Goal: Task Accomplishment & Management: Manage account settings

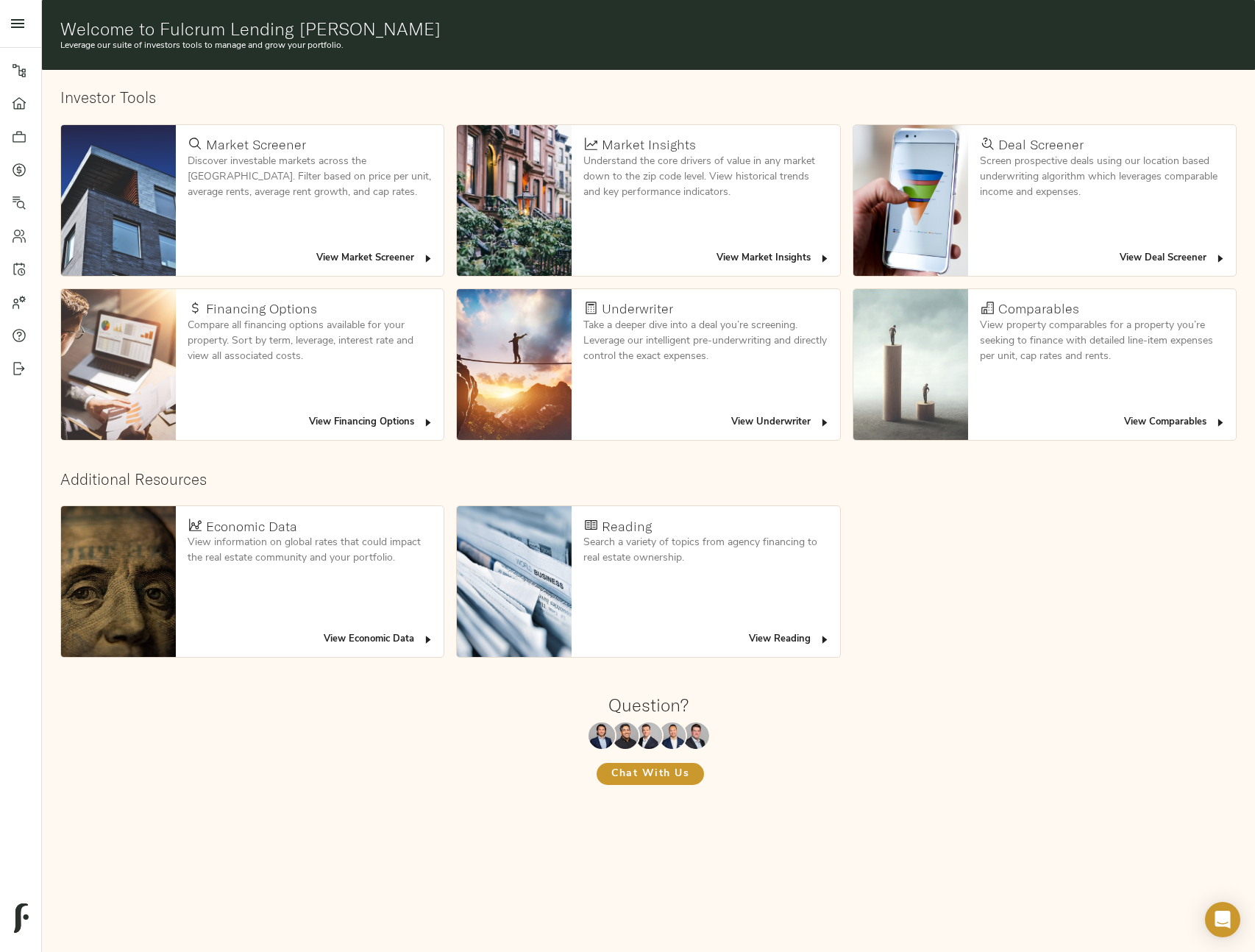
click at [29, 77] on link "Pipeline" at bounding box center [21, 70] width 42 height 33
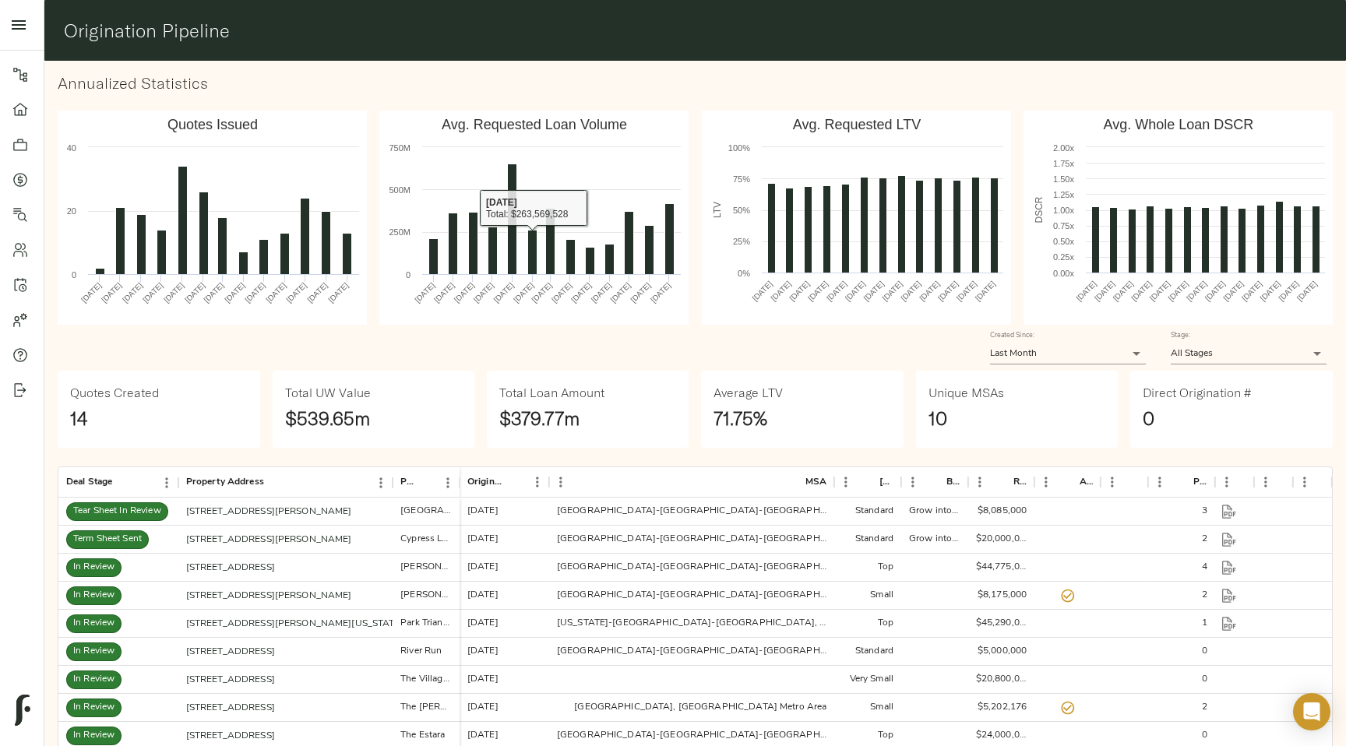
click at [382, 89] on h3 "Annualized Statistics" at bounding box center [695, 83] width 1275 height 18
click at [22, 75] on icon at bounding box center [20, 75] width 16 height 16
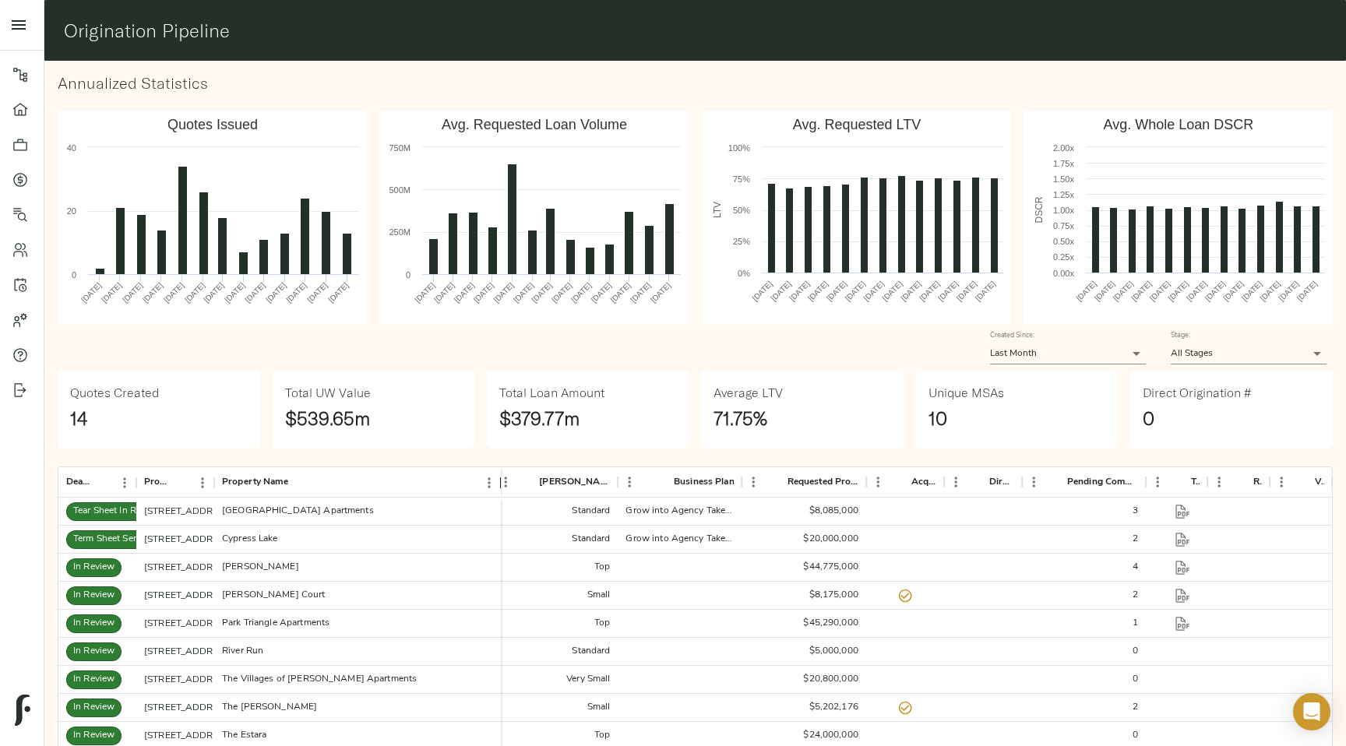
drag, startPoint x: 338, startPoint y: 478, endPoint x: 501, endPoint y: 478, distance: 162.8
click at [501, 478] on div "Deal Stage Property Address Property Name Origination Date MSA Freddie Market T…" at bounding box center [695, 482] width 1274 height 30
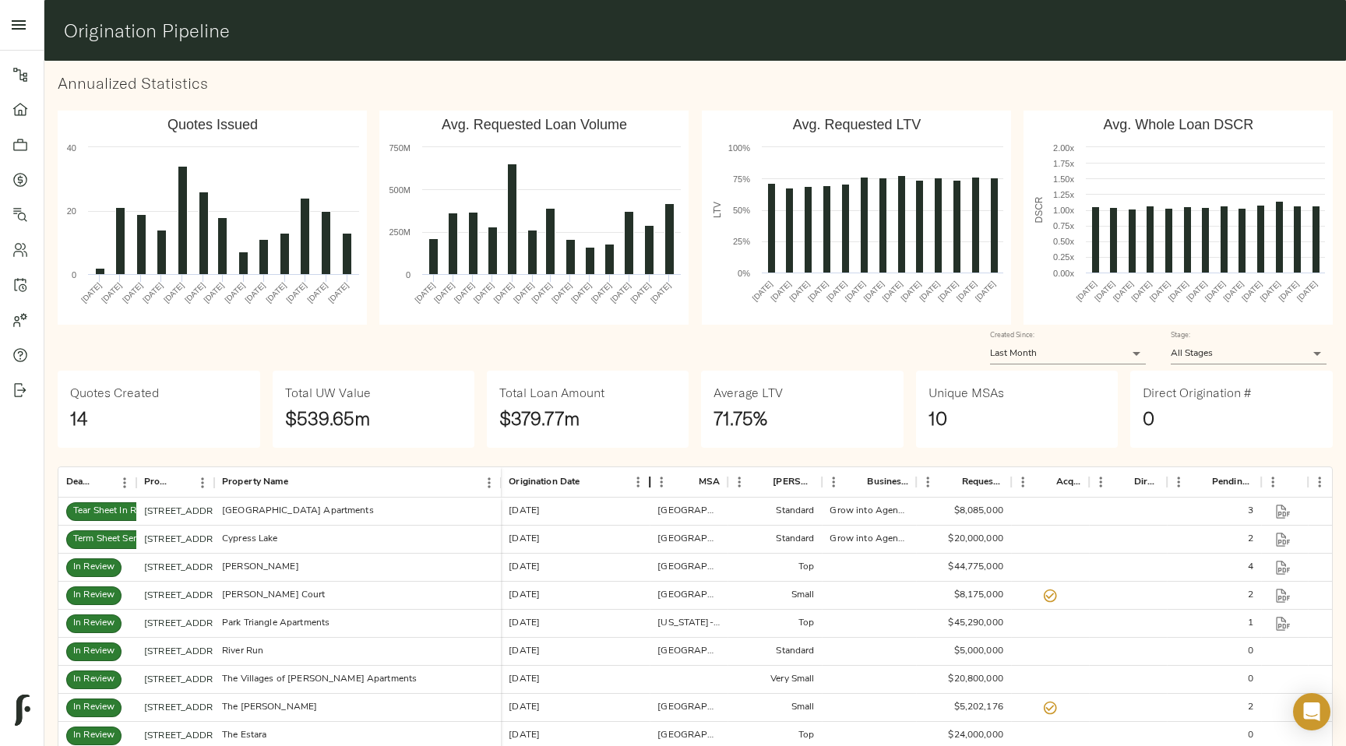
drag, startPoint x: 584, startPoint y: 485, endPoint x: 655, endPoint y: 485, distance: 70.9
click at [655, 485] on div "Origination Date" at bounding box center [649, 482] width 19 height 30
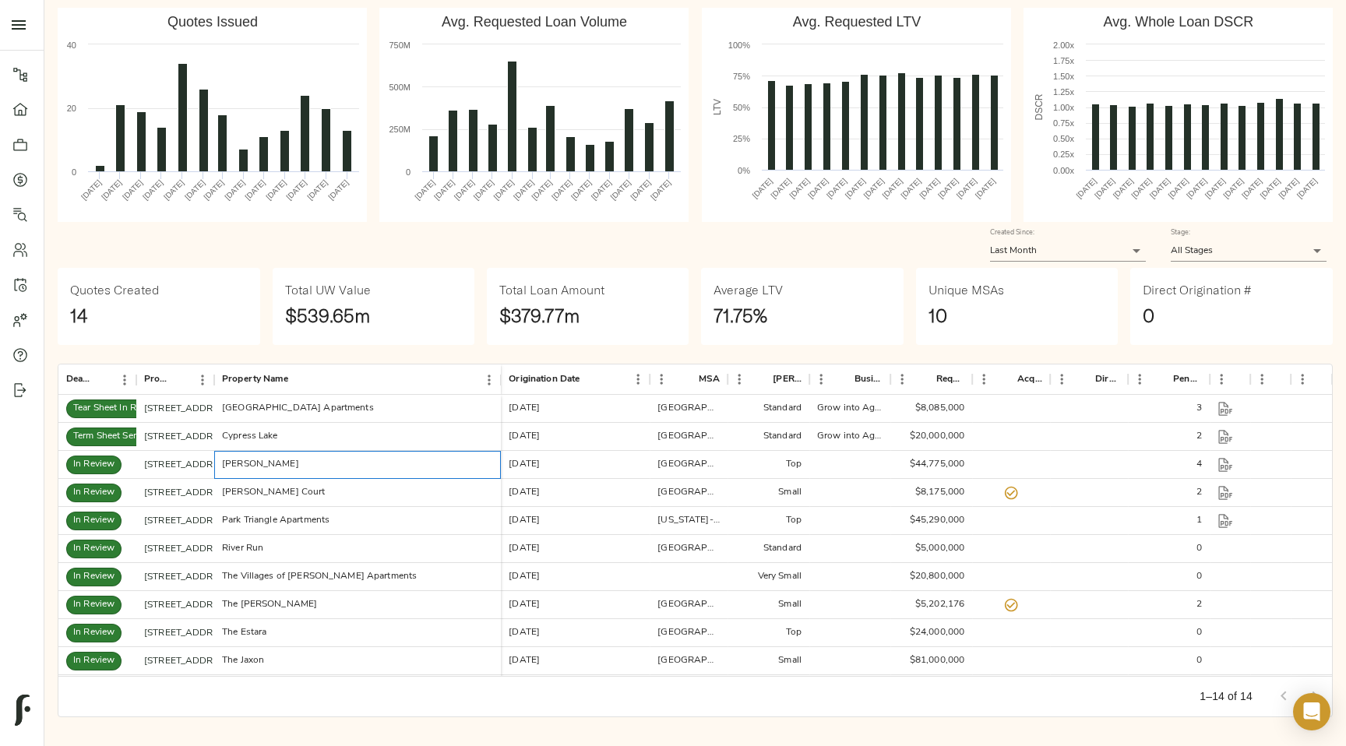
click at [237, 467] on div "Lumia" at bounding box center [260, 464] width 77 height 13
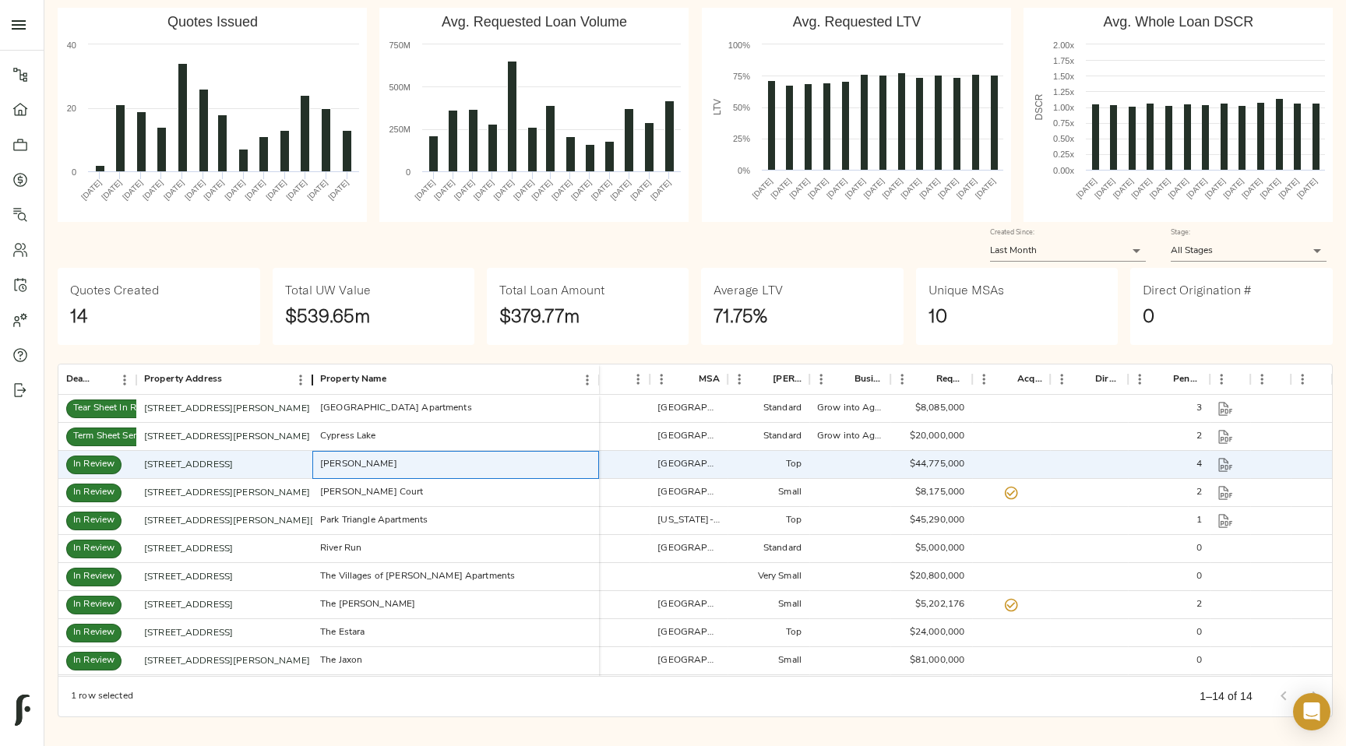
drag, startPoint x: 217, startPoint y: 380, endPoint x: 315, endPoint y: 380, distance: 98.2
click at [315, 380] on div "Property Address" at bounding box center [312, 380] width 19 height 30
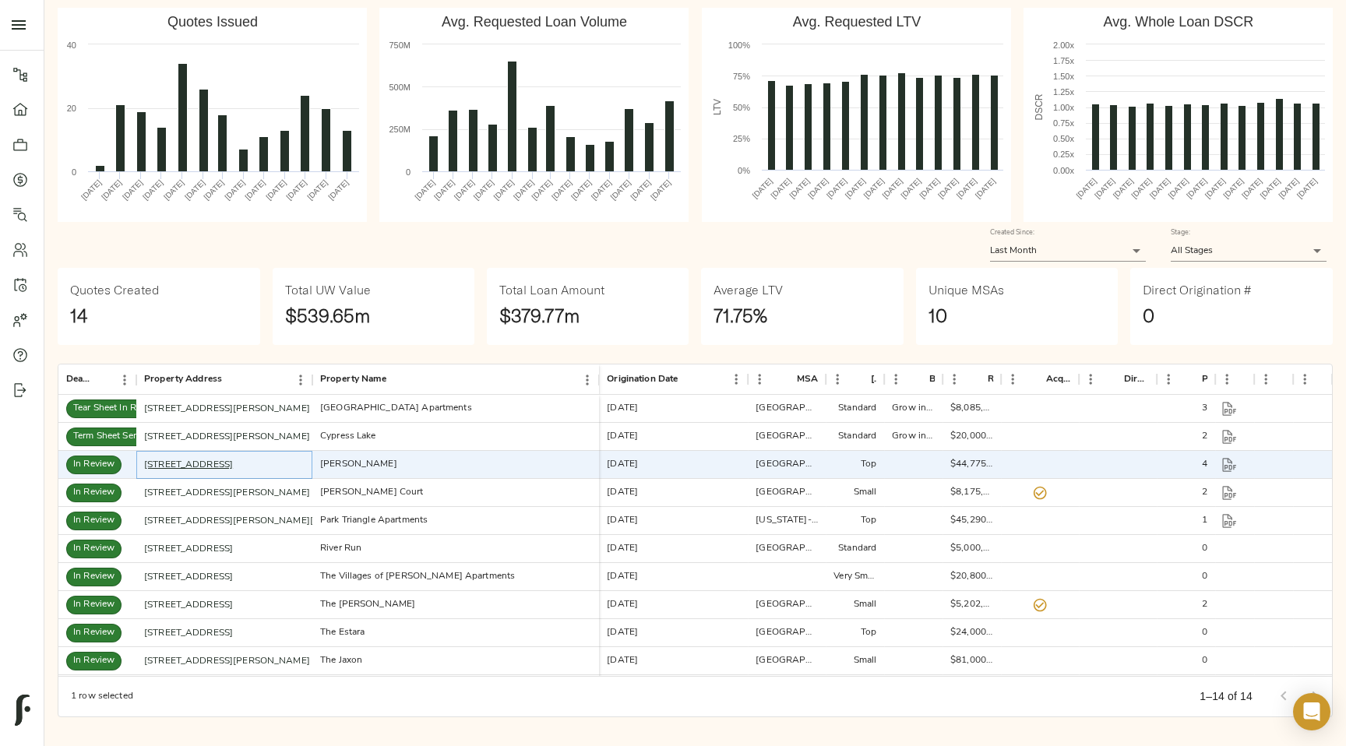
click at [226, 468] on link "850 N Azusa Ave, Azusa, CA 91702" at bounding box center [188, 464] width 89 height 9
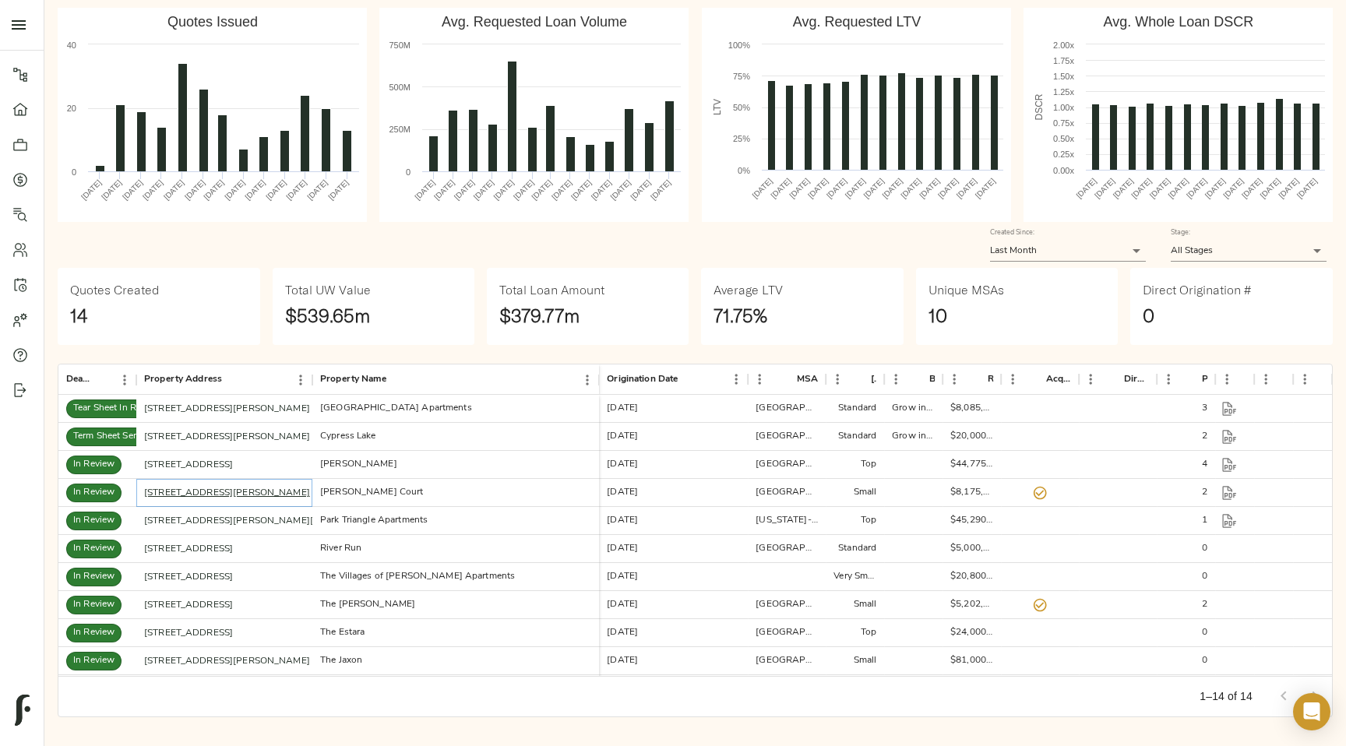
click at [224, 490] on link "1111 Kennedy Ct, Titusville, FL 32780" at bounding box center [227, 492] width 166 height 9
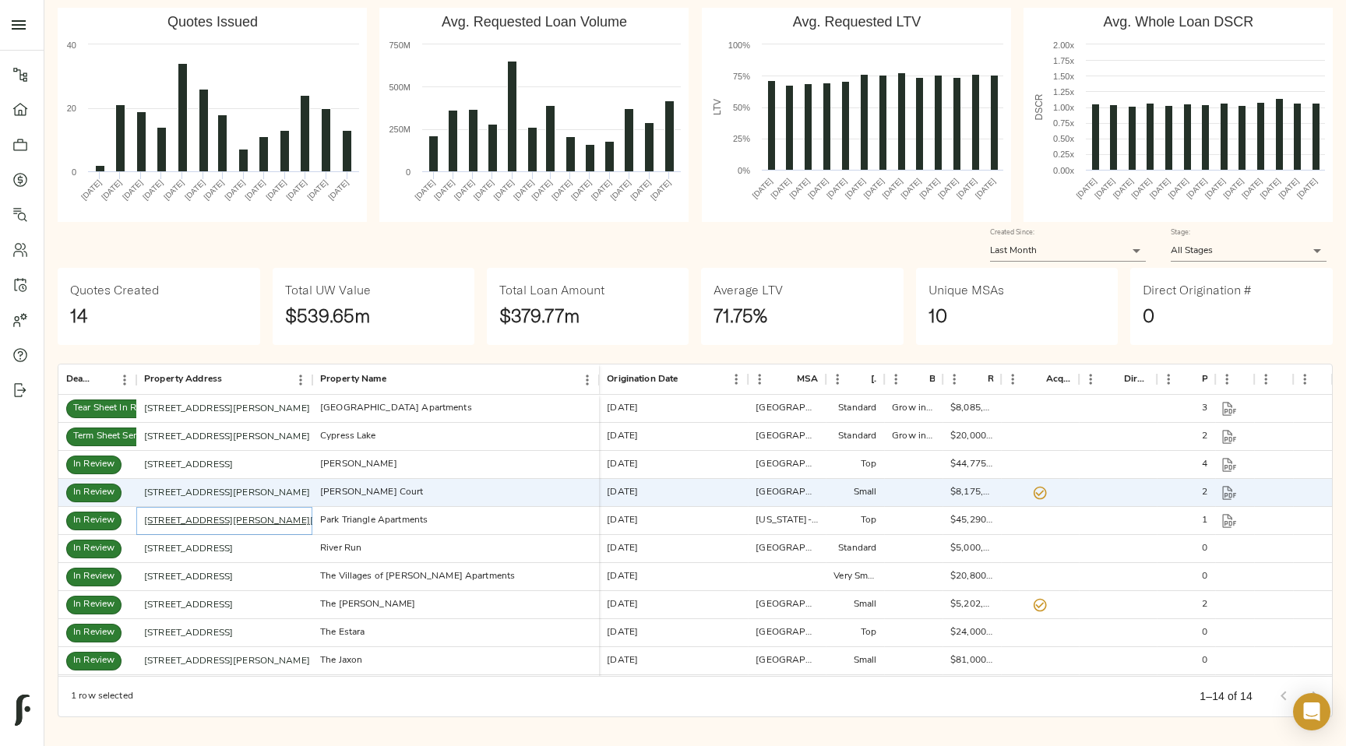
click at [222, 519] on link "1375 Kenyon St NW, Washington, DC 20010" at bounding box center [252, 520] width 217 height 9
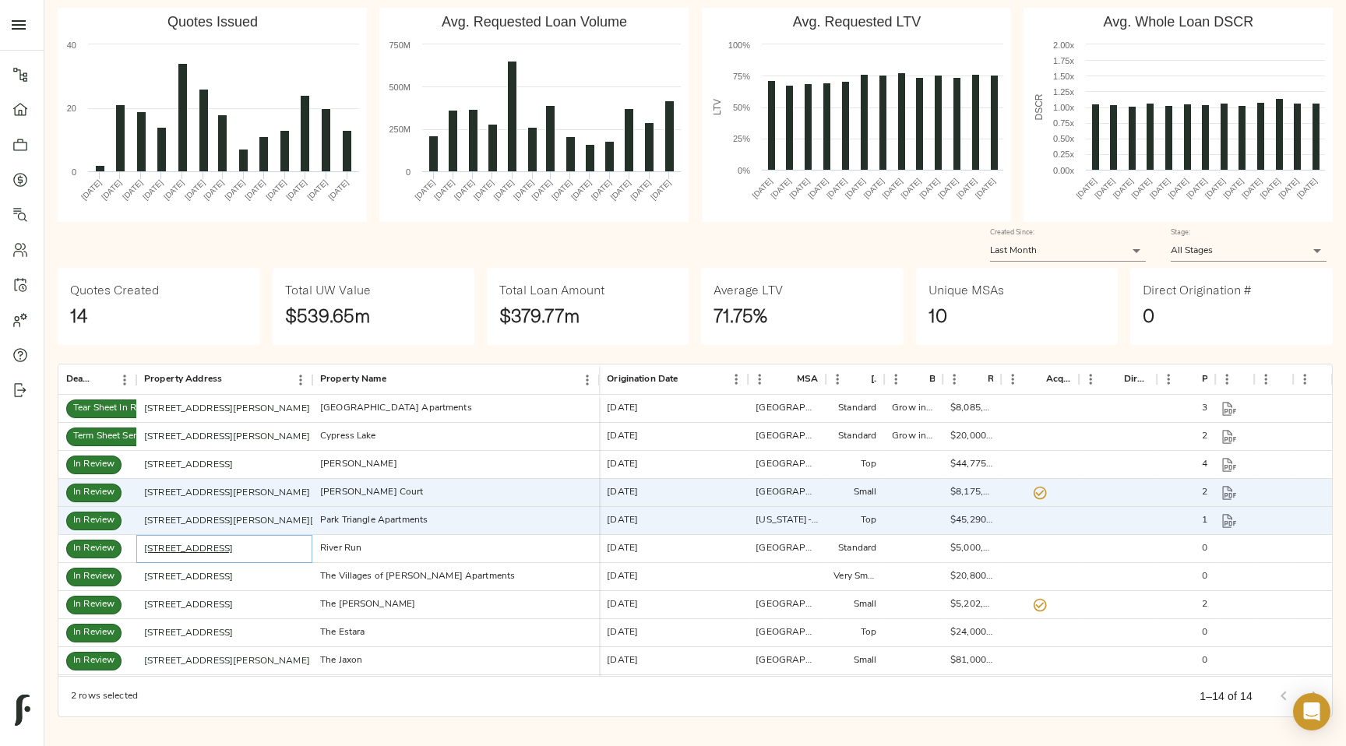
click at [222, 549] on link "1401 Medical Park Dr, Boulder City, NV 89005" at bounding box center [188, 549] width 89 height 9
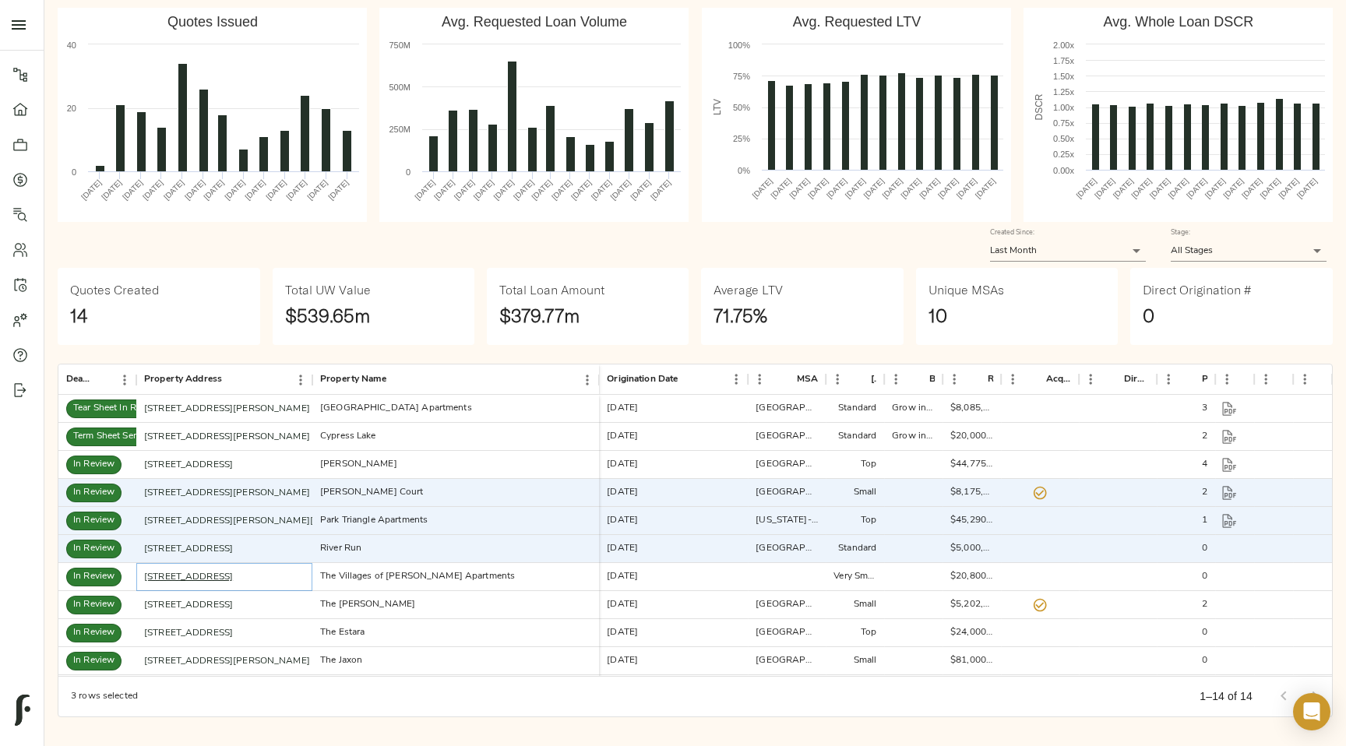
click at [222, 576] on link "522 Regency Cir, Richmond, KY 40475" at bounding box center [188, 577] width 89 height 9
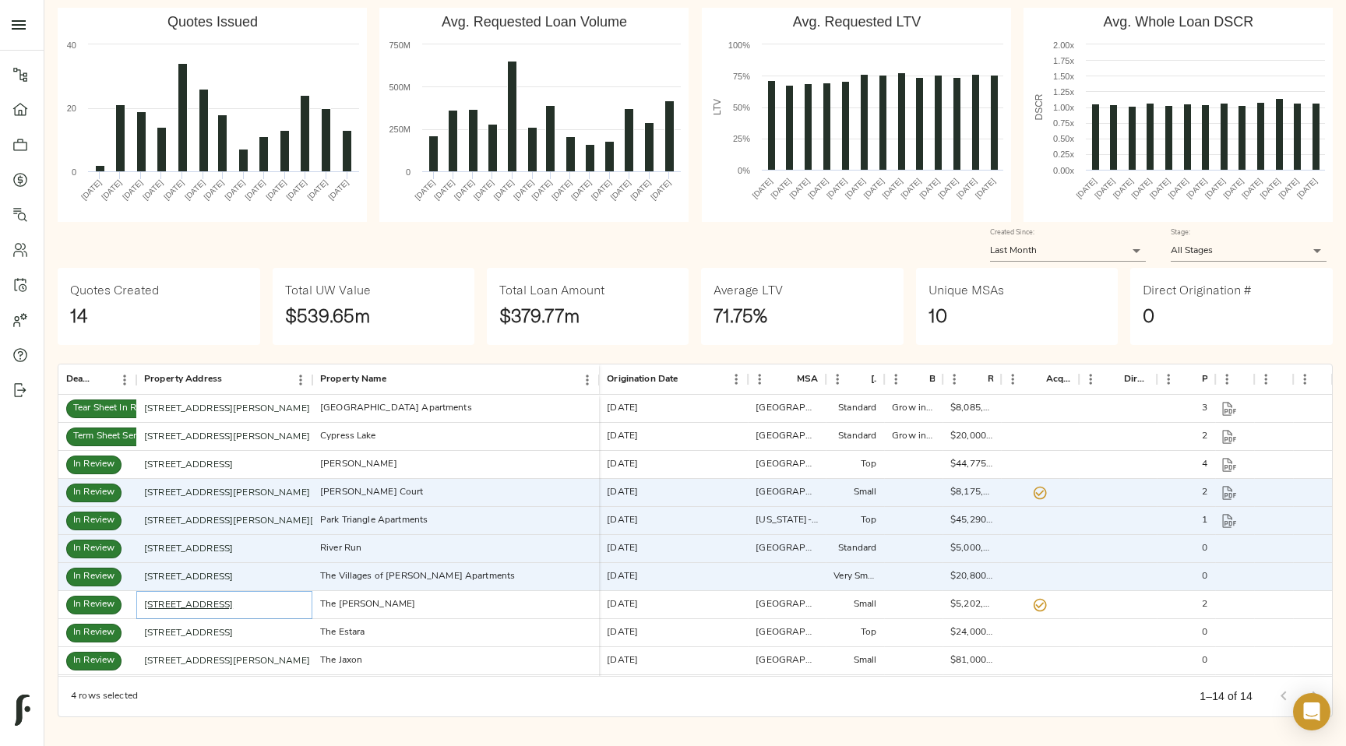
click at [222, 604] on link "113 Magnolia Ln, Longview, TX 75605" at bounding box center [188, 605] width 89 height 9
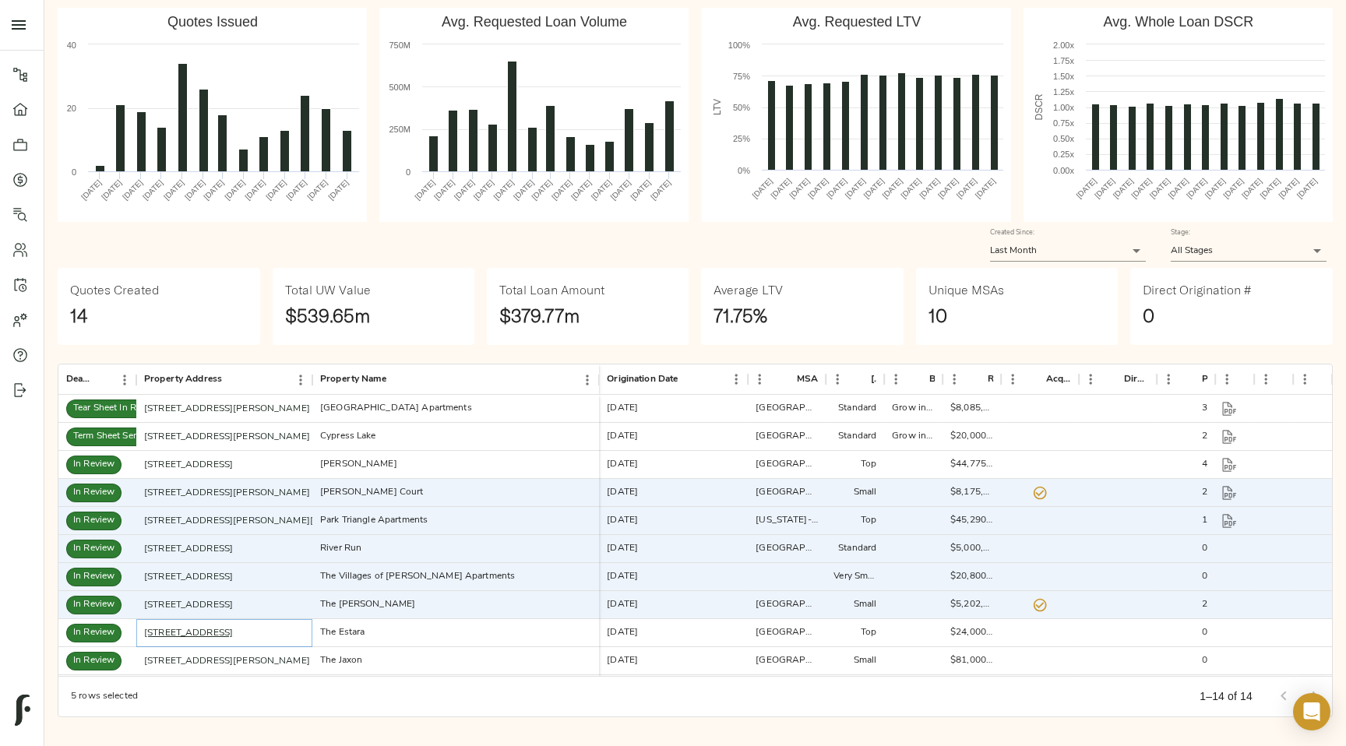
click at [222, 632] on link "11321 Woodmeadow Pkwy, Dallas, TX 75228" at bounding box center [188, 633] width 89 height 9
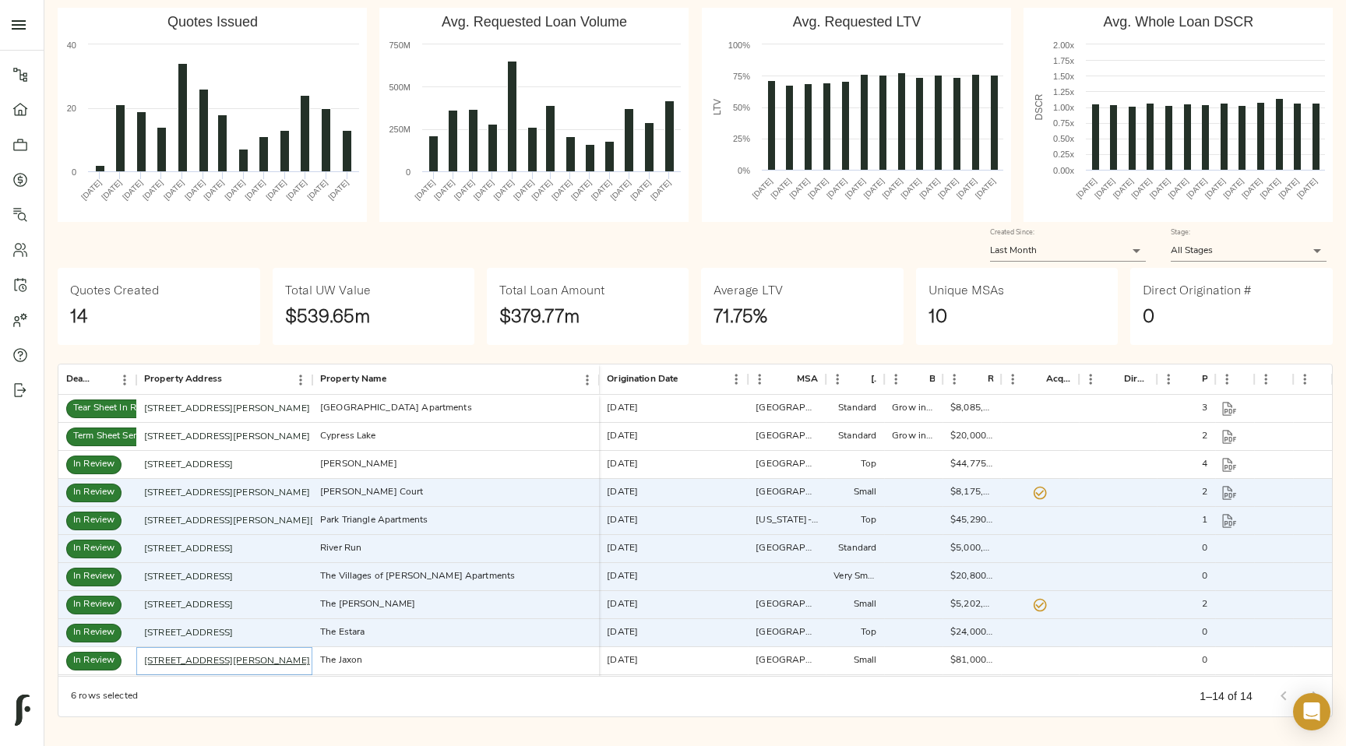
click at [224, 661] on link "401 Cyn Vlg Ln, Caldwell, ID 83607" at bounding box center [227, 661] width 166 height 9
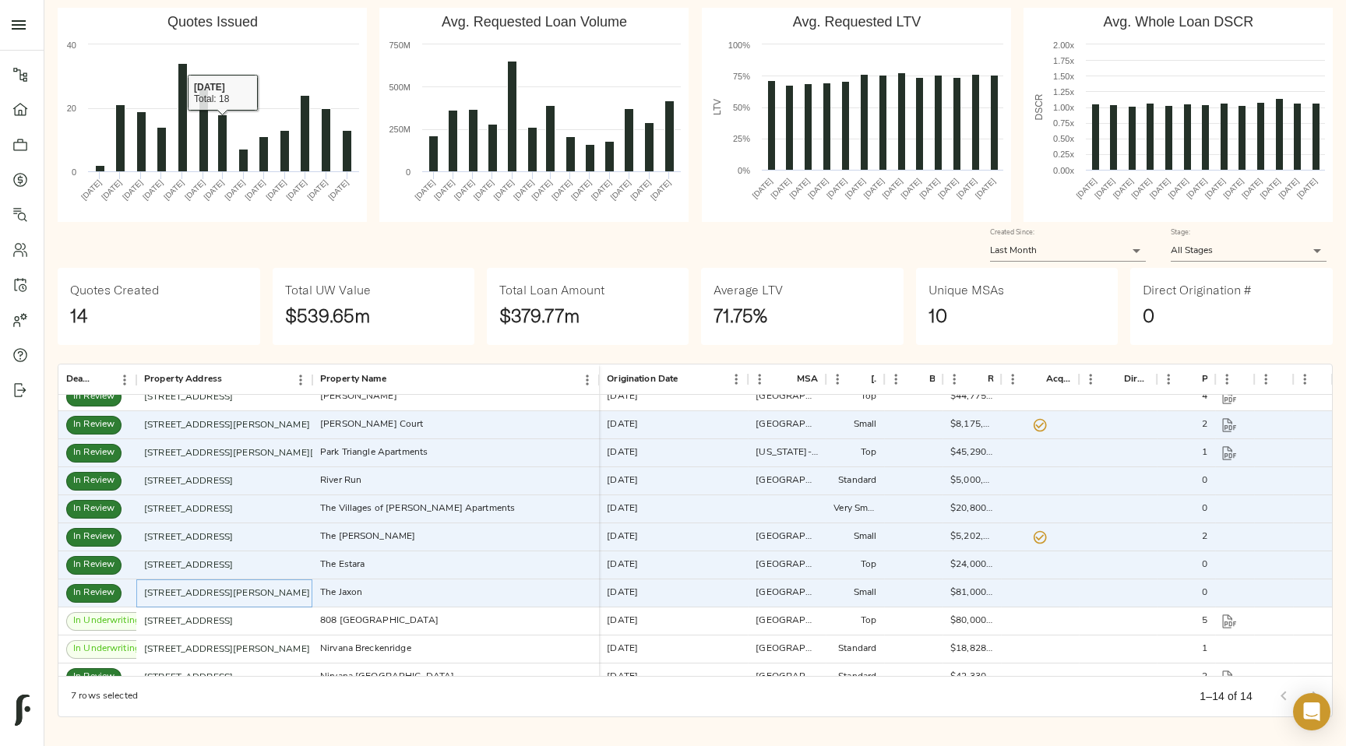
scroll to position [111, 0]
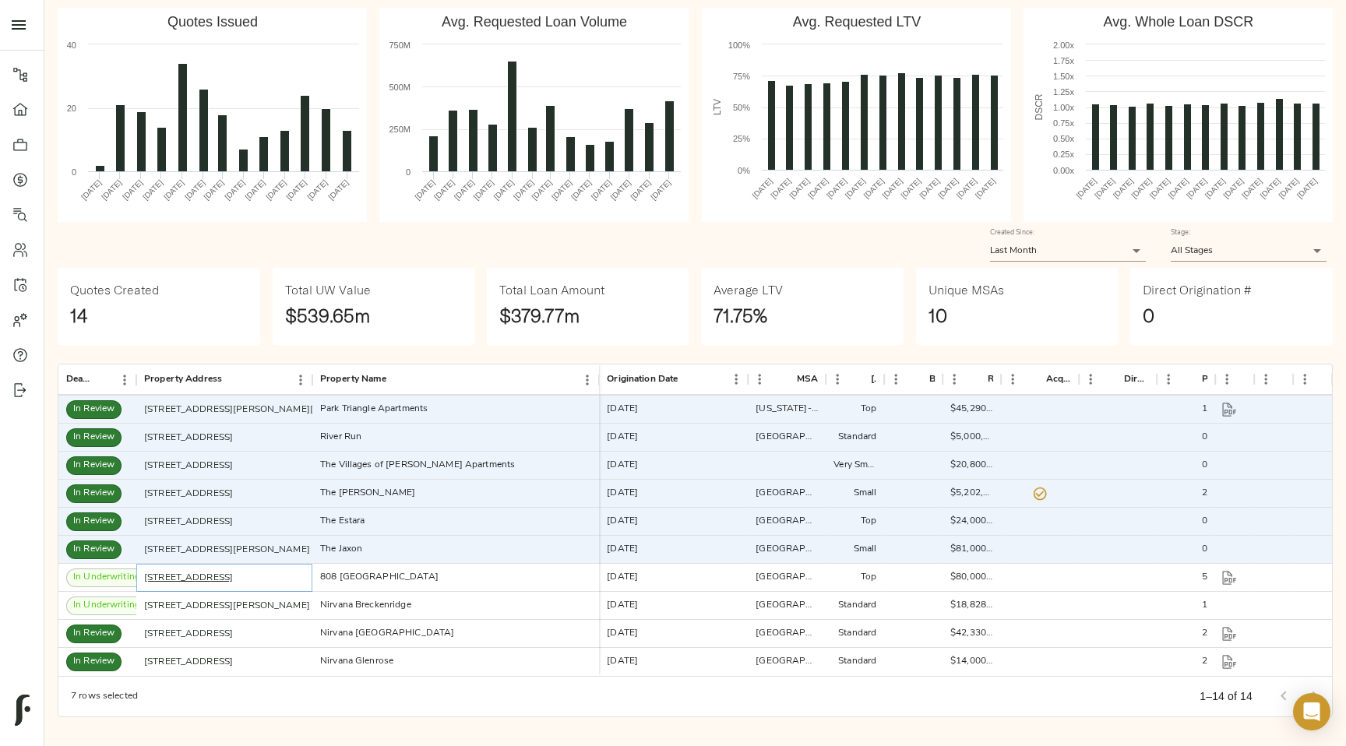
click at [214, 577] on link "[STREET_ADDRESS]" at bounding box center [188, 577] width 89 height 9
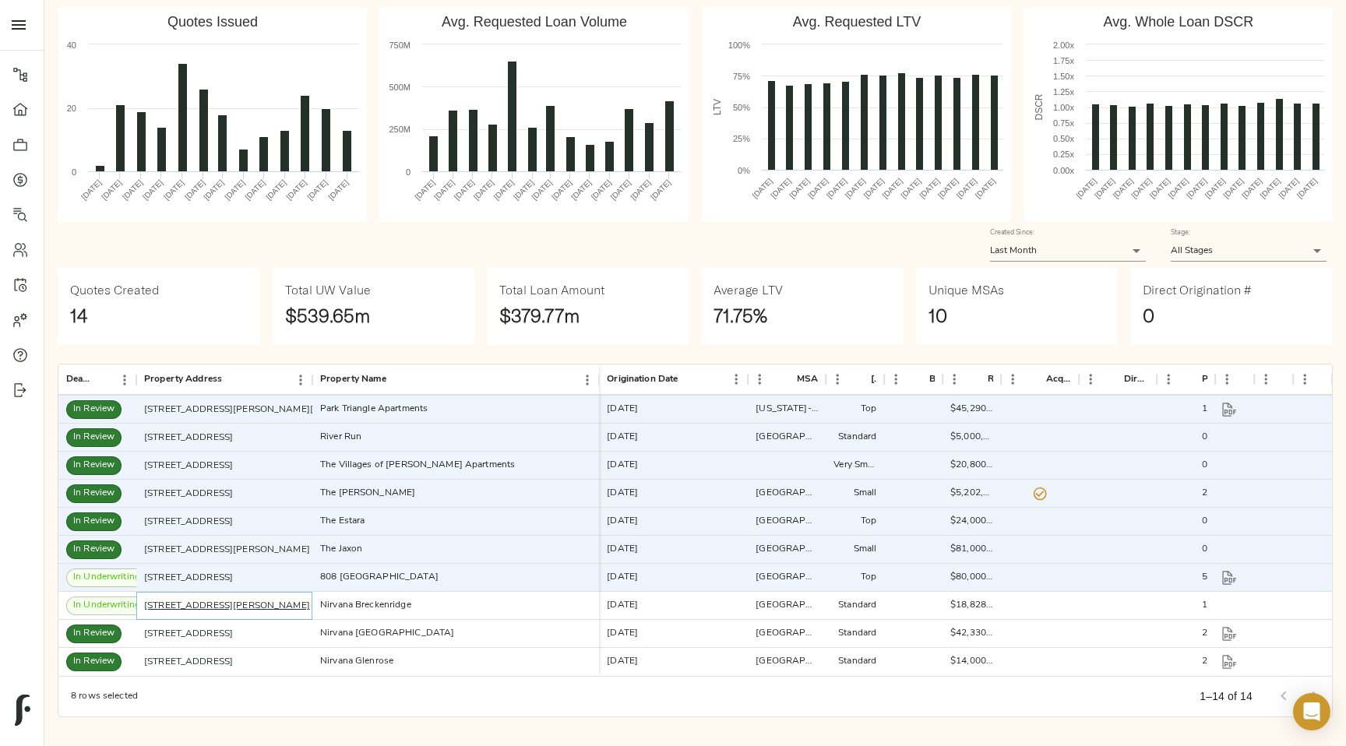
click at [214, 605] on link "[STREET_ADDRESS][PERSON_NAME]" at bounding box center [227, 605] width 166 height 9
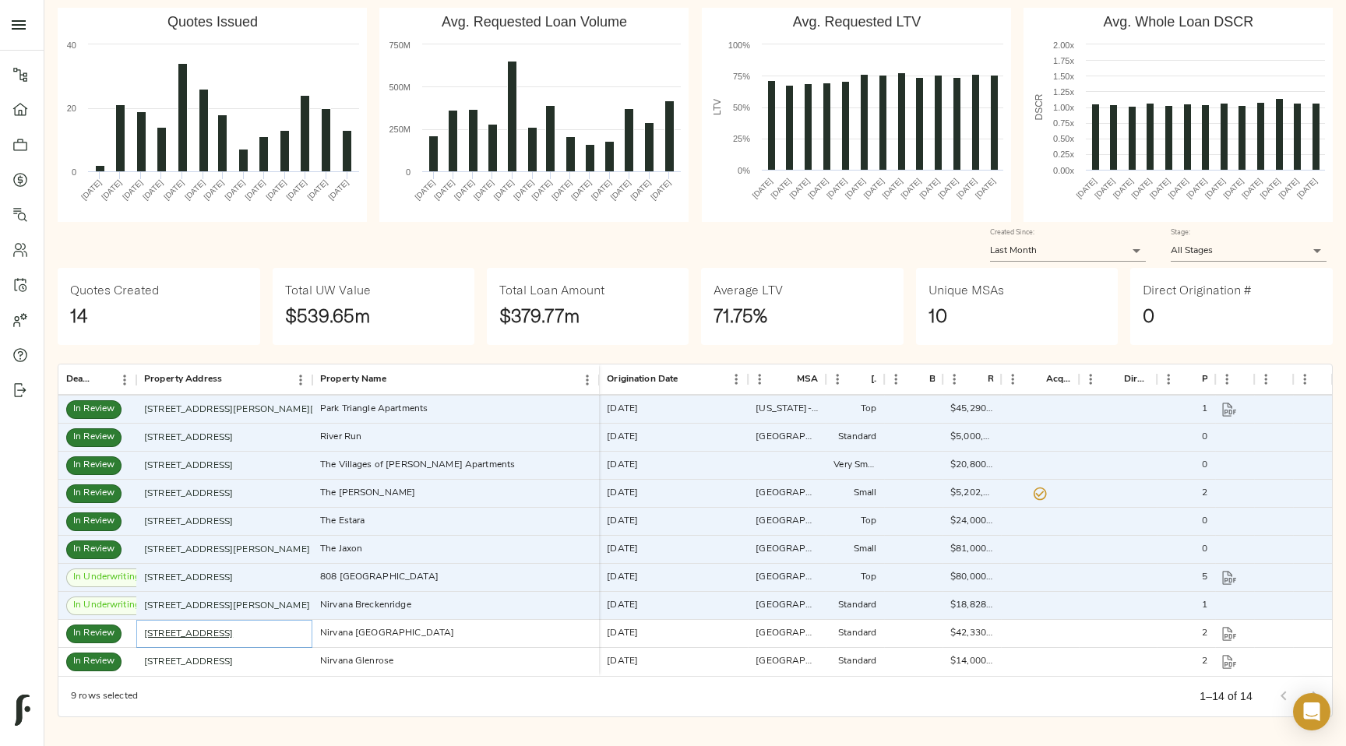
click at [215, 629] on link "[STREET_ADDRESS]" at bounding box center [188, 633] width 89 height 9
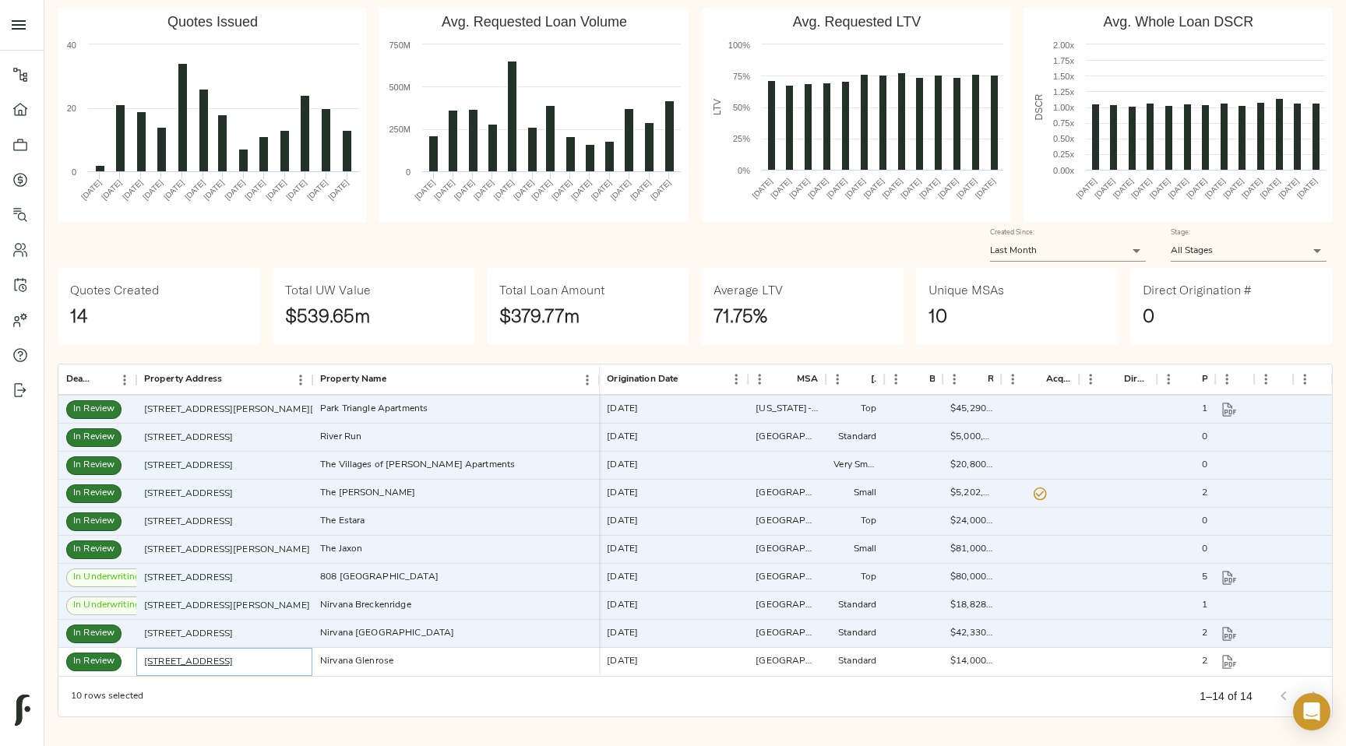
click at [215, 665] on link "[STREET_ADDRESS]" at bounding box center [188, 661] width 89 height 9
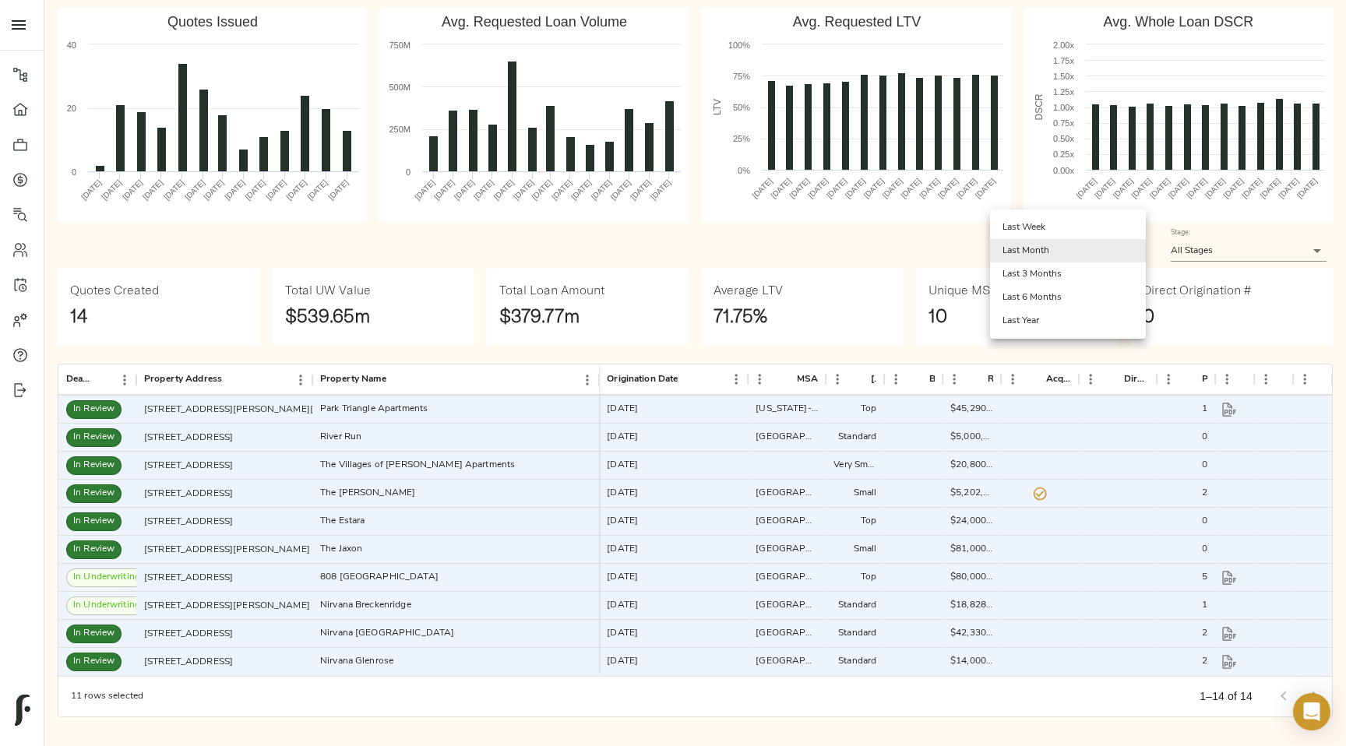
click at [996, 245] on body "Fulcrum Lending Pipeline Dashboard Portfolio Quotes Search Users Activity Accou…" at bounding box center [673, 321] width 1346 height 849
click at [996, 266] on li "Last 3 Months" at bounding box center [1068, 274] width 156 height 23
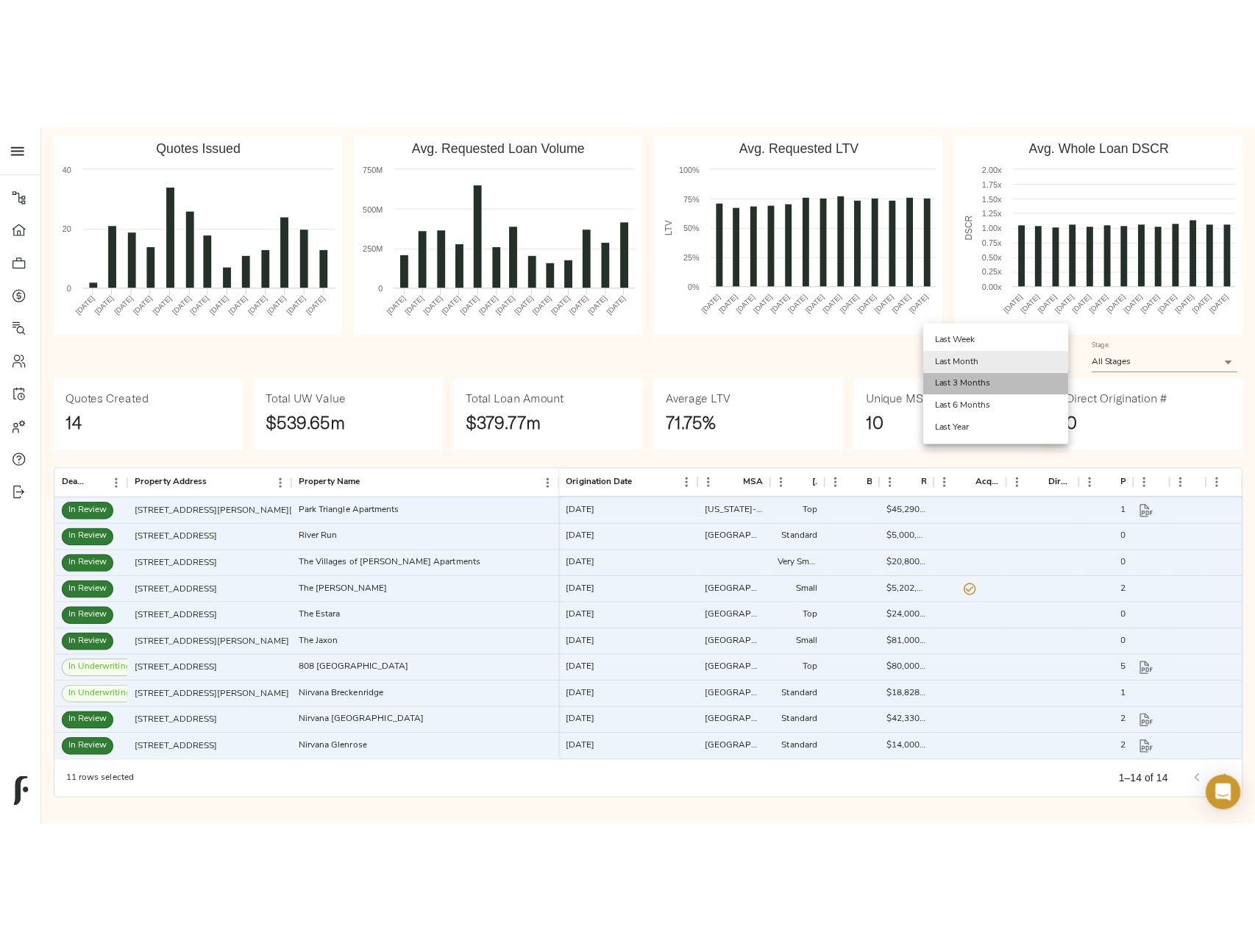
scroll to position [0, 0]
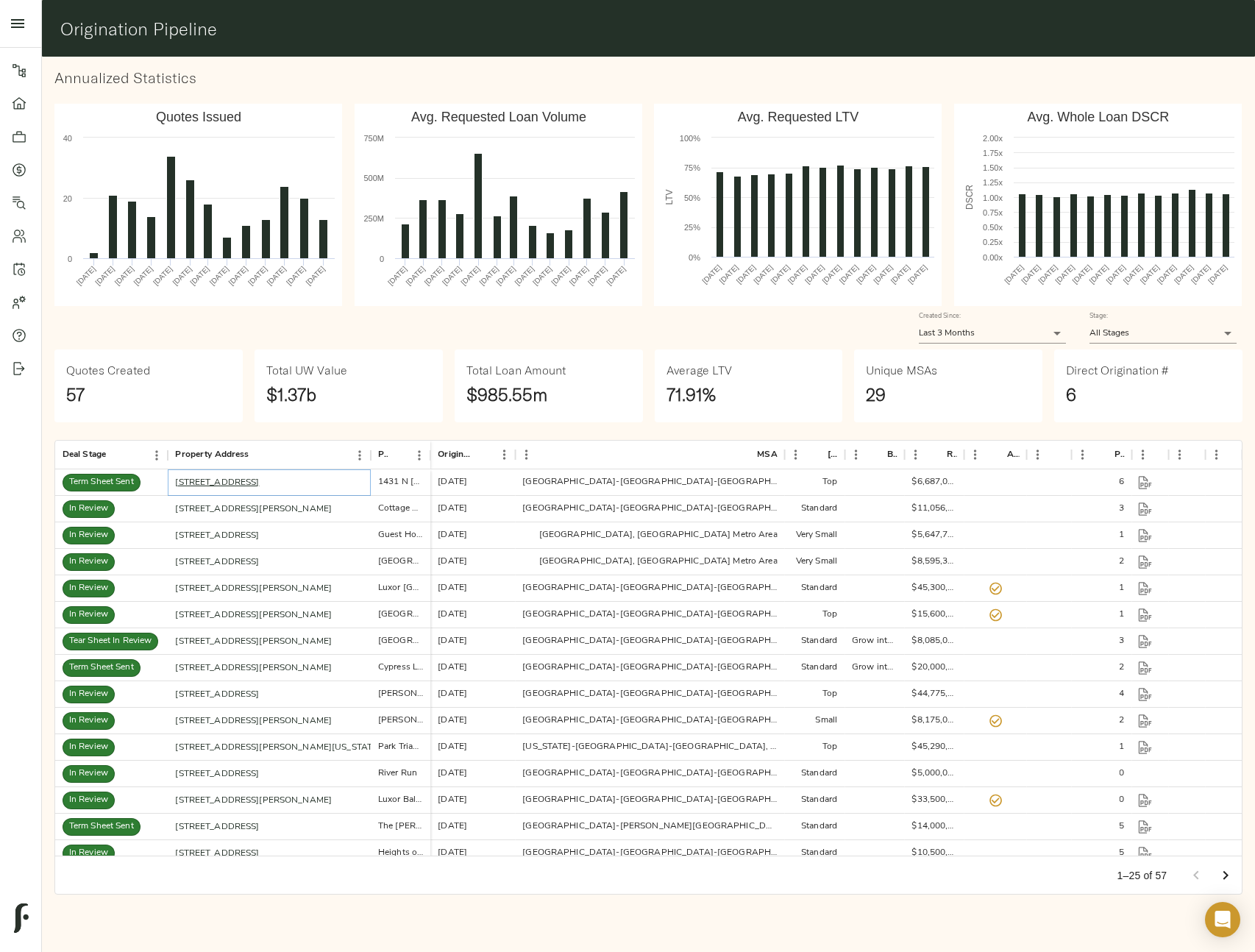
click at [255, 478] on link "1431 N Milwaukee Ave, Chicago, IL 60622" at bounding box center [216, 482] width 84 height 8
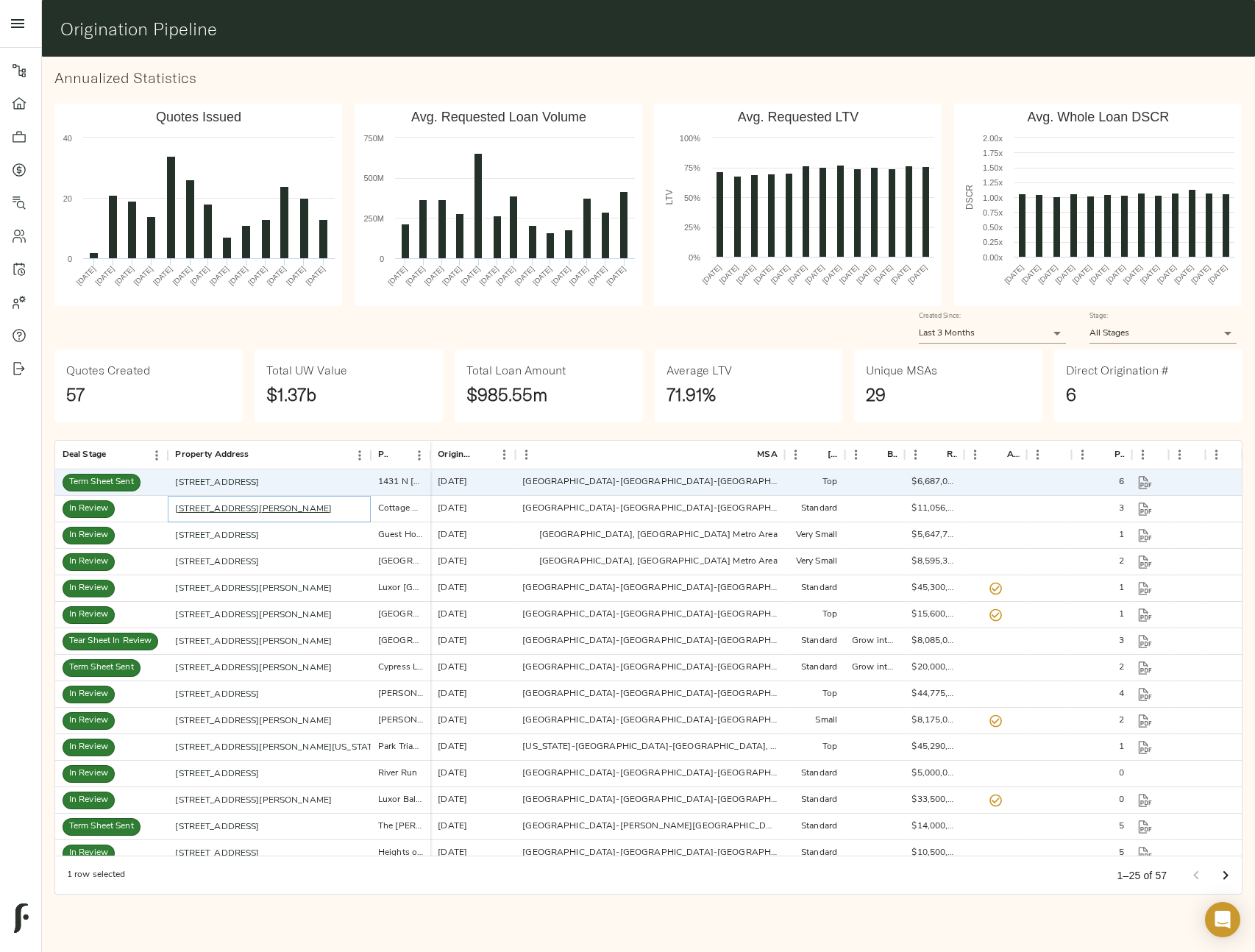
click at [255, 508] on link "7110 Tudor Ln, Port Richey, FL 34668" at bounding box center [253, 508] width 157 height 8
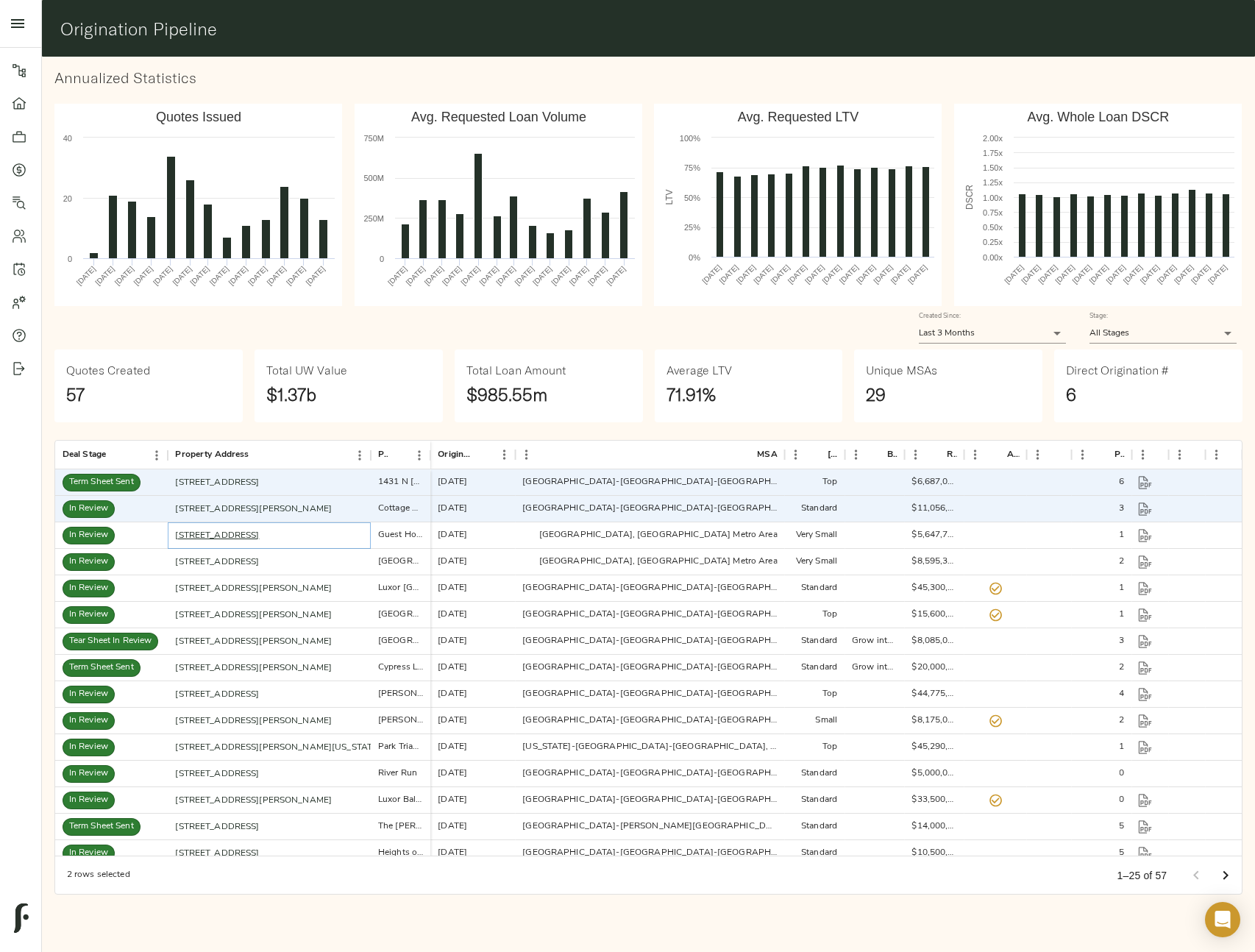
click at [255, 534] on link "48 Chateau Dr SE, Rome, GA 30161" at bounding box center [216, 535] width 84 height 8
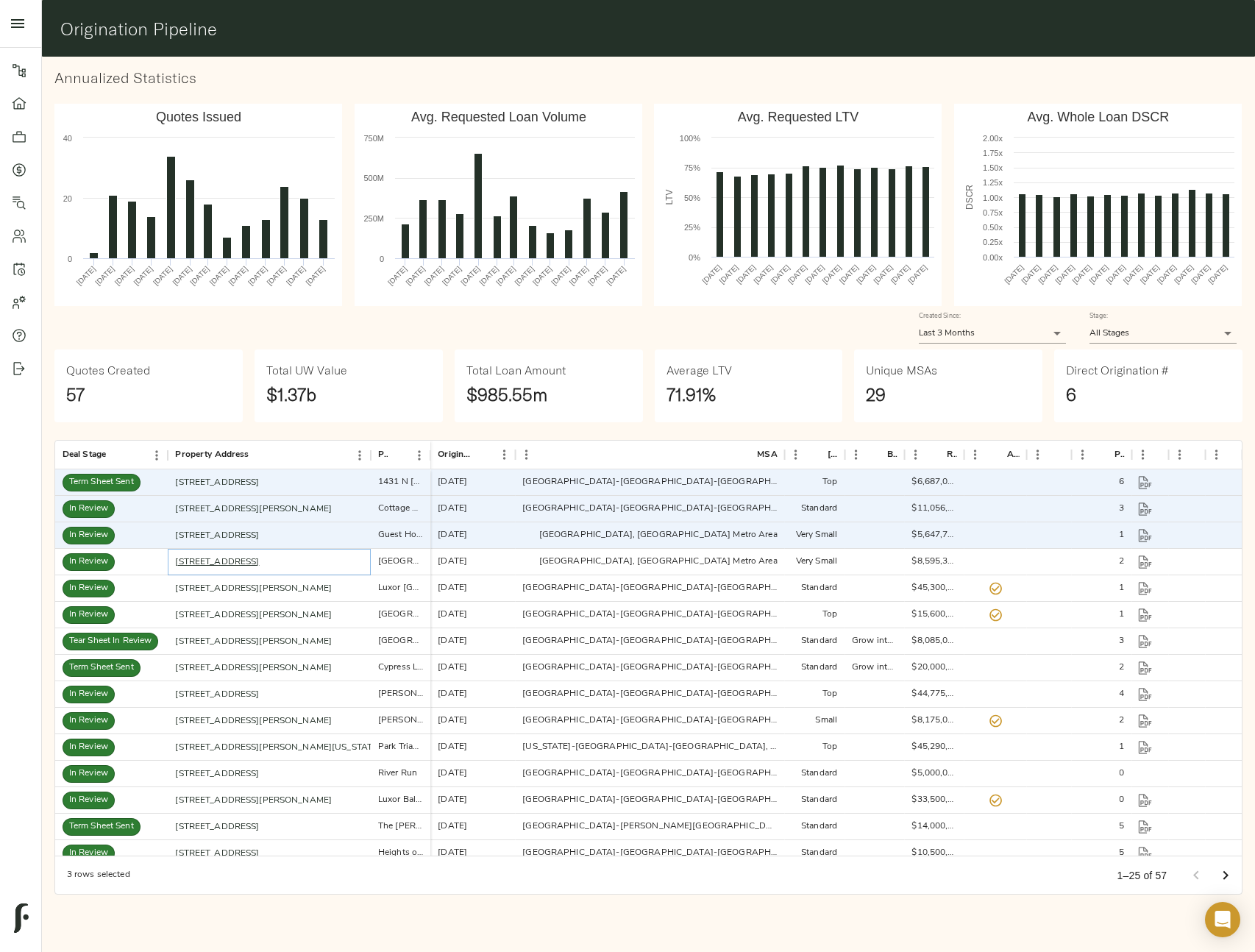
click at [255, 567] on link "525 W 13th St, Rome, GA 30165" at bounding box center [216, 561] width 84 height 8
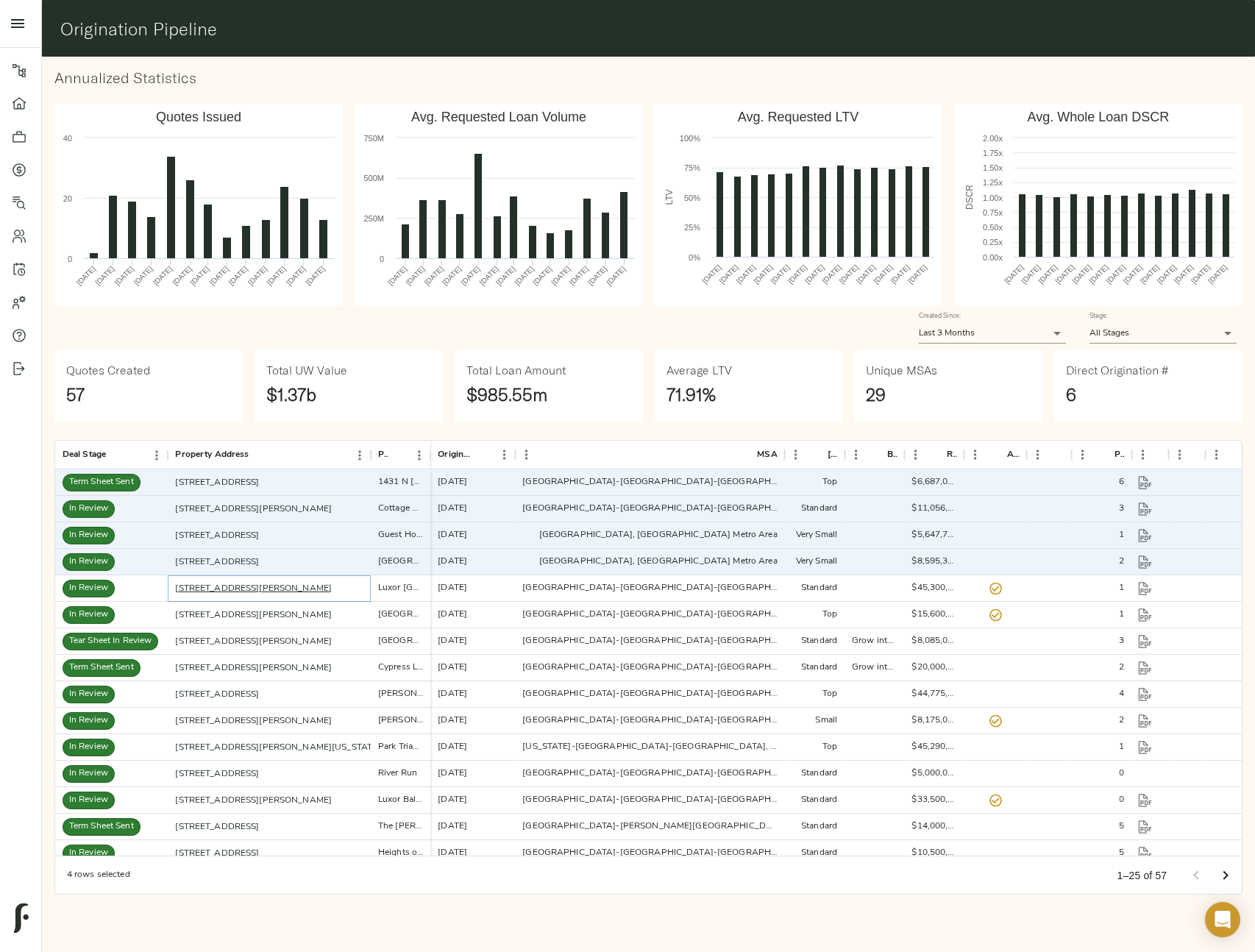
click at [255, 587] on link "415 Stump Rd, North Wales, PA 19454" at bounding box center [253, 588] width 157 height 8
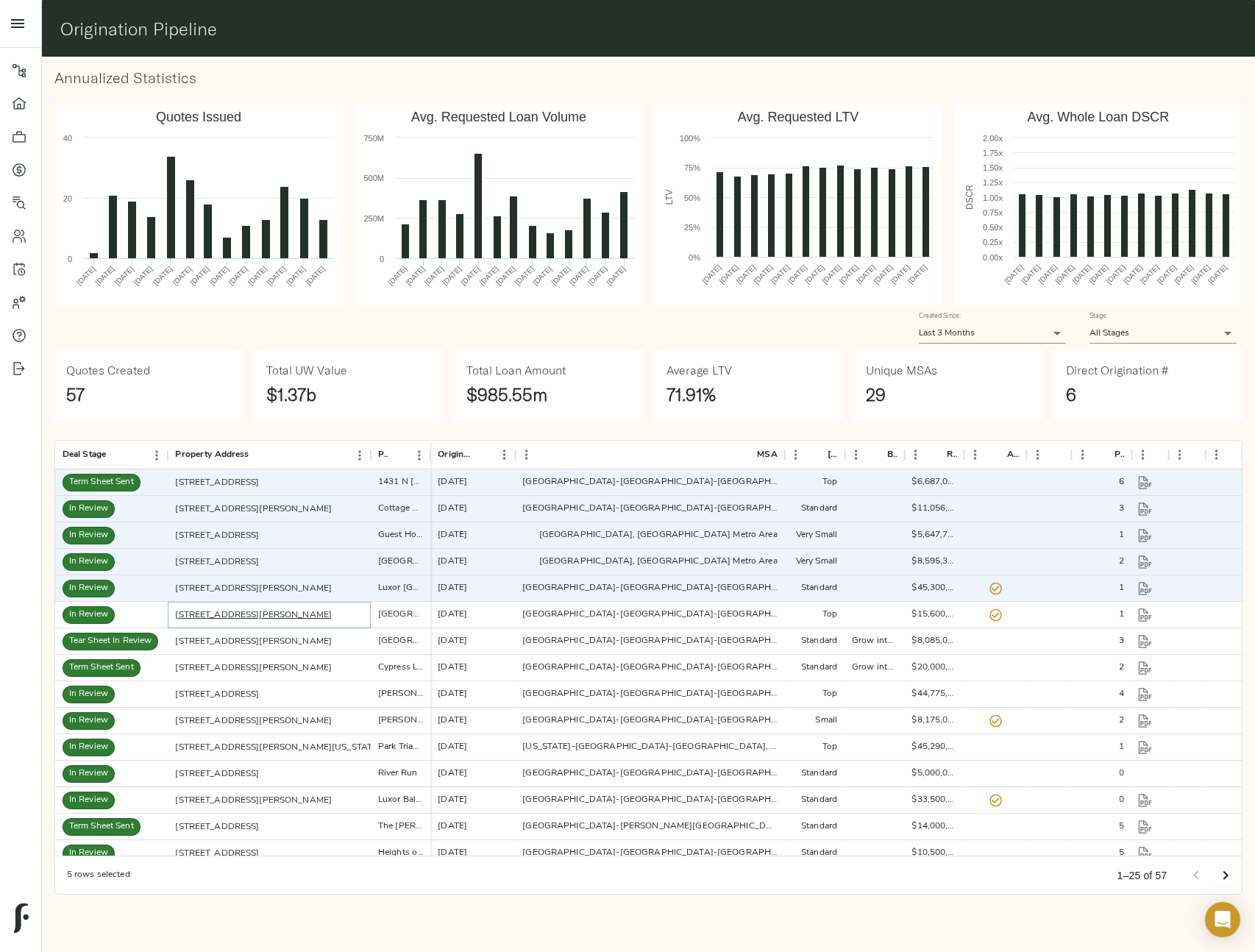
click at [255, 620] on link "848 N Mollison Ave, El Cajon, CA 92021" at bounding box center [253, 615] width 157 height 8
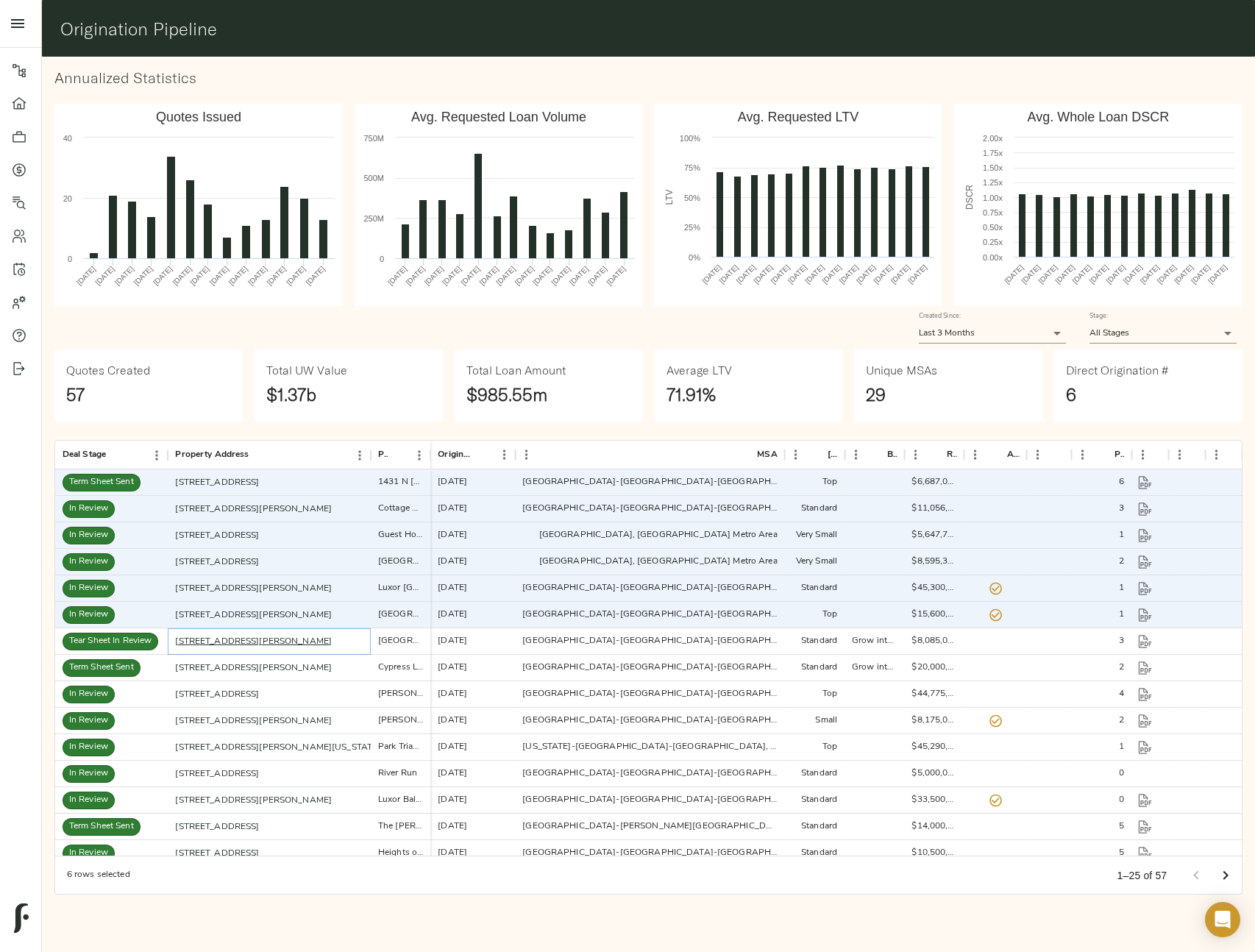
click at [255, 640] on link "155 Plez Morgan, Montgomery, TX 77356" at bounding box center [253, 641] width 157 height 8
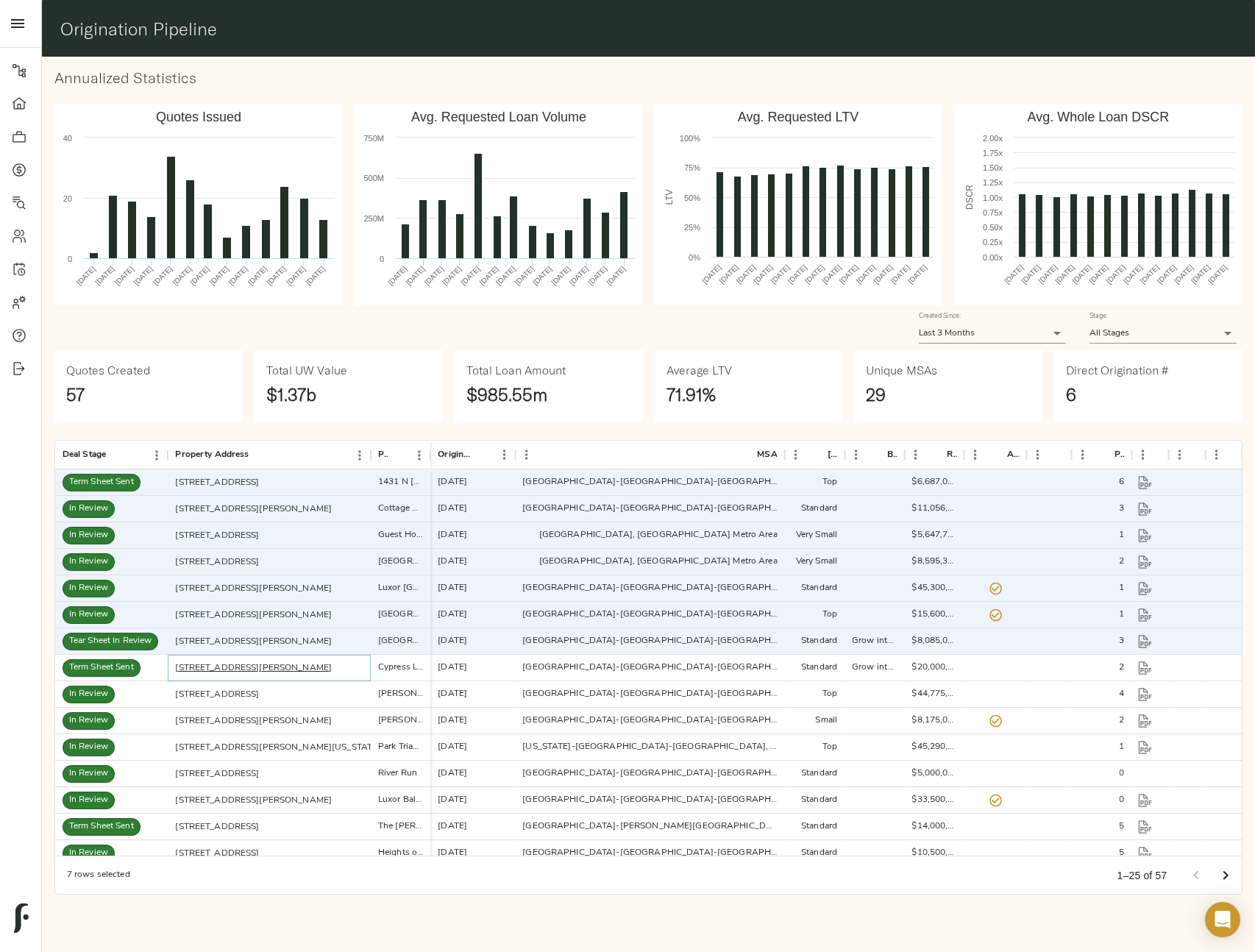
click at [255, 668] on link "555 Butterfield Rd, Houston, TX 77090" at bounding box center [253, 668] width 157 height 8
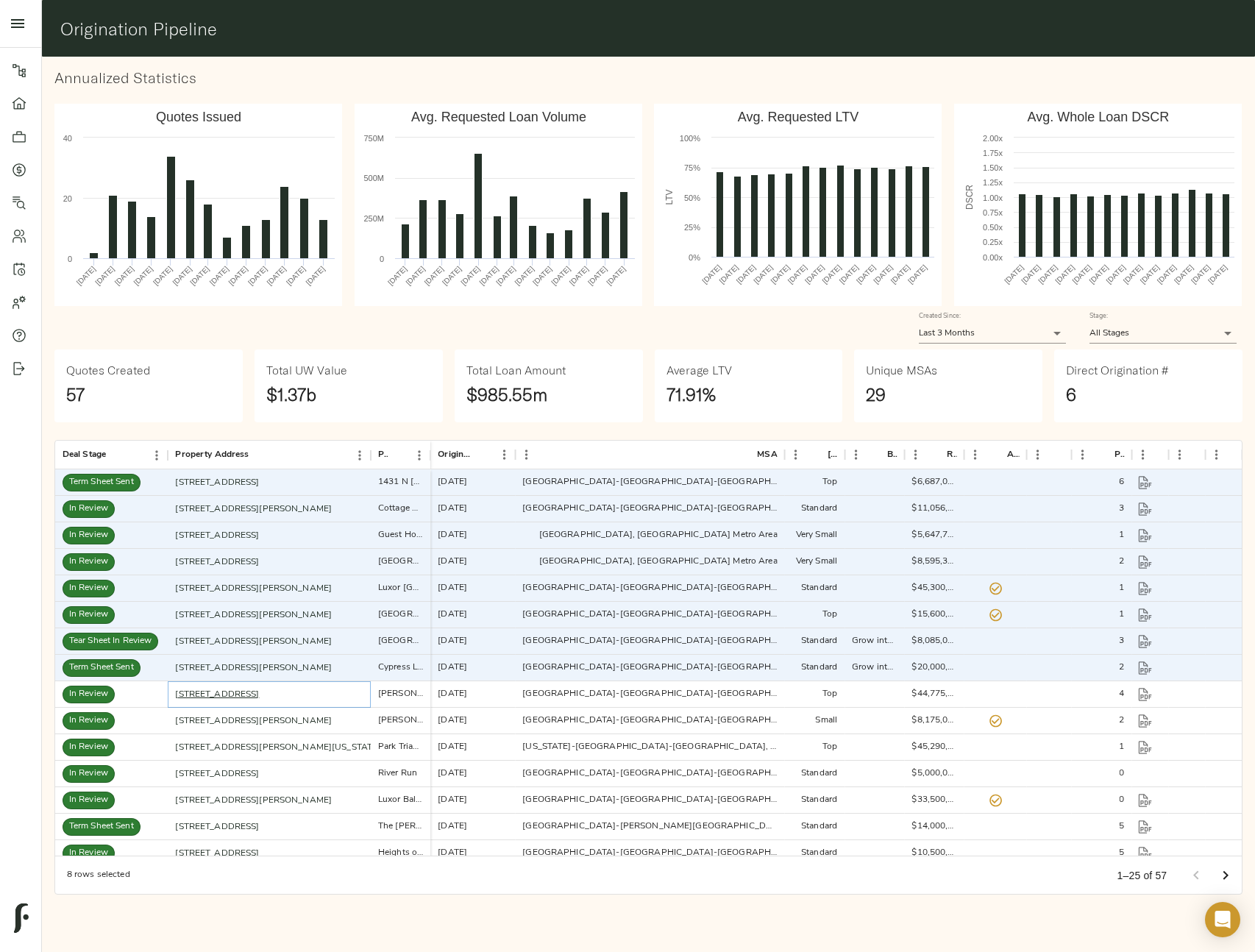
click at [255, 697] on link "850 N Azusa Ave, Azusa, CA 91702" at bounding box center [216, 694] width 84 height 8
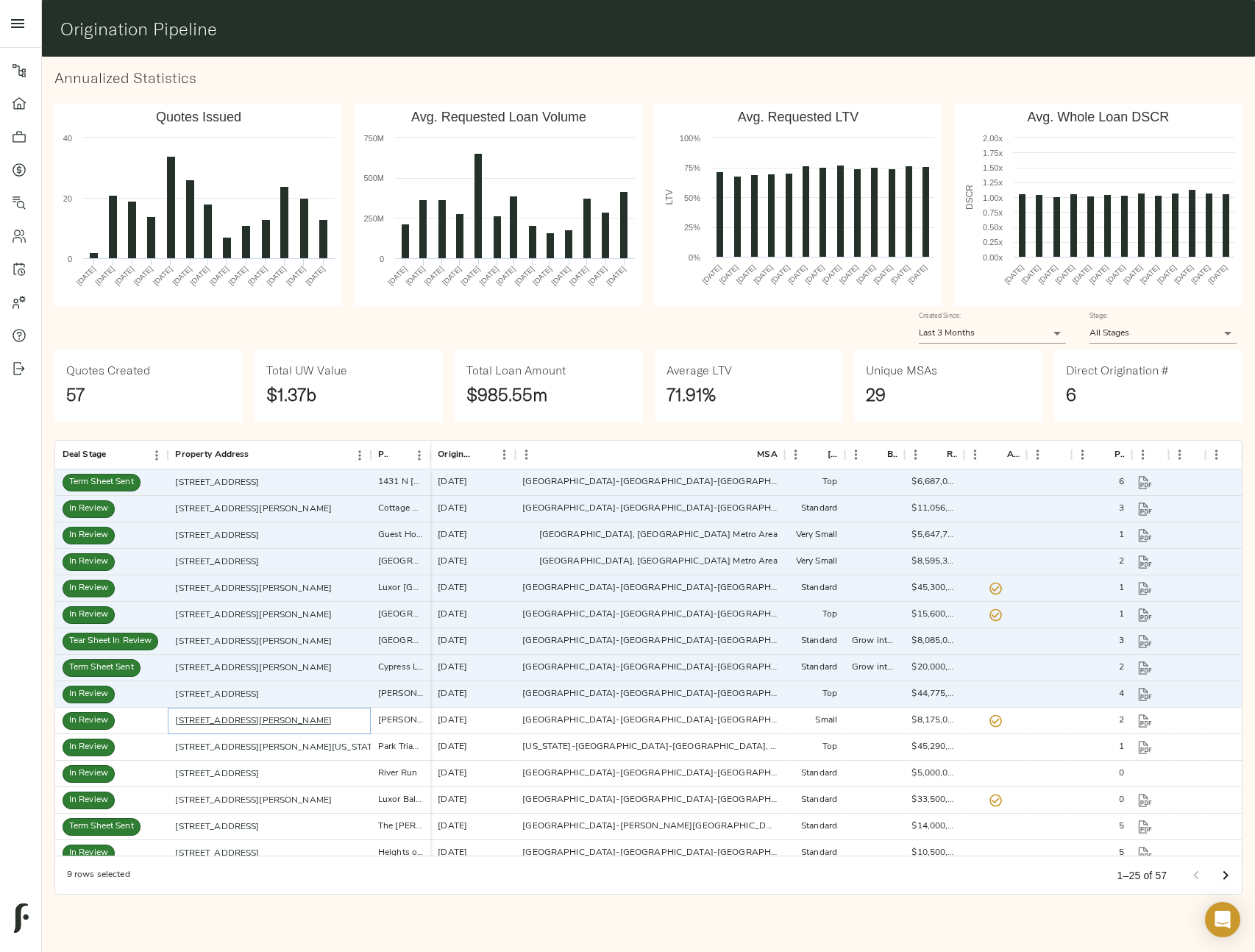
click at [257, 724] on link "1111 Kennedy Ct, Titusville, FL 32780" at bounding box center [253, 721] width 157 height 8
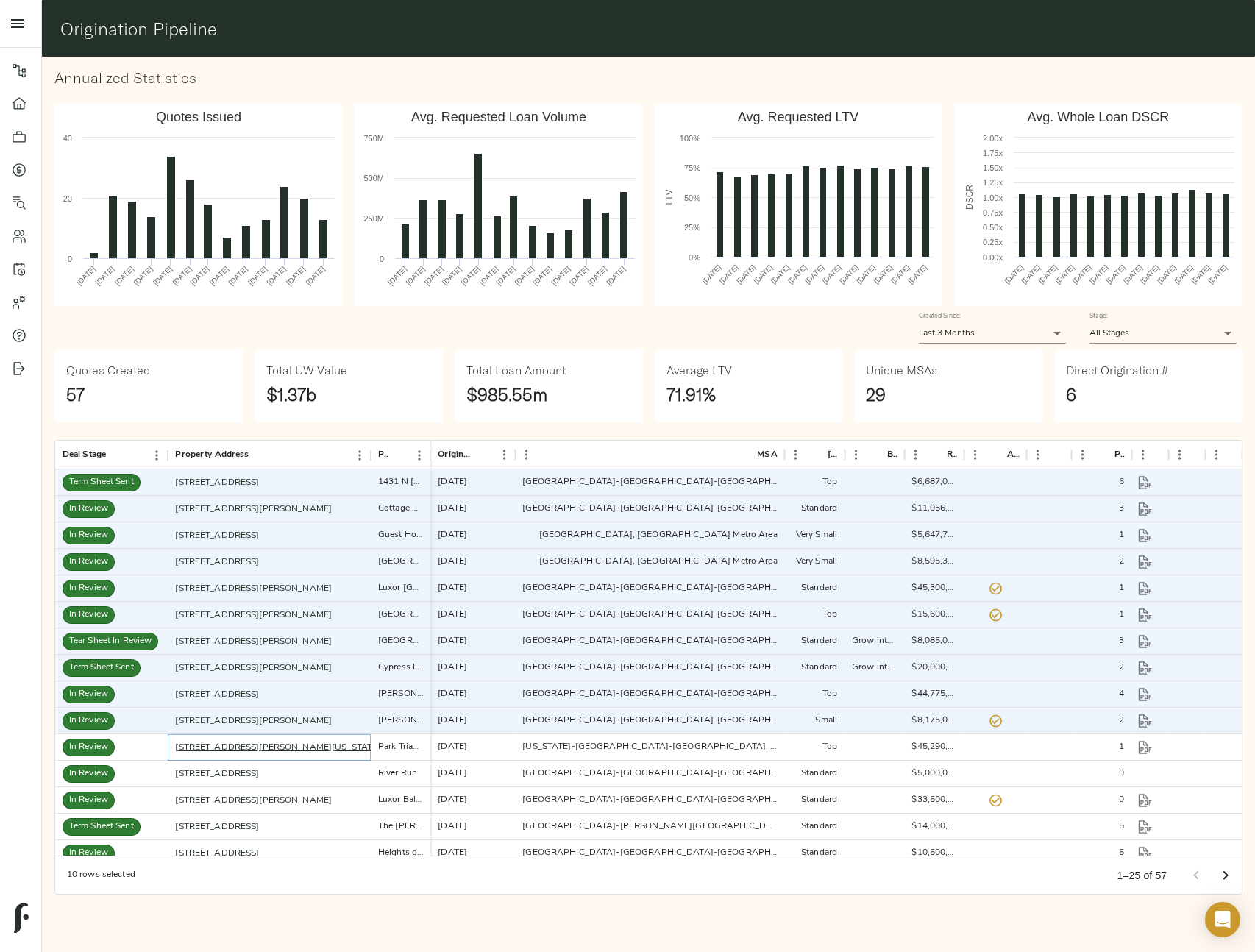
click at [257, 747] on link "1375 Kenyon St NW, Washington, DC 20010" at bounding box center [277, 747] width 205 height 8
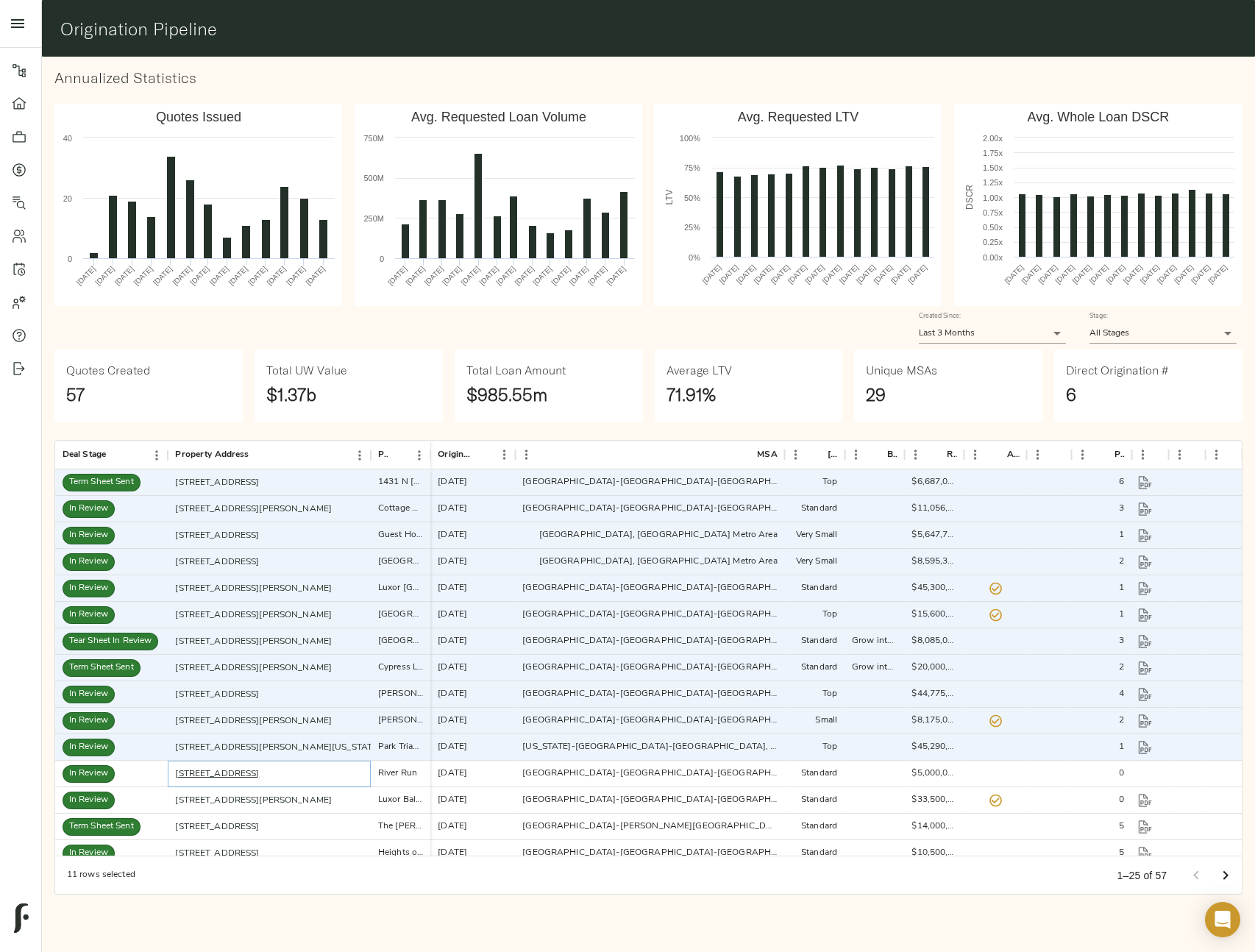
click at [258, 771] on link "1401 Medical Park Dr, Boulder City, NV 89005" at bounding box center [216, 774] width 84 height 8
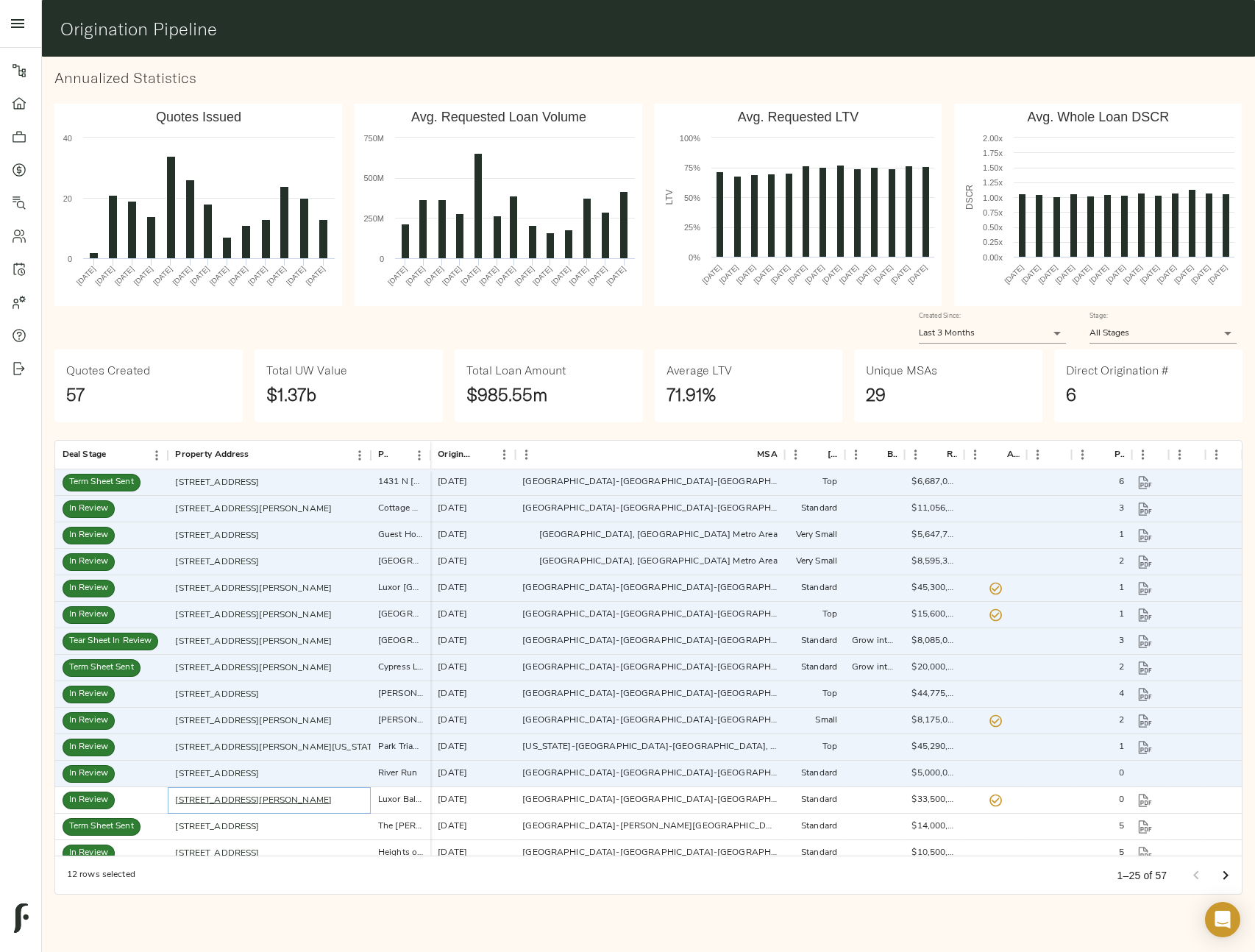
click at [259, 799] on link "9 Presidential Blvd, Bala Cynwyd, PA 19004" at bounding box center [253, 800] width 157 height 8
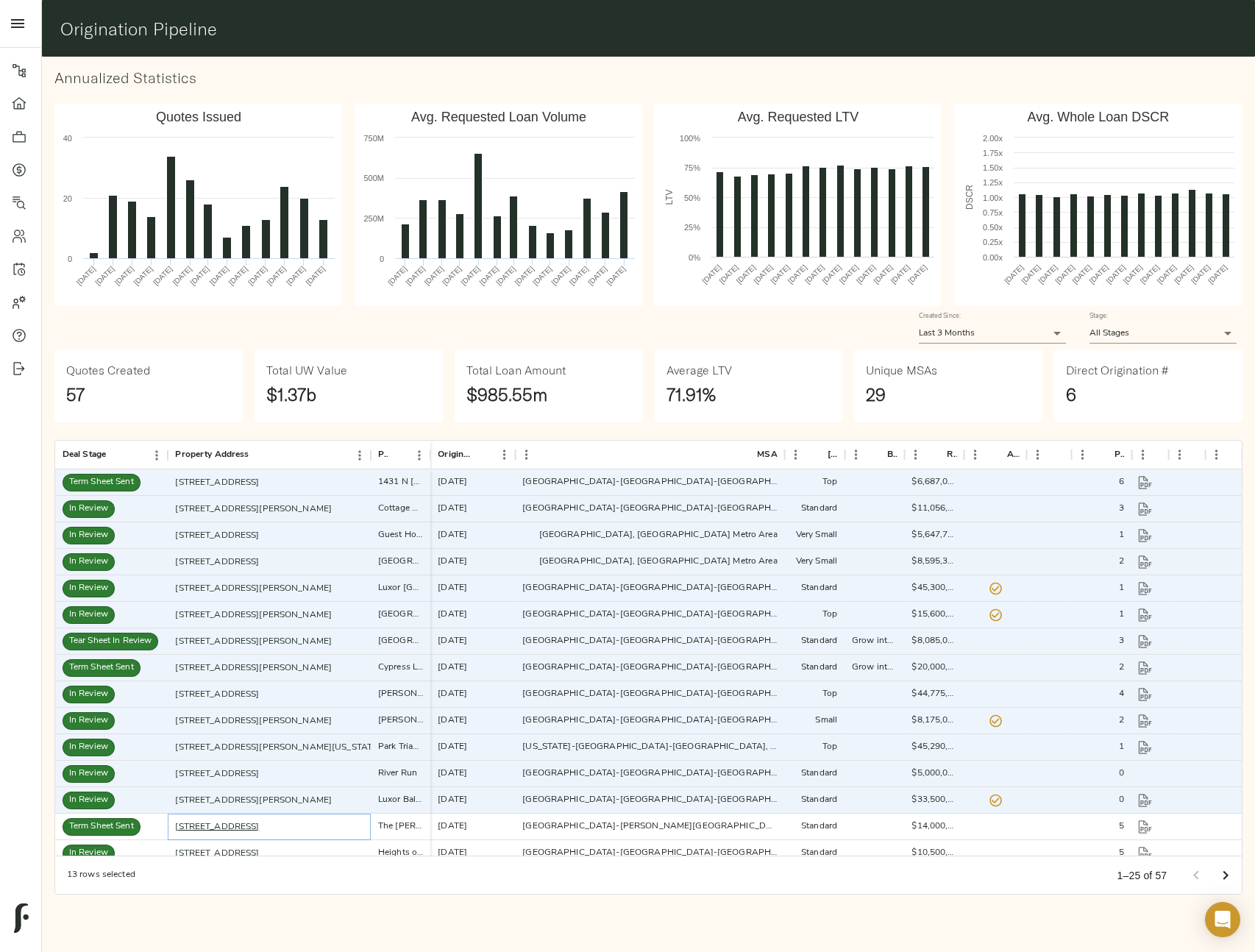
click at [259, 827] on link "549 Peachtree St NE, Atlanta, GA 30308" at bounding box center [216, 826] width 84 height 8
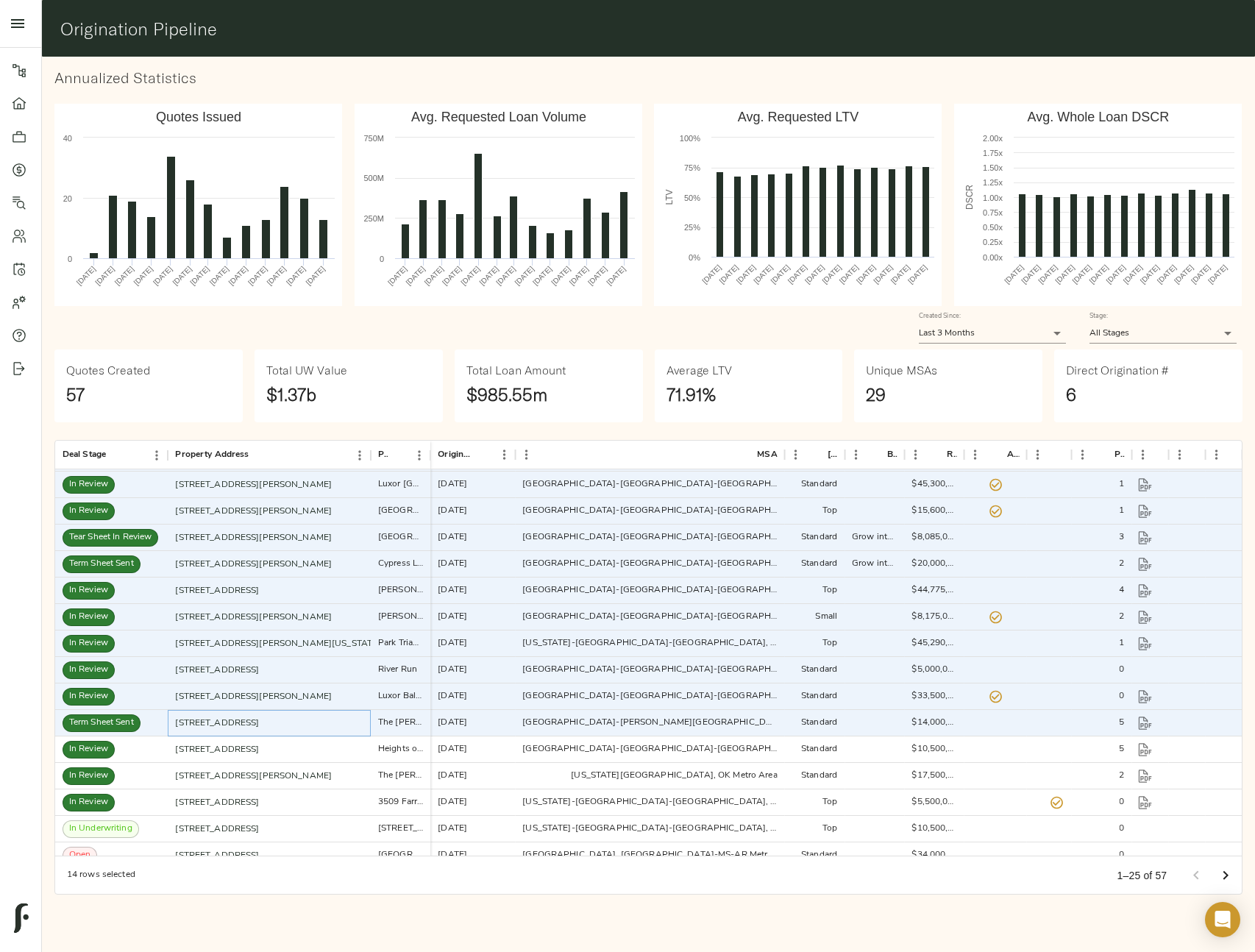
scroll to position [110, 0]
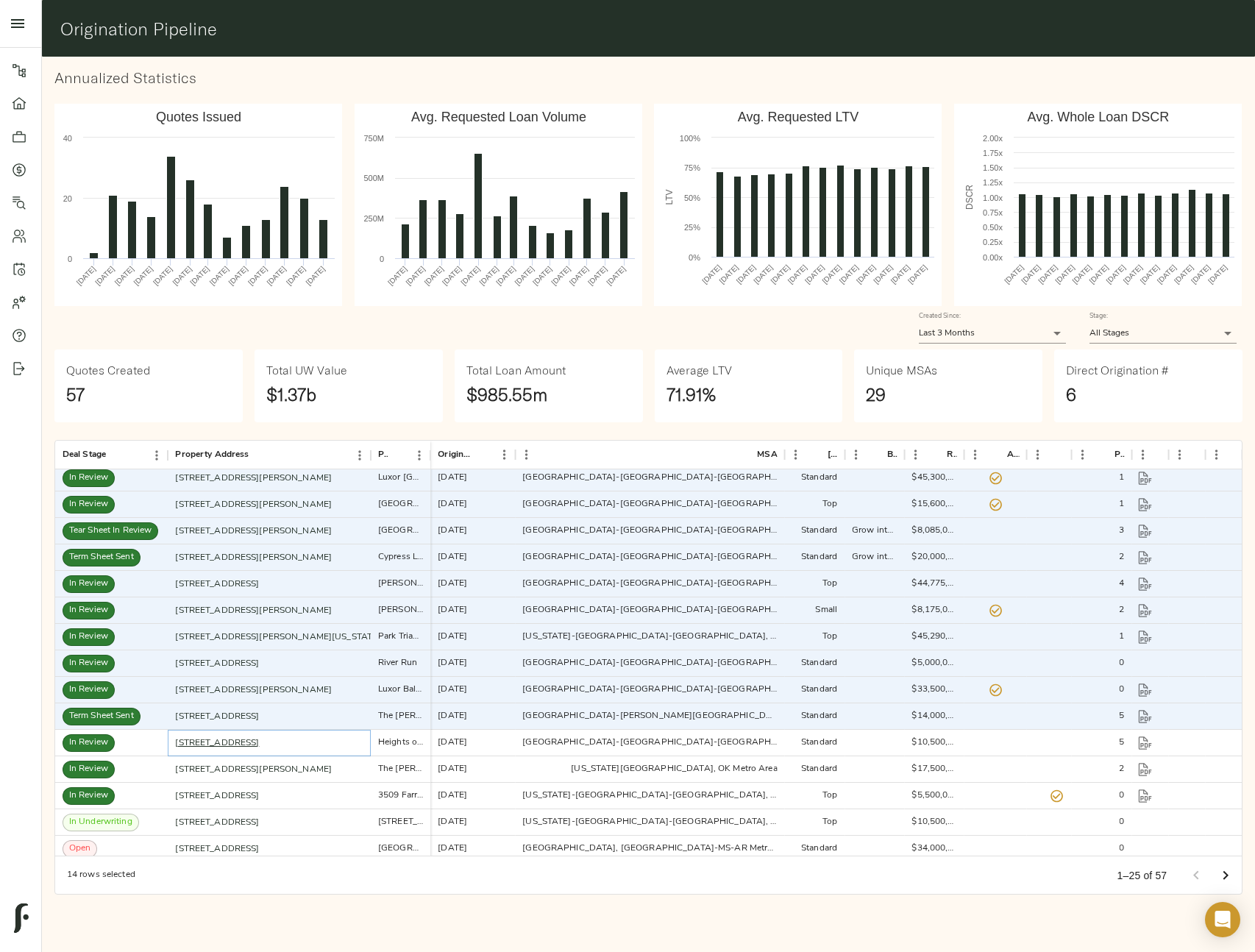
click at [259, 744] on link "1224 E Lemon St, Tempe, AZ 85281" at bounding box center [216, 742] width 84 height 8
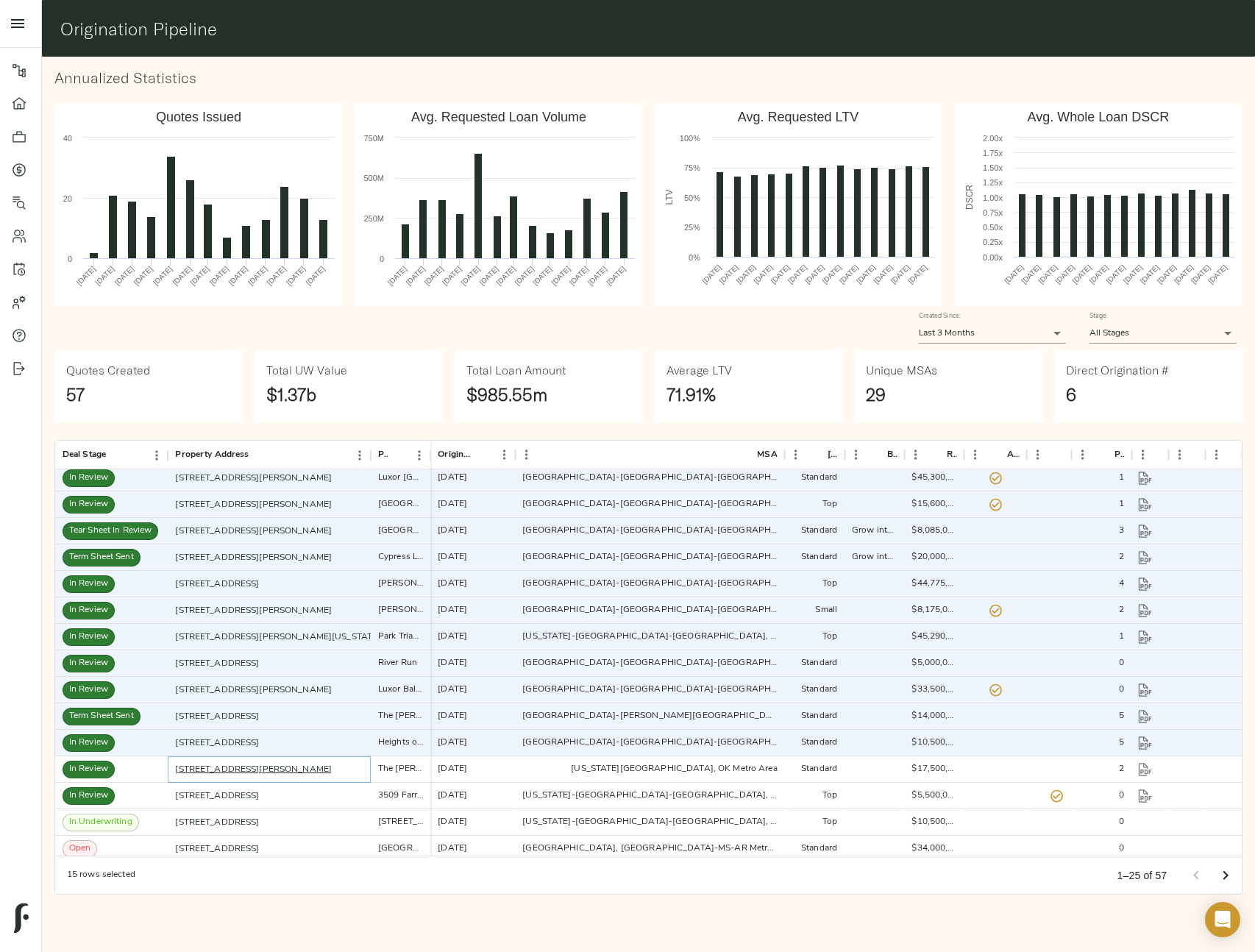
click at [265, 769] on link "217 E Campbell St, Edmond, OK 73034" at bounding box center [253, 769] width 157 height 8
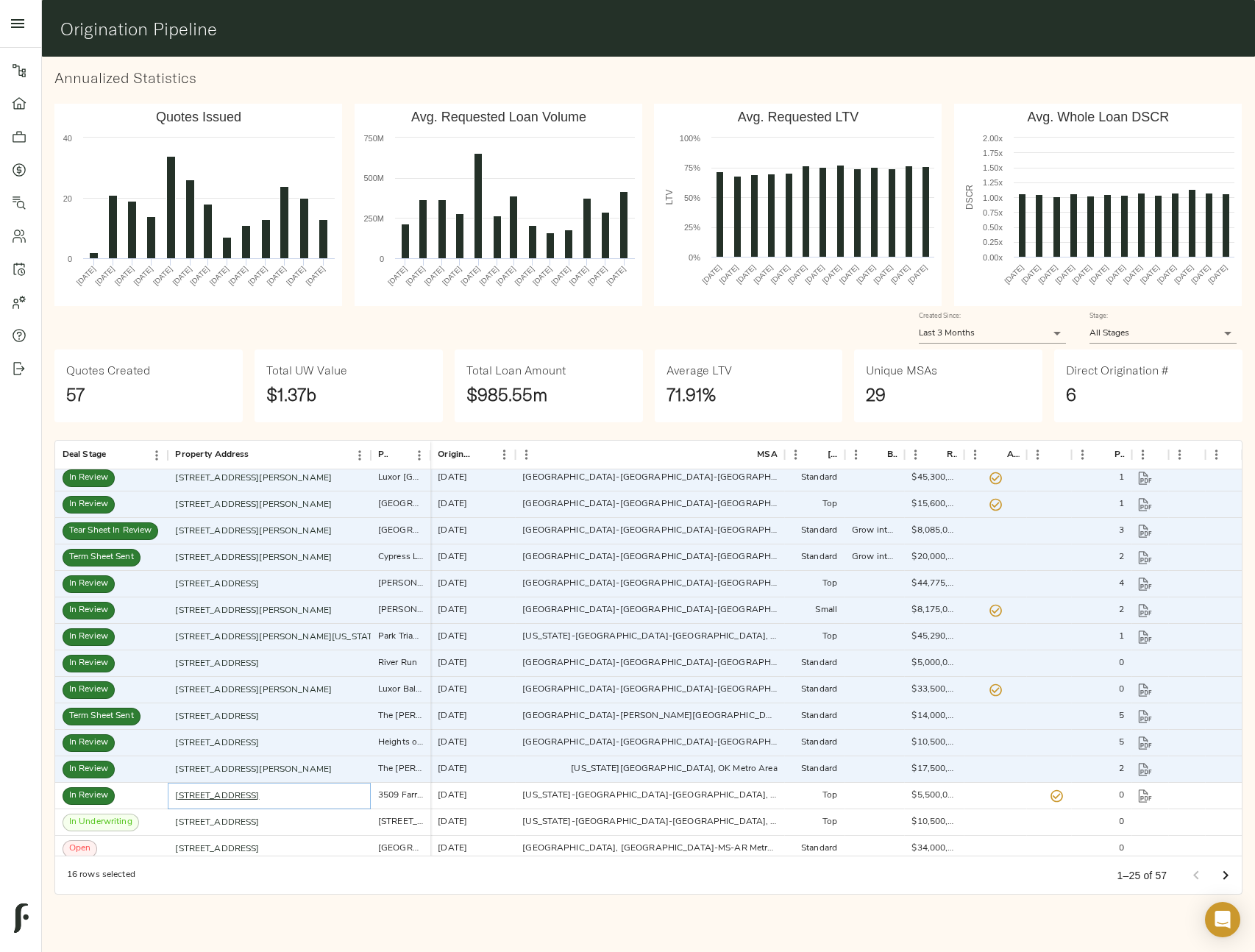
click at [259, 795] on link "3509 Farragut Rd, Brooklyn, NY 11210" at bounding box center [216, 795] width 84 height 8
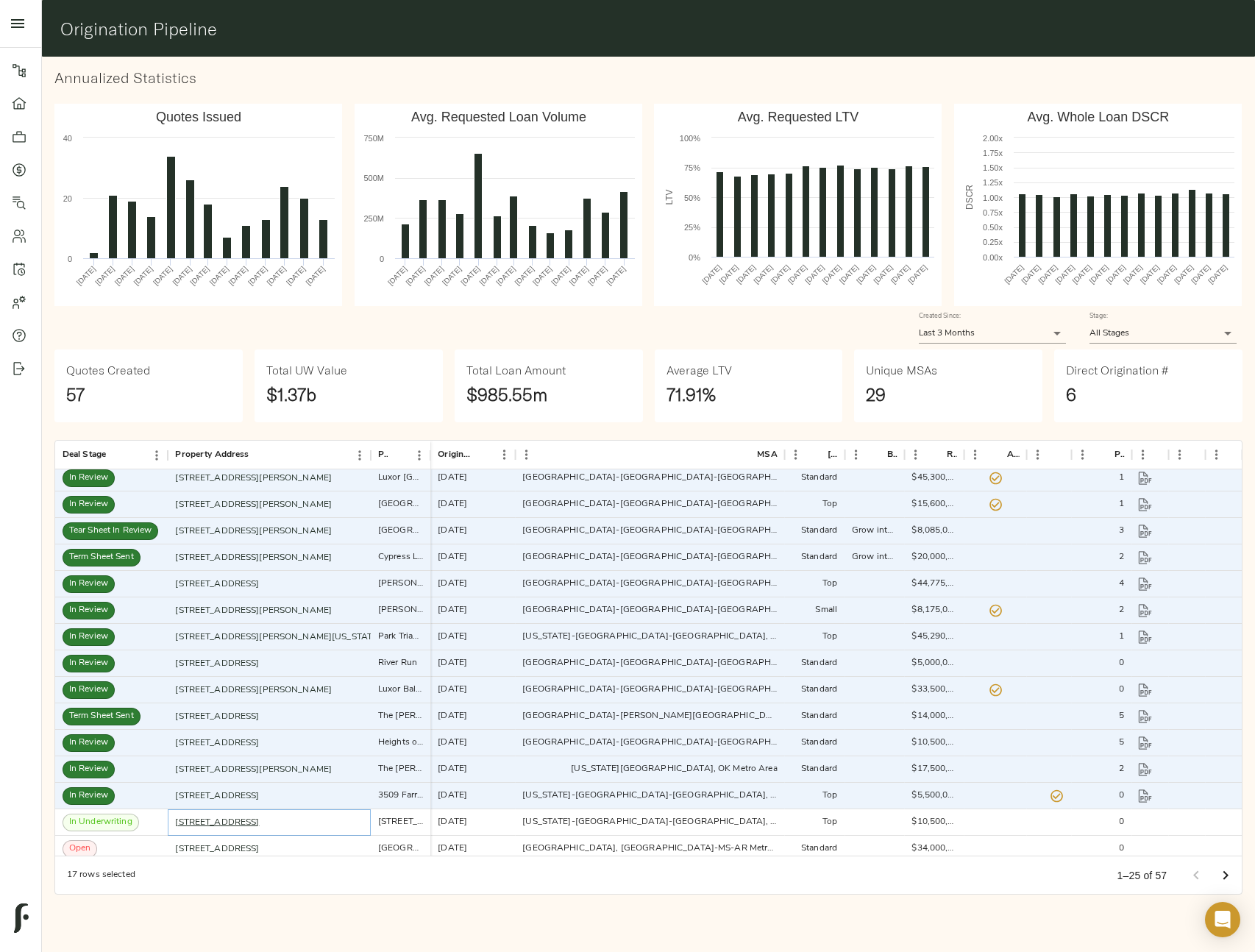
click at [259, 822] on link "1196 Bedford Ave, Brooklyn, NY 11216" at bounding box center [216, 822] width 84 height 8
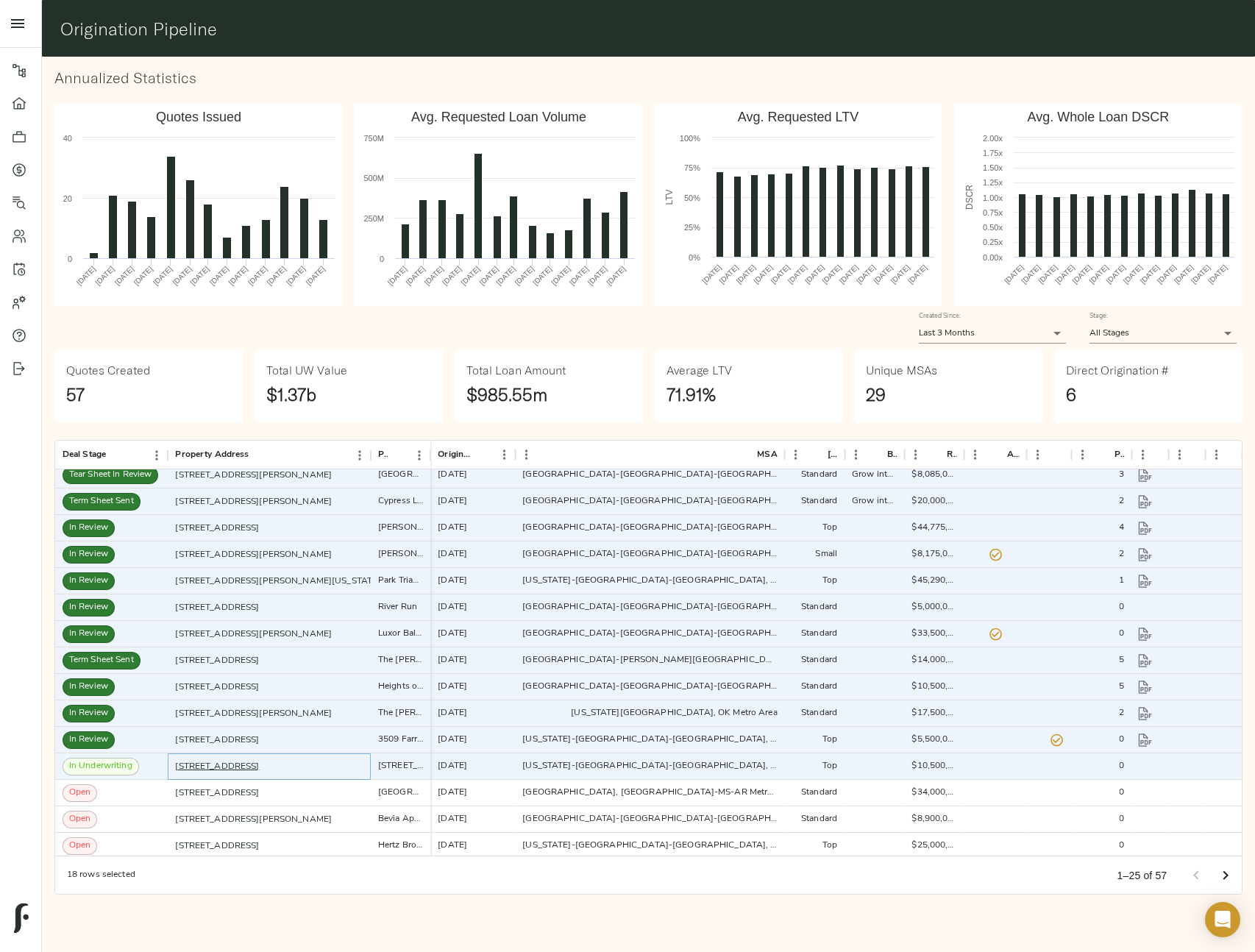
scroll to position [212, 0]
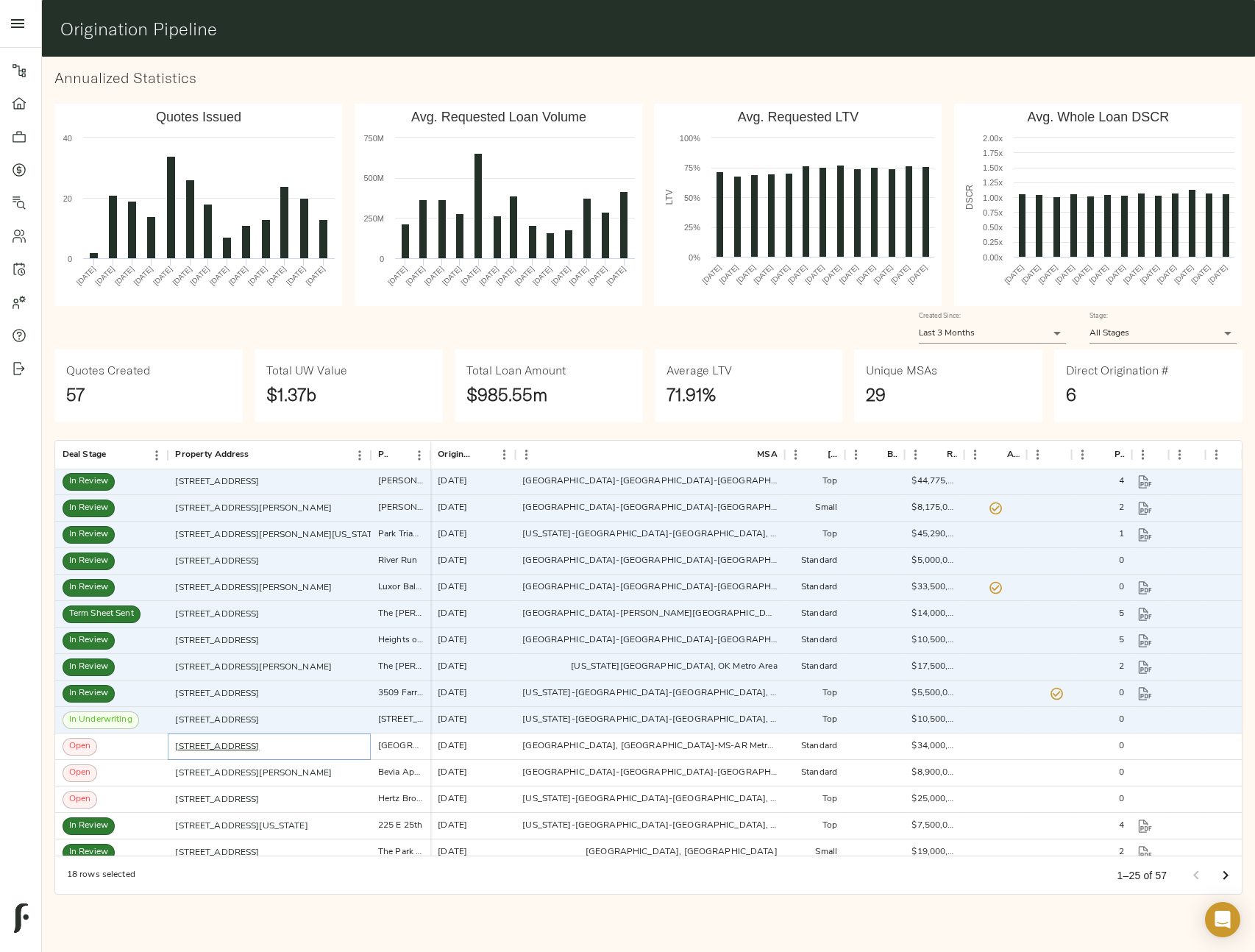
click at [259, 747] on link "3357 E Winchester Pl, Memphis, TN 38116" at bounding box center [216, 746] width 84 height 8
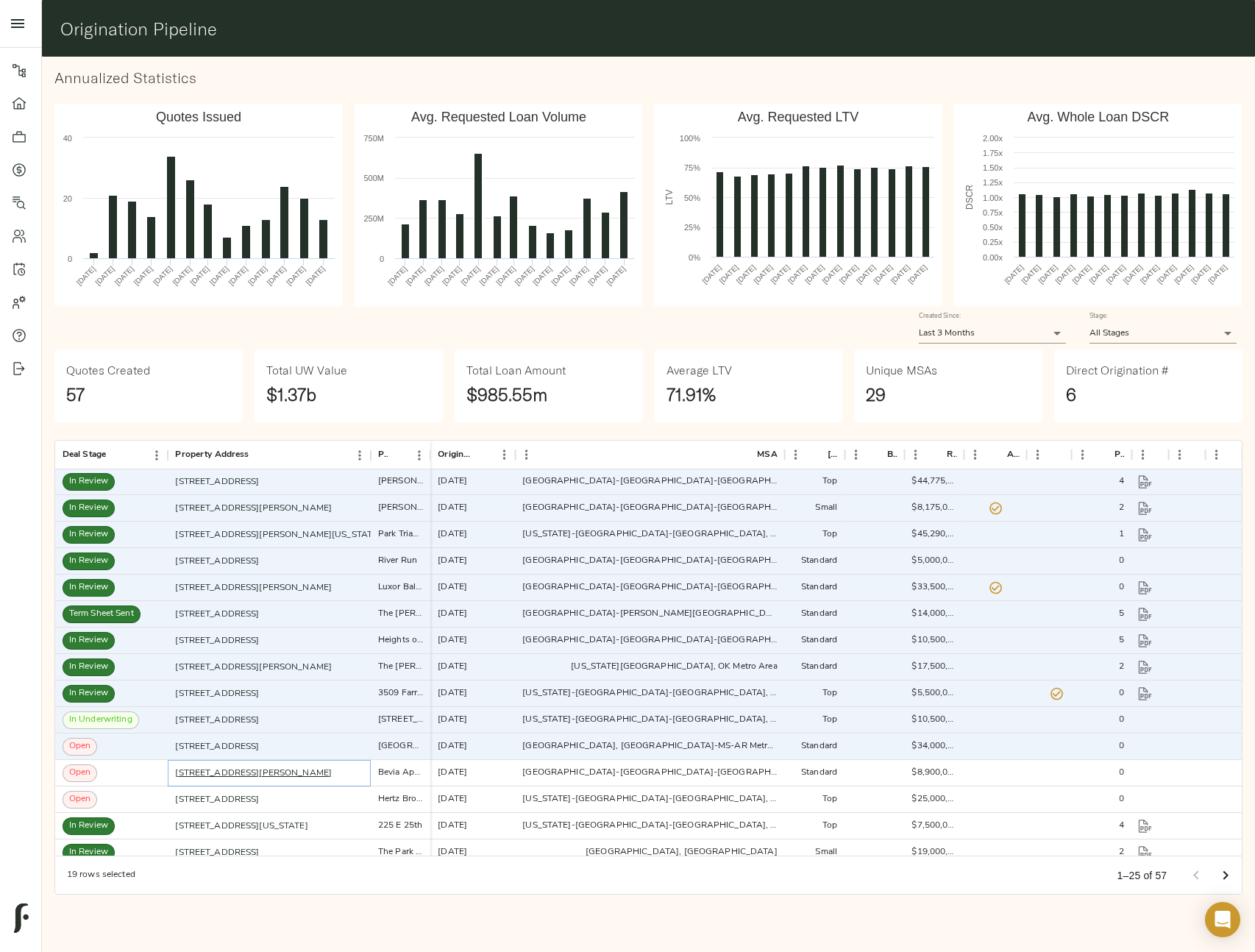
click at [264, 774] on link "13260 Heacock St, Moreno Valley, CA 92553" at bounding box center [253, 773] width 157 height 8
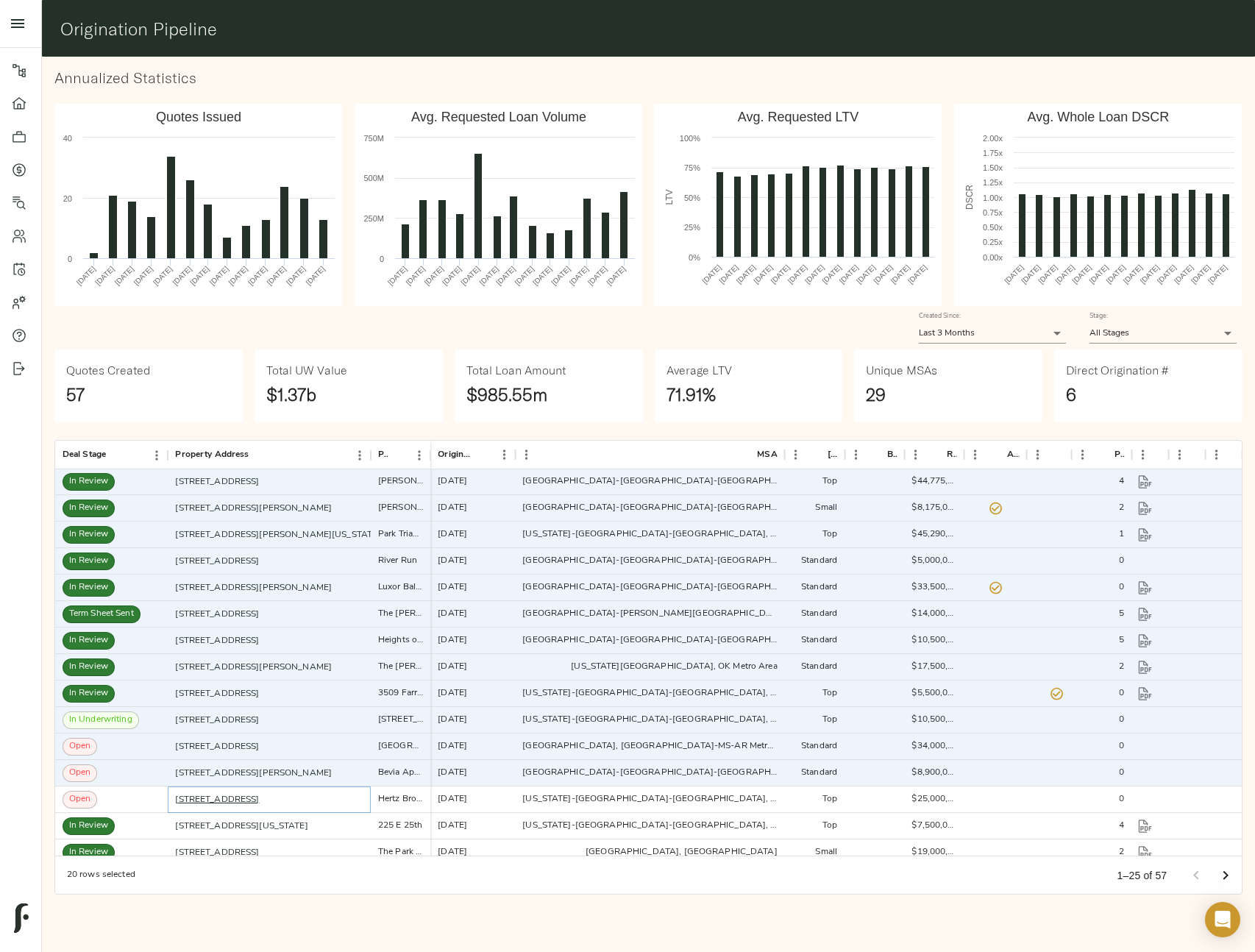
click at [259, 800] on link "420 Avenue F, Brooklyn, NY 11218" at bounding box center [216, 799] width 84 height 8
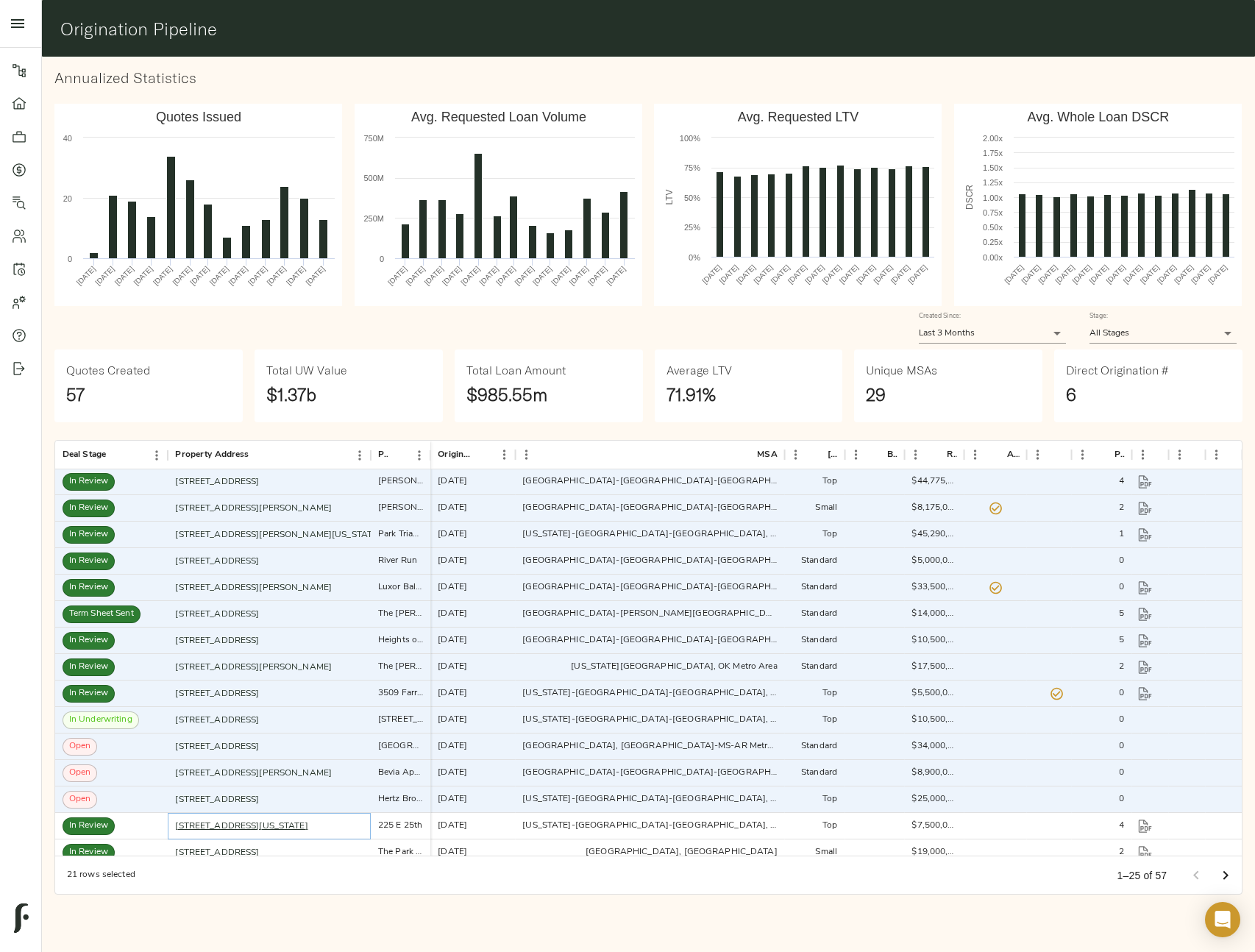
click at [262, 827] on link "225 E 25th St, New York, NY 10010" at bounding box center [241, 825] width 132 height 8
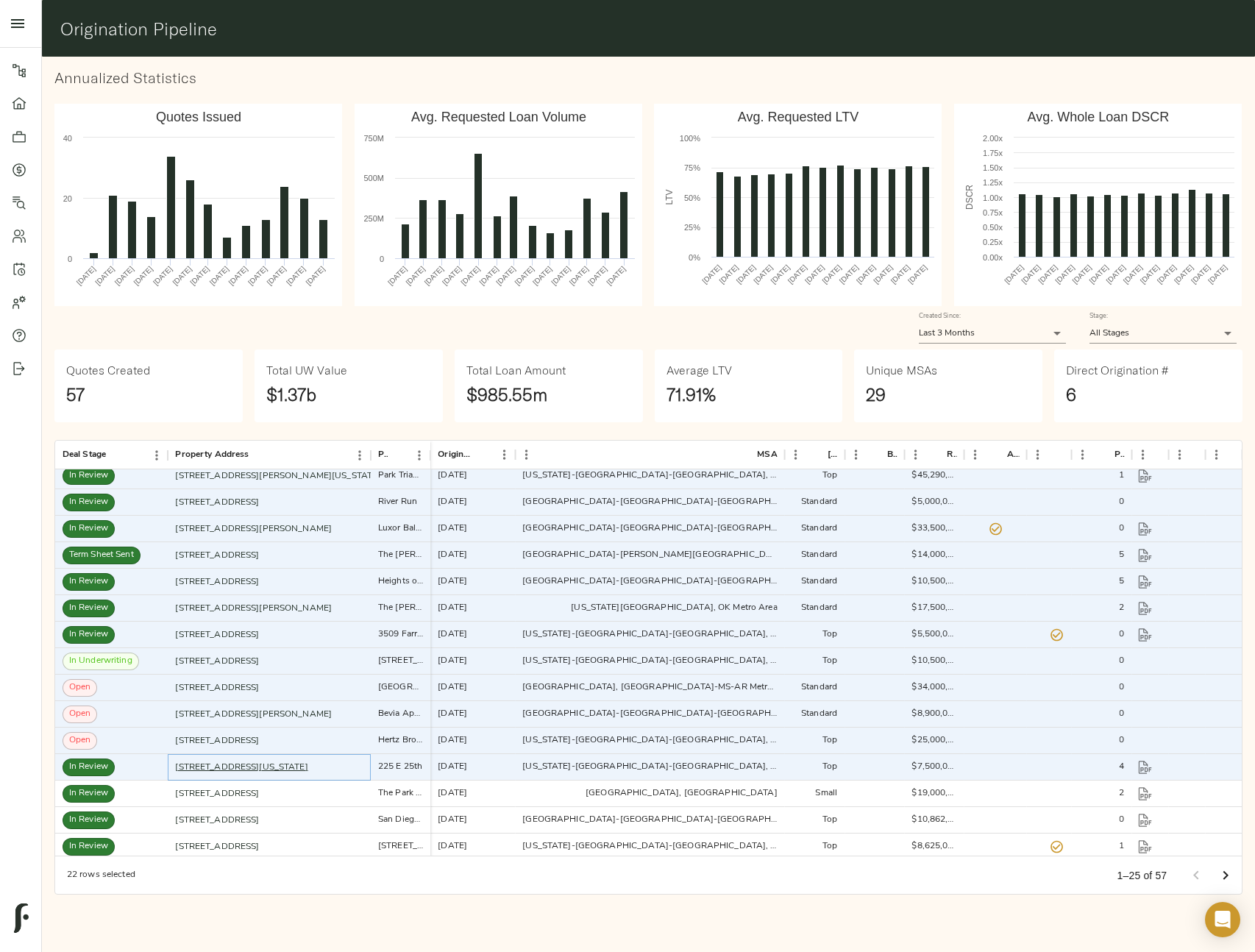
scroll to position [276, 0]
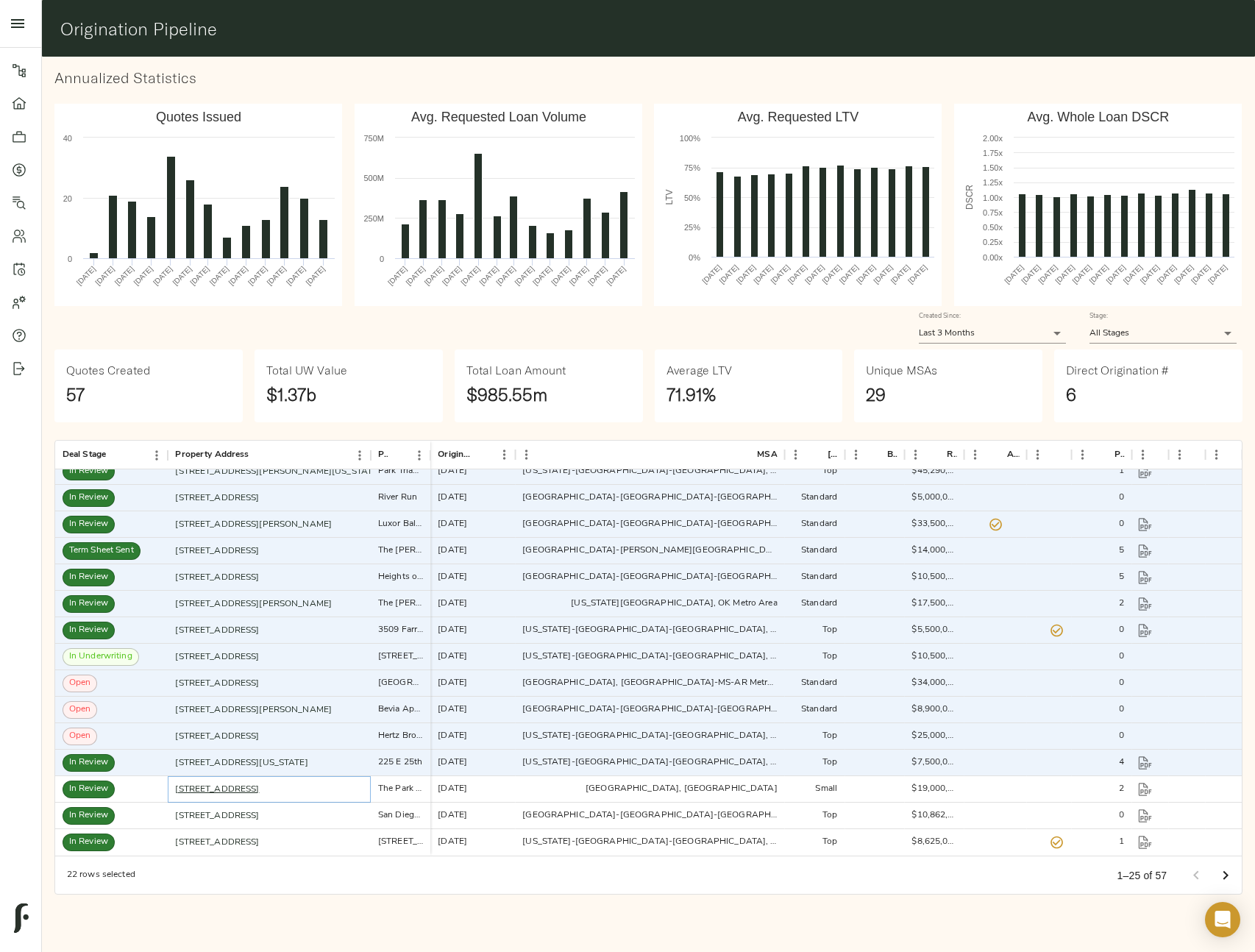
click at [259, 785] on link "100 Chapelridge Dr, Richland, MS 39218" at bounding box center [216, 789] width 84 height 8
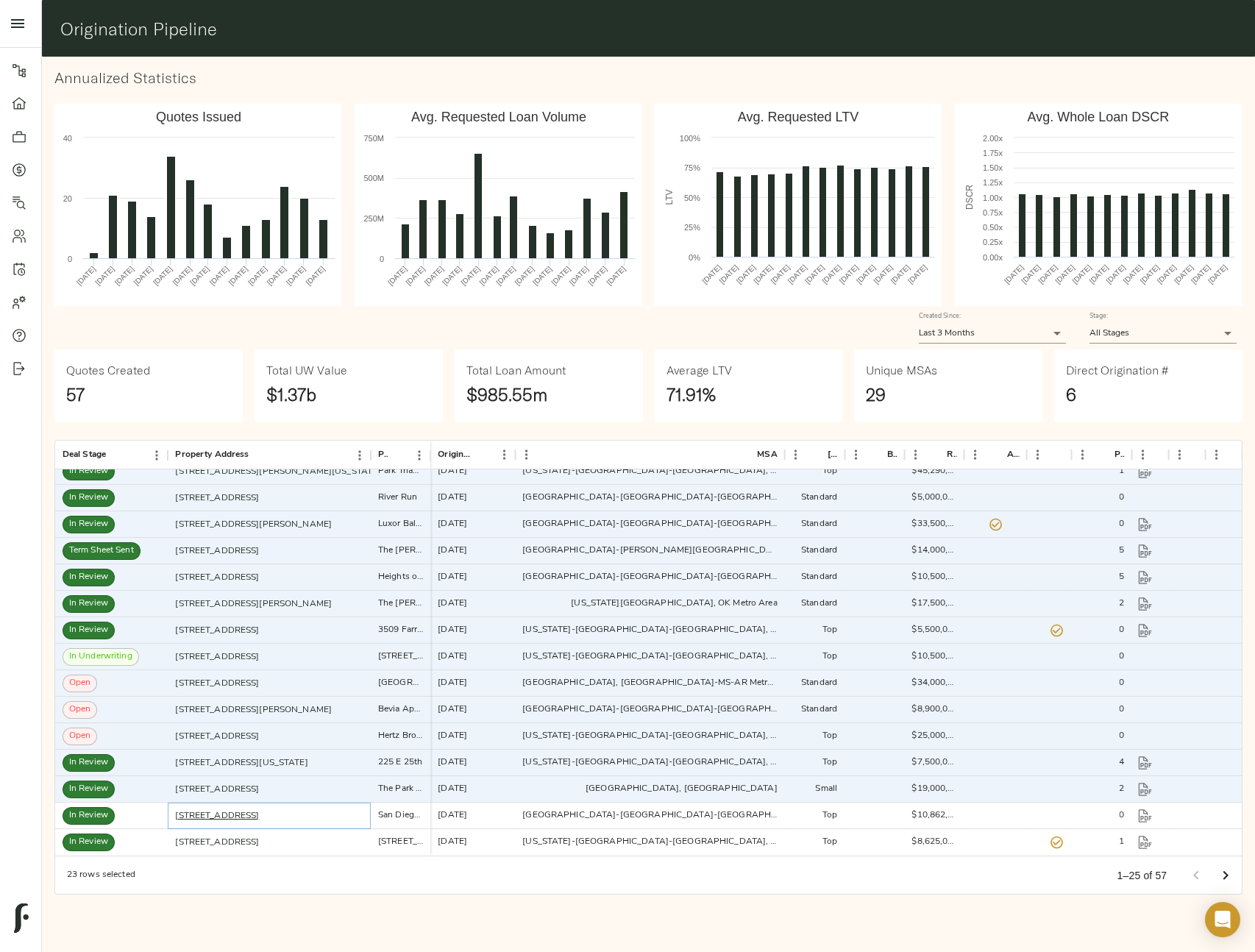
click at [259, 817] on link "3755 47th St, San Diego, CA 92105" at bounding box center [216, 815] width 84 height 8
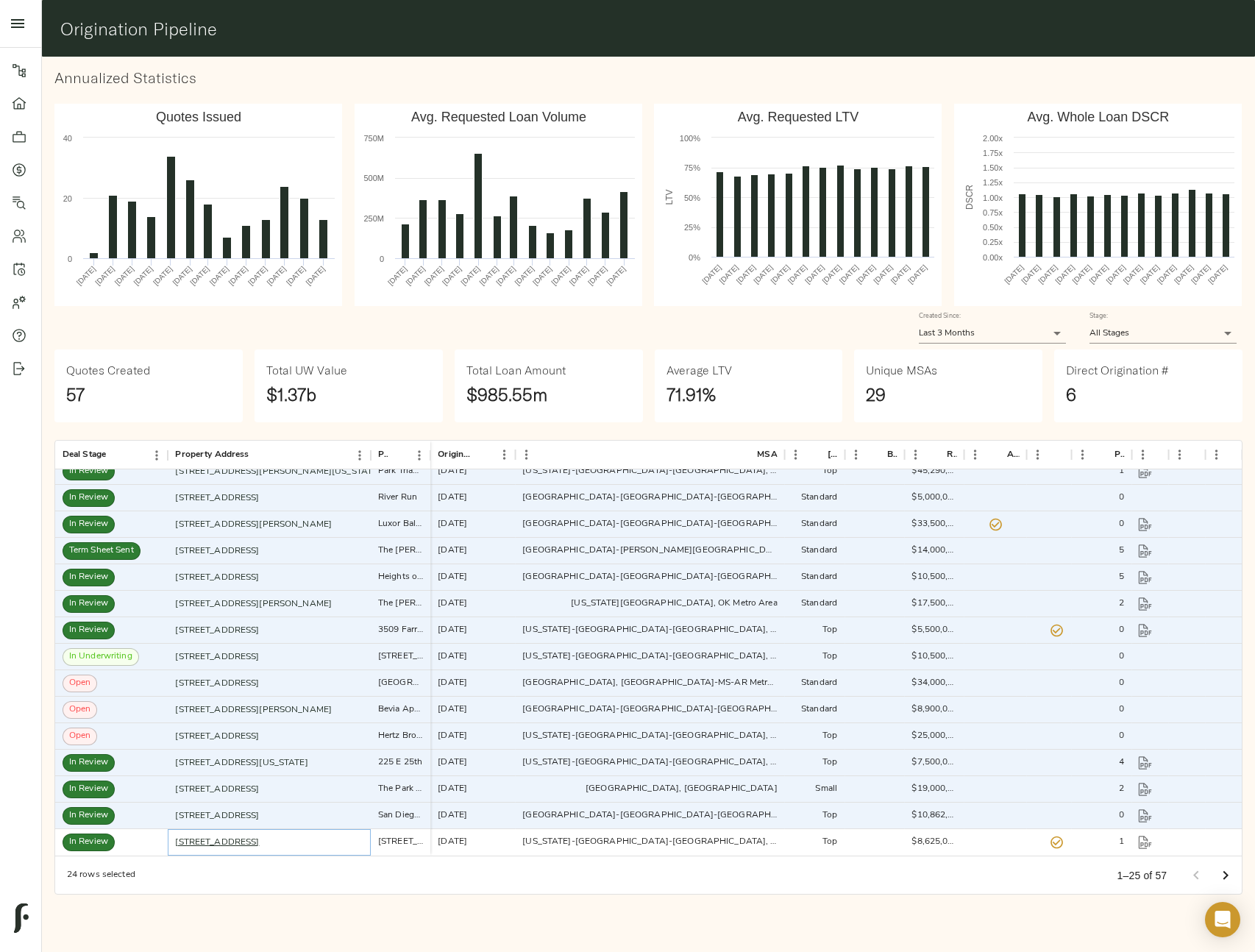
click at [259, 847] on link "5102 5th Ave, Brooklyn, NY 11220" at bounding box center [216, 842] width 84 height 8
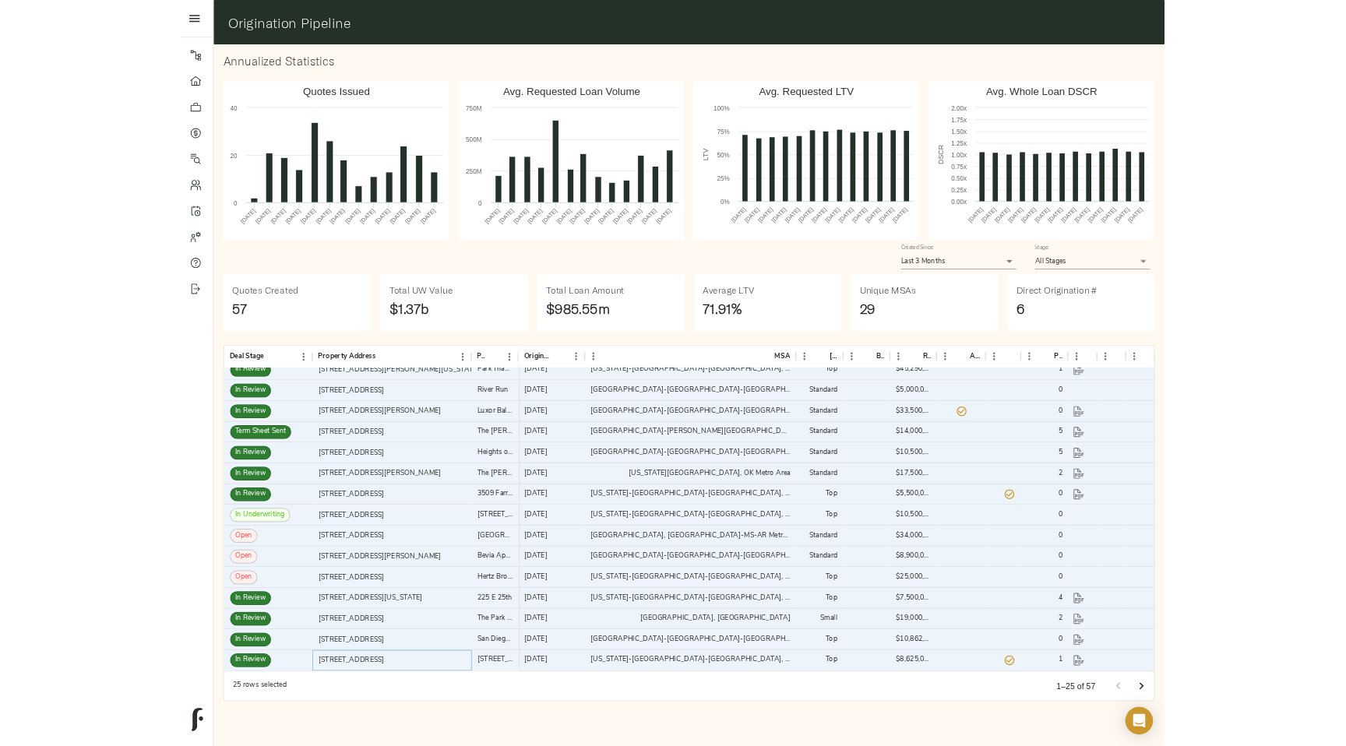
scroll to position [0, 0]
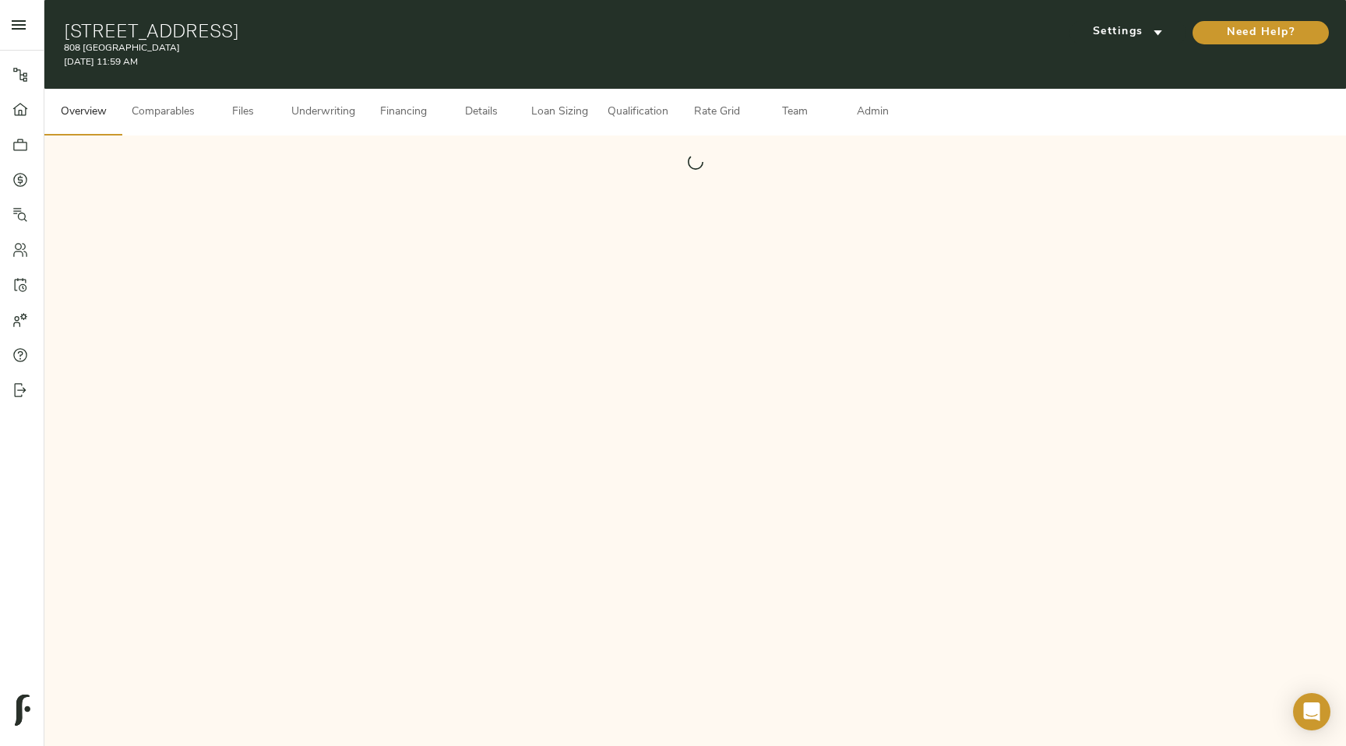
click at [896, 117] on span "Admin" at bounding box center [872, 112] width 59 height 19
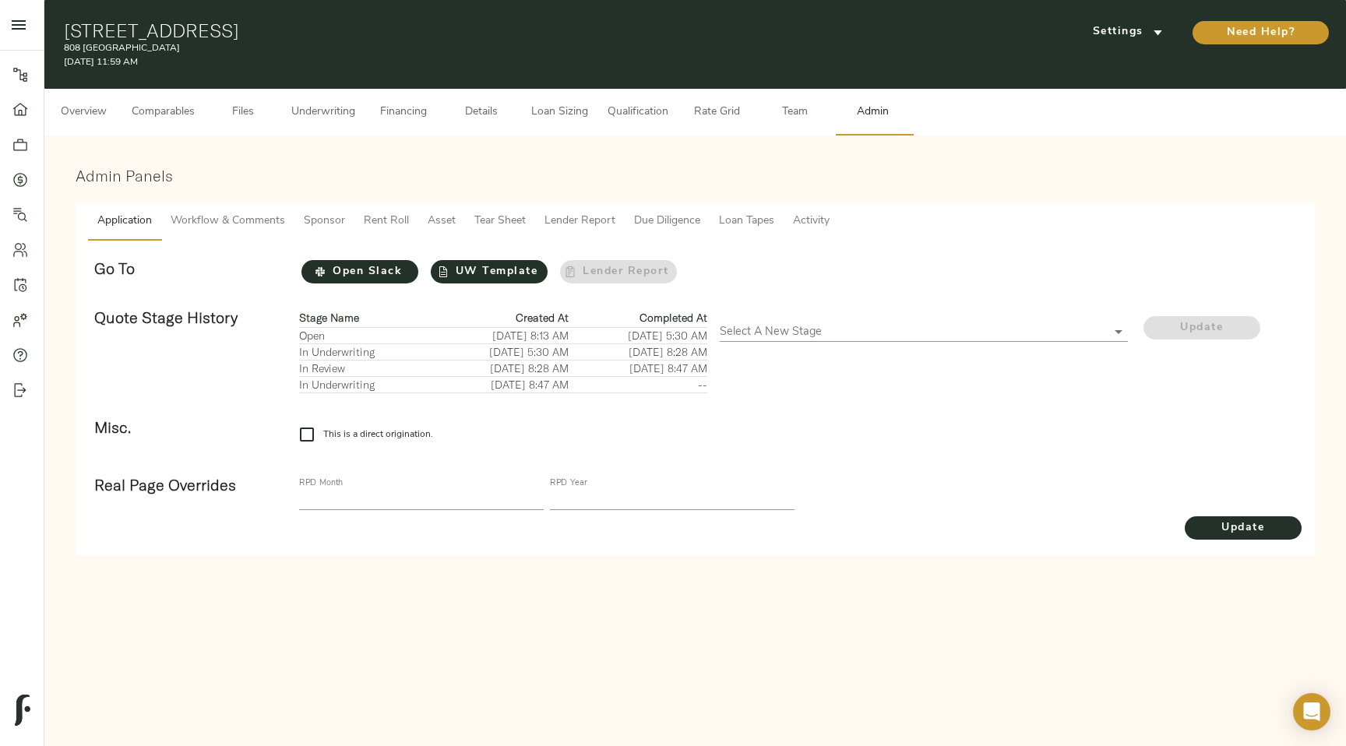
click at [508, 227] on span "Tear Sheet" at bounding box center [499, 221] width 51 height 19
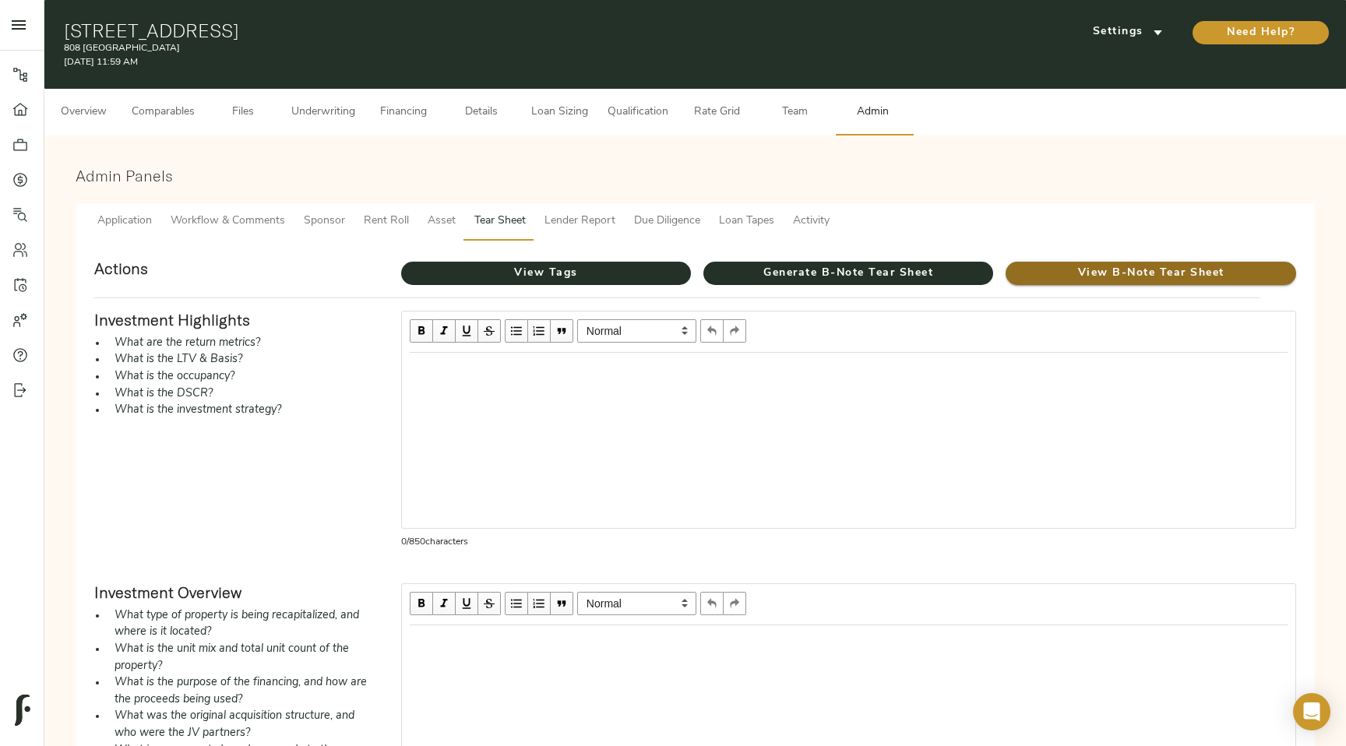
click at [1080, 284] on button "View B-Note Tear Sheet" at bounding box center [1151, 273] width 290 height 23
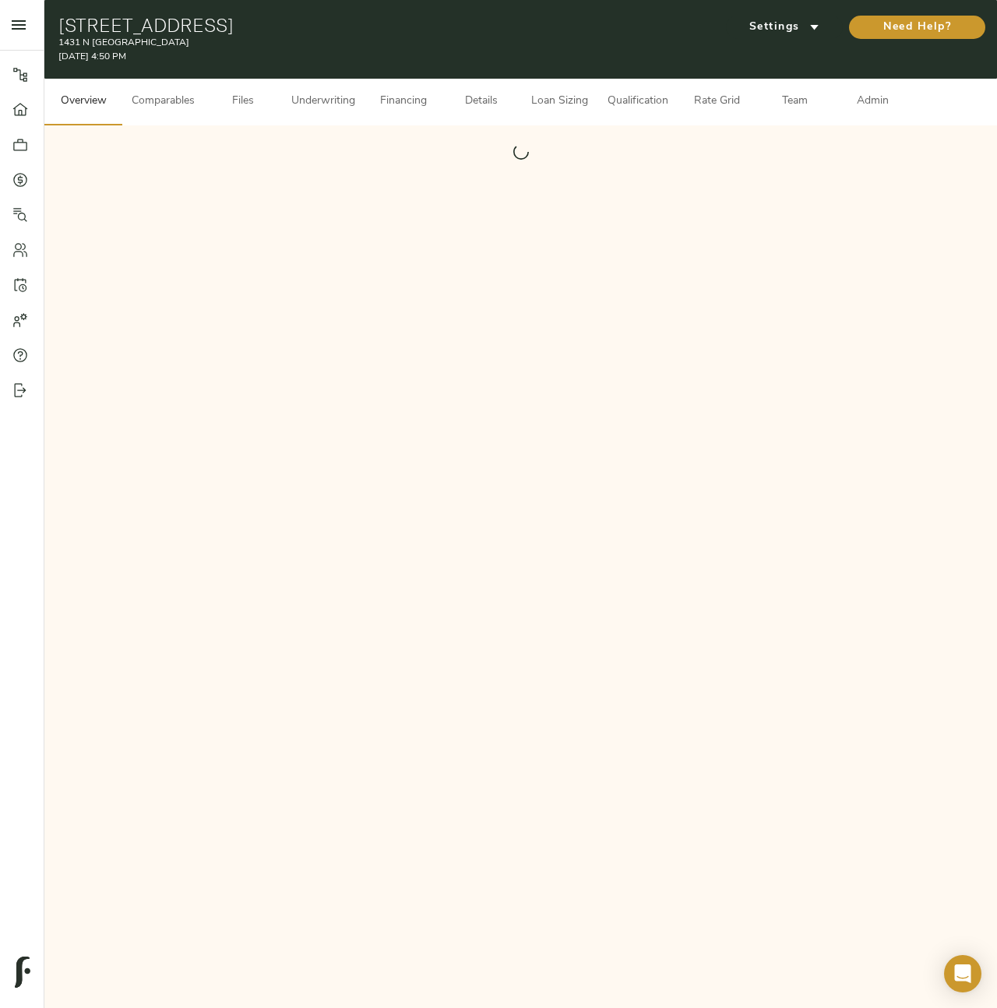
click at [883, 102] on span "Admin" at bounding box center [872, 101] width 59 height 19
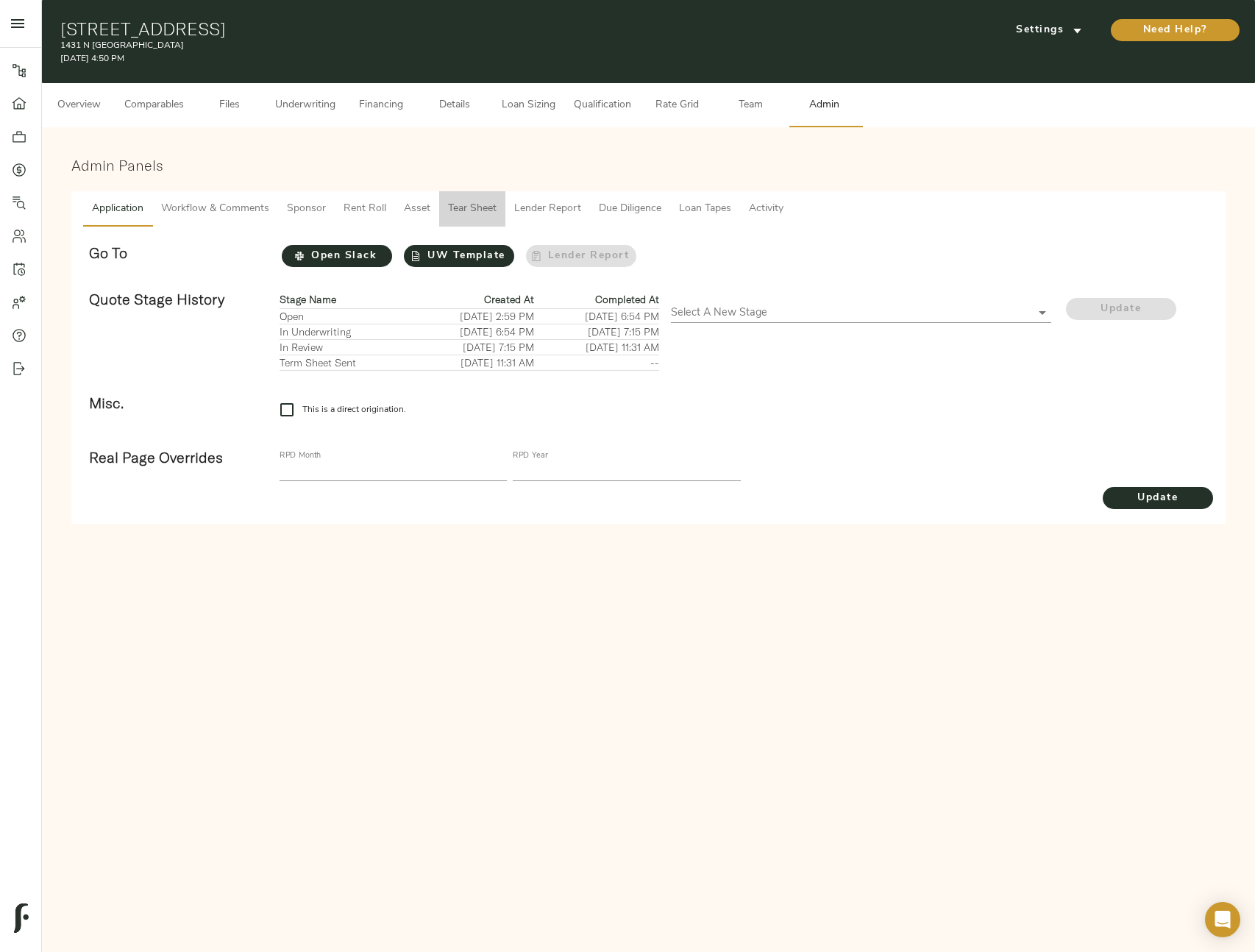
click at [475, 207] on span "Tear Sheet" at bounding box center [471, 209] width 48 height 18
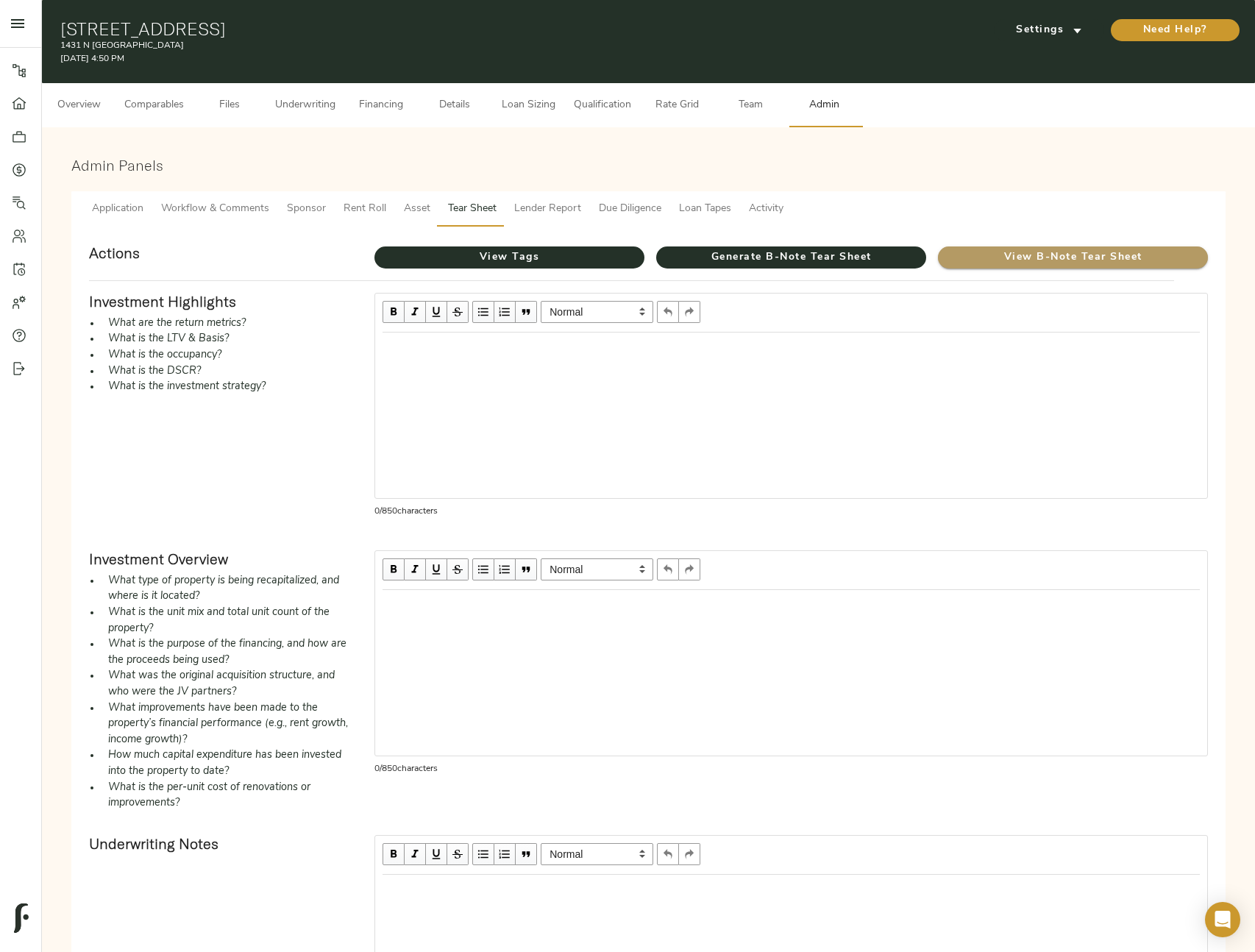
click at [979, 264] on span "View B-Note Tear Sheet" at bounding box center [1073, 257] width 270 height 18
click at [82, 109] on span "Overview" at bounding box center [78, 105] width 56 height 18
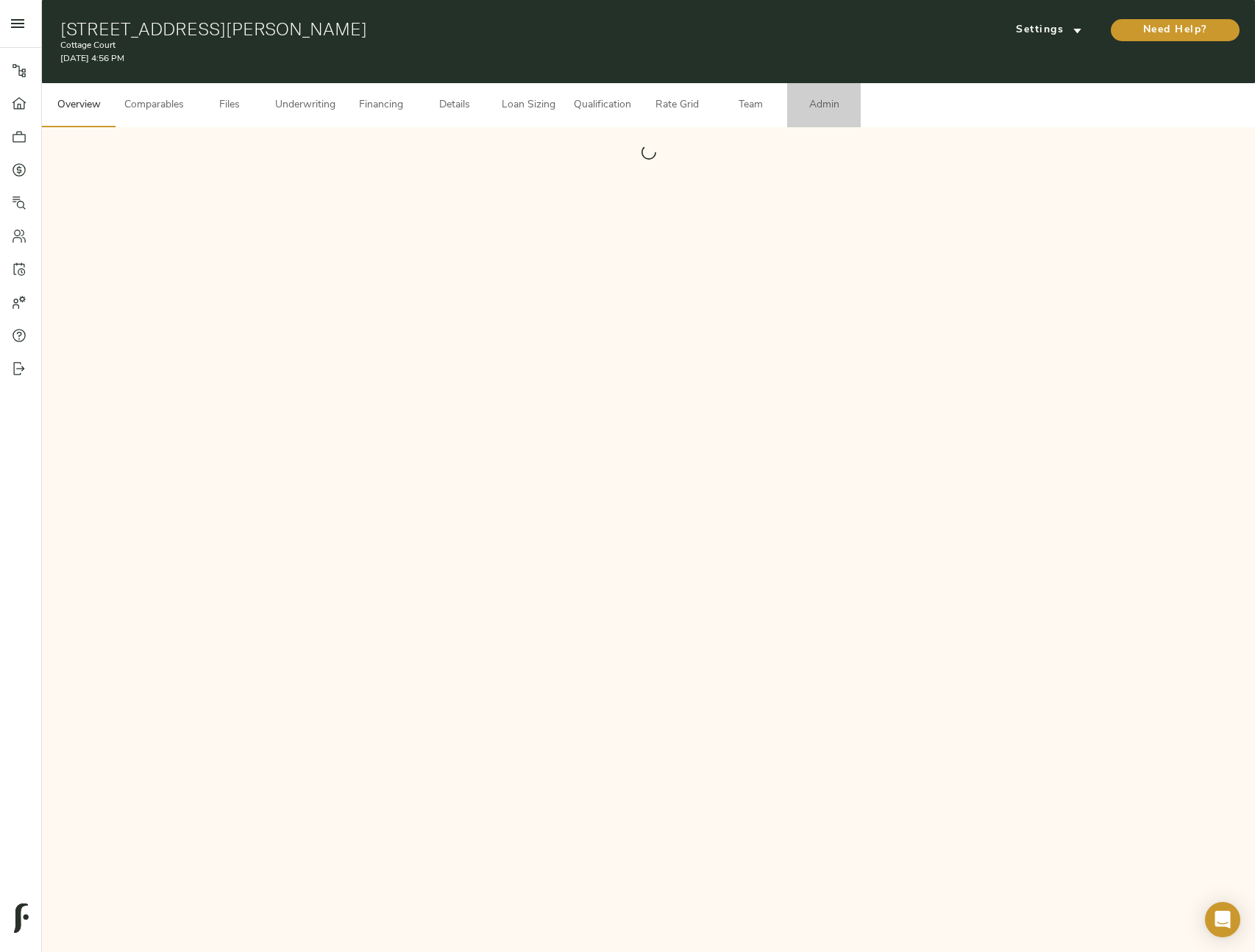
click at [821, 104] on span "Admin" at bounding box center [823, 105] width 56 height 18
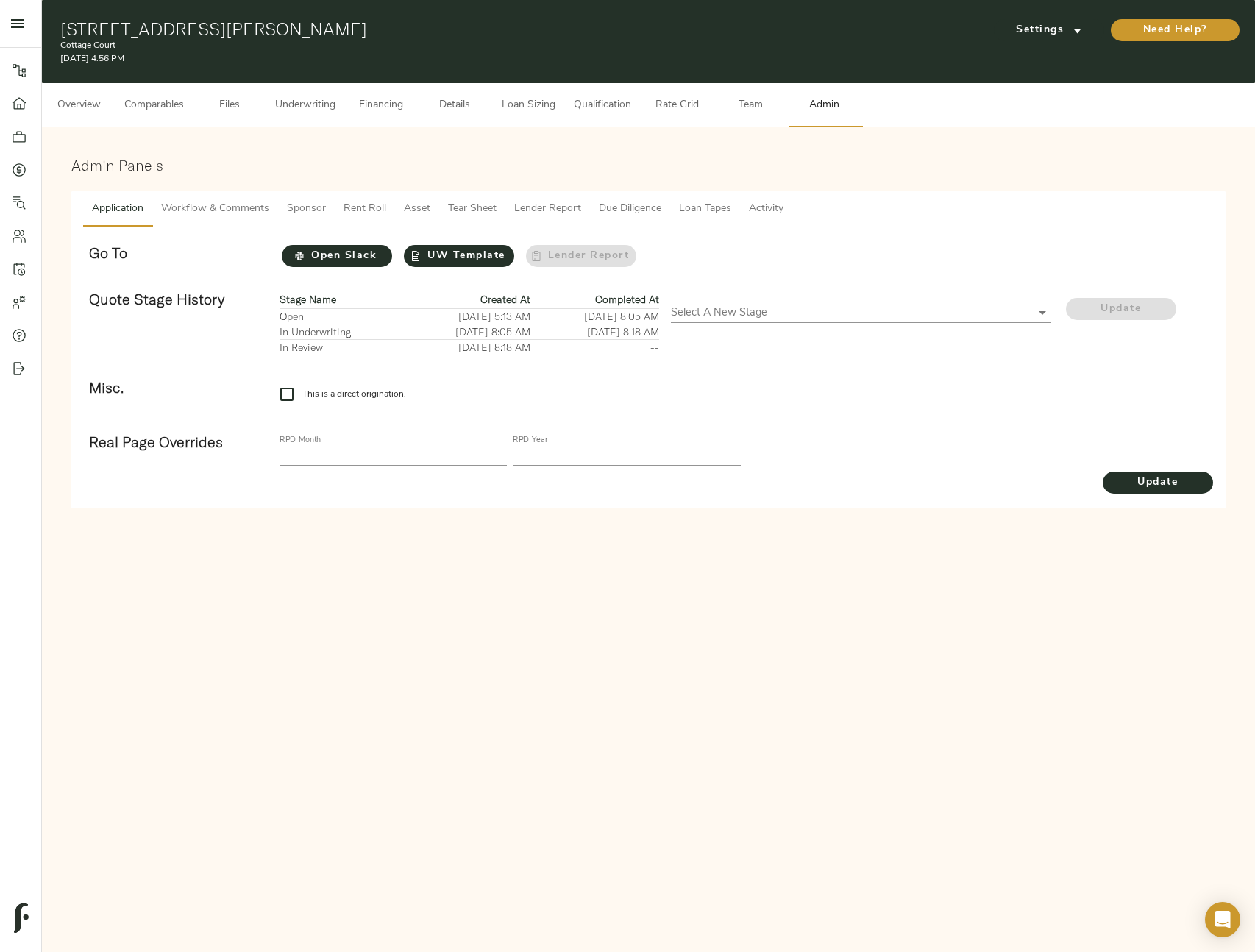
click at [490, 206] on span "Tear Sheet" at bounding box center [471, 209] width 48 height 18
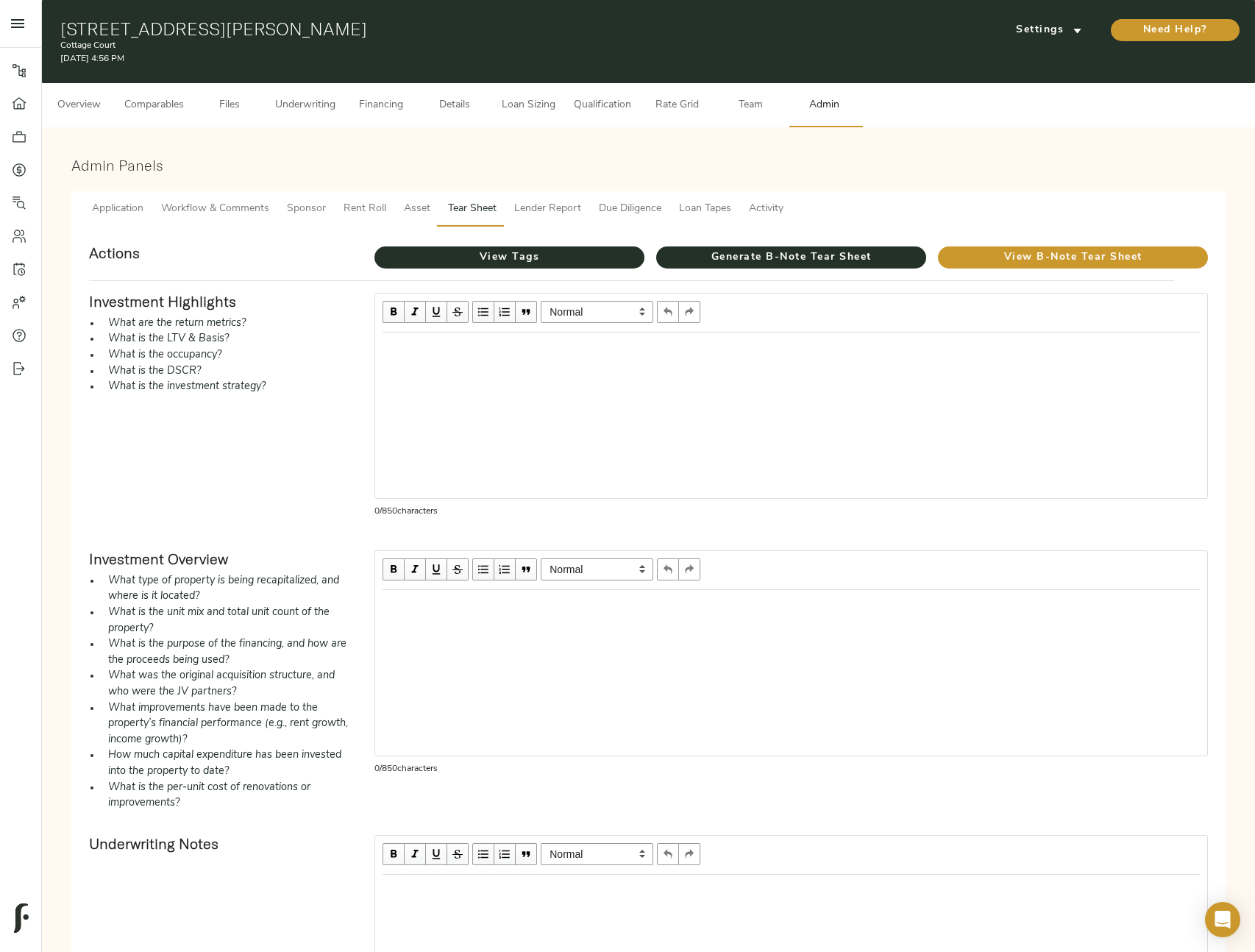
click at [1066, 274] on div "View B-Note Tear Sheet" at bounding box center [1073, 256] width 281 height 37
click at [1054, 258] on span "View B-Note Tear Sheet" at bounding box center [1073, 257] width 270 height 18
click at [82, 92] on button "Overview" at bounding box center [78, 105] width 74 height 44
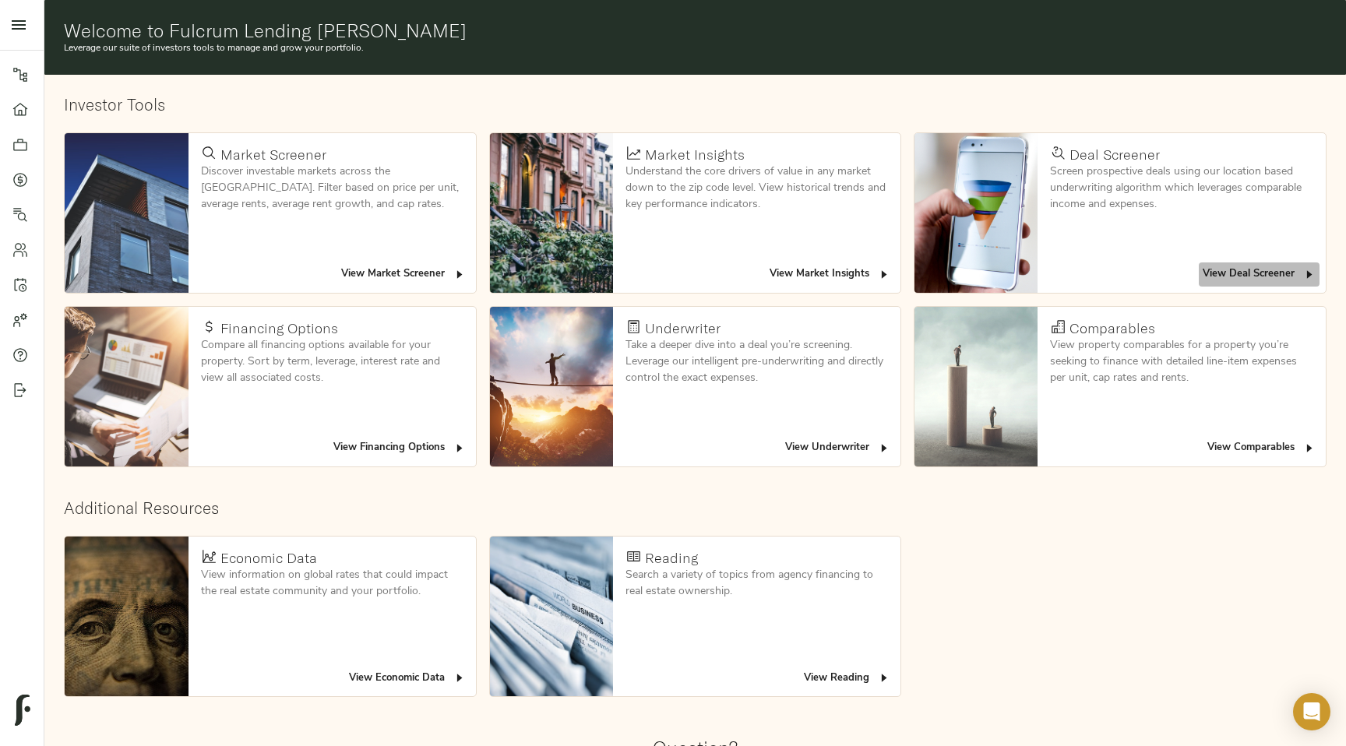
click at [1280, 272] on span "View Deal Screener" at bounding box center [1259, 275] width 113 height 18
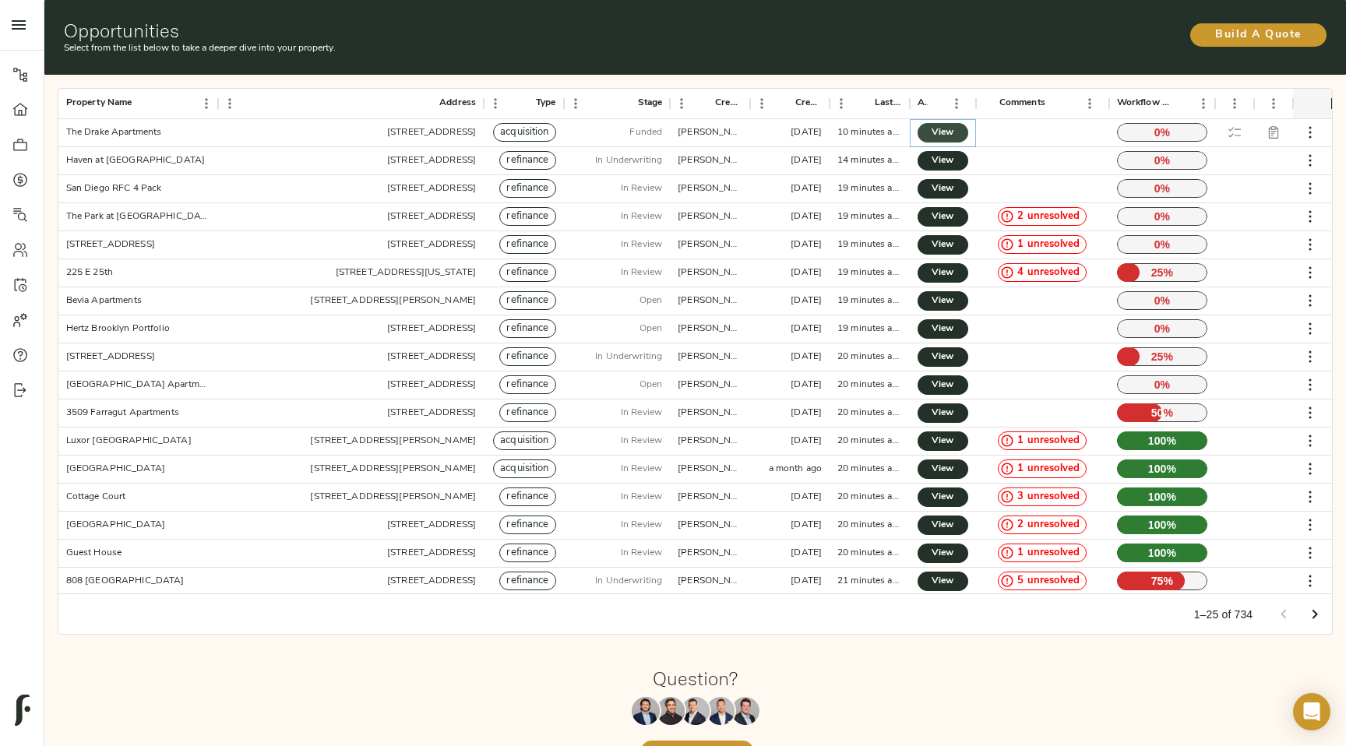
click at [954, 132] on link "View" at bounding box center [943, 132] width 51 height 19
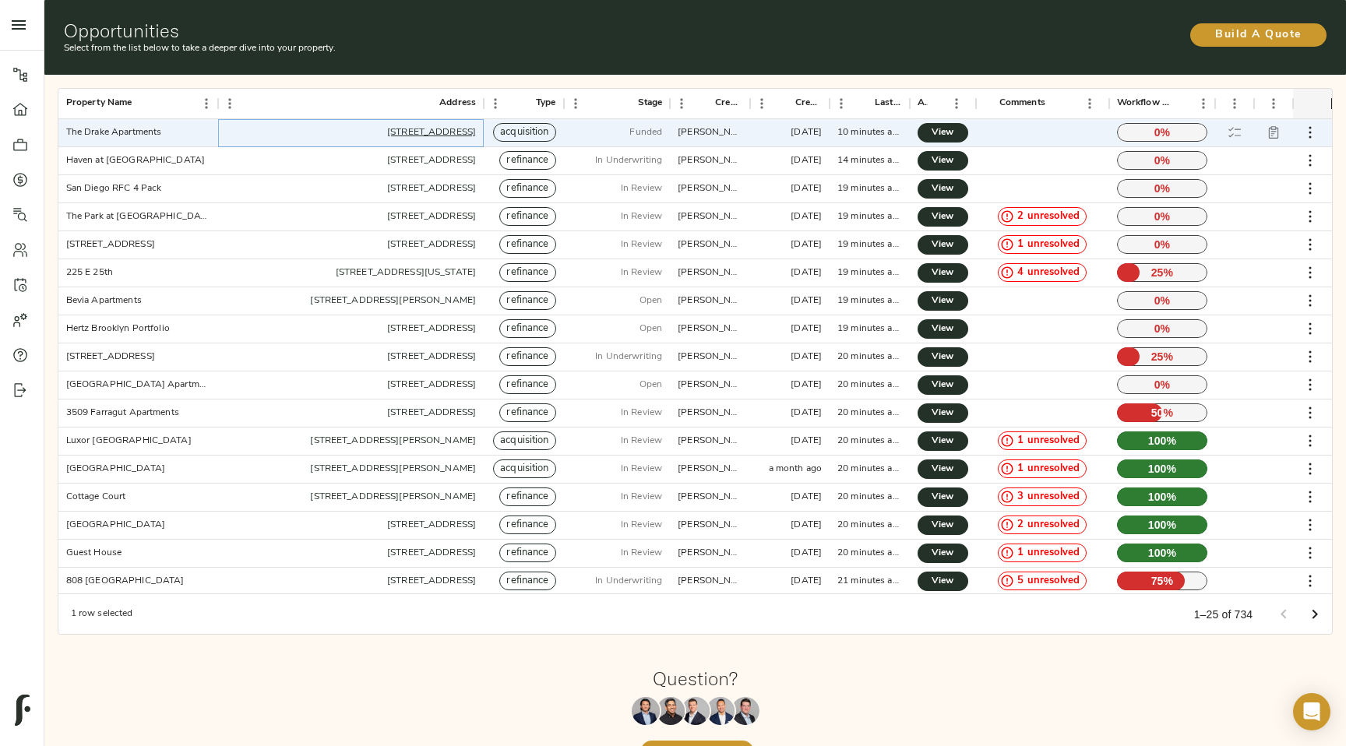
click at [387, 131] on link "[STREET_ADDRESS]" at bounding box center [431, 132] width 89 height 9
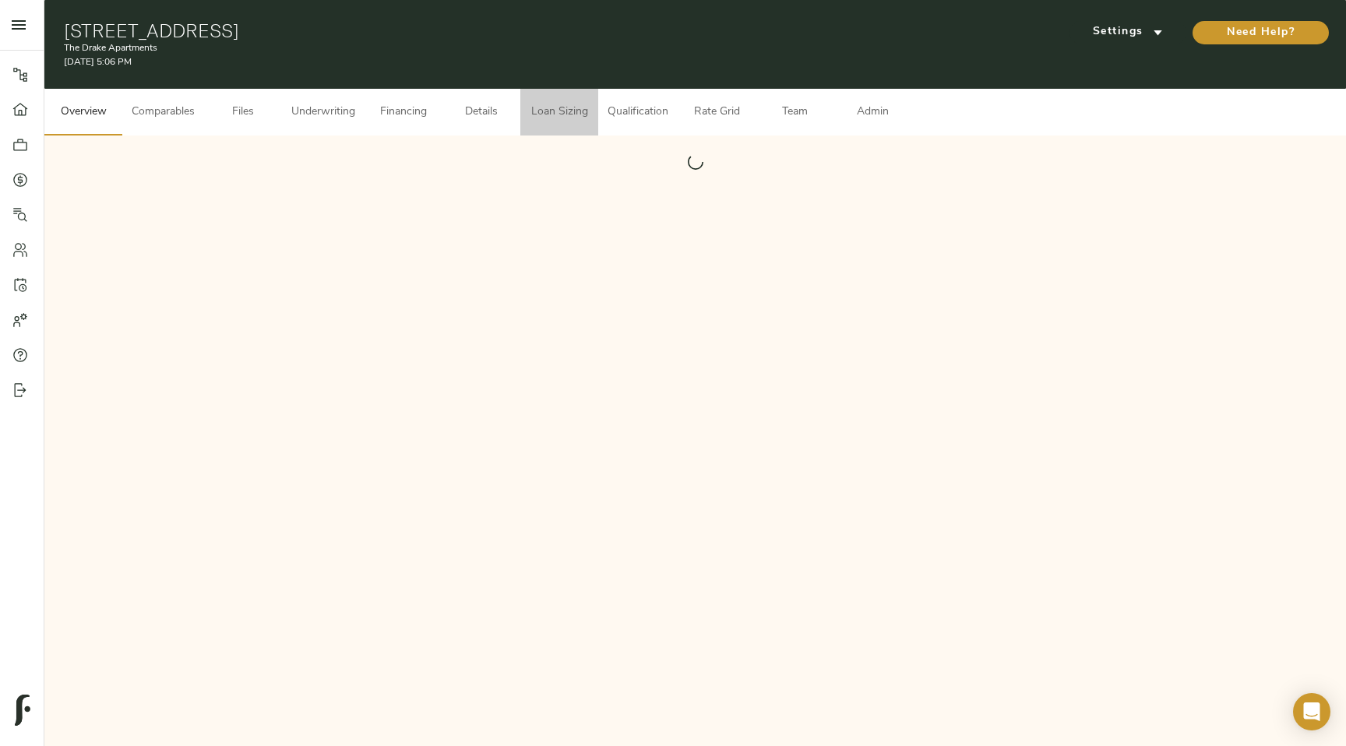
click at [572, 111] on span "Loan Sizing" at bounding box center [559, 112] width 59 height 19
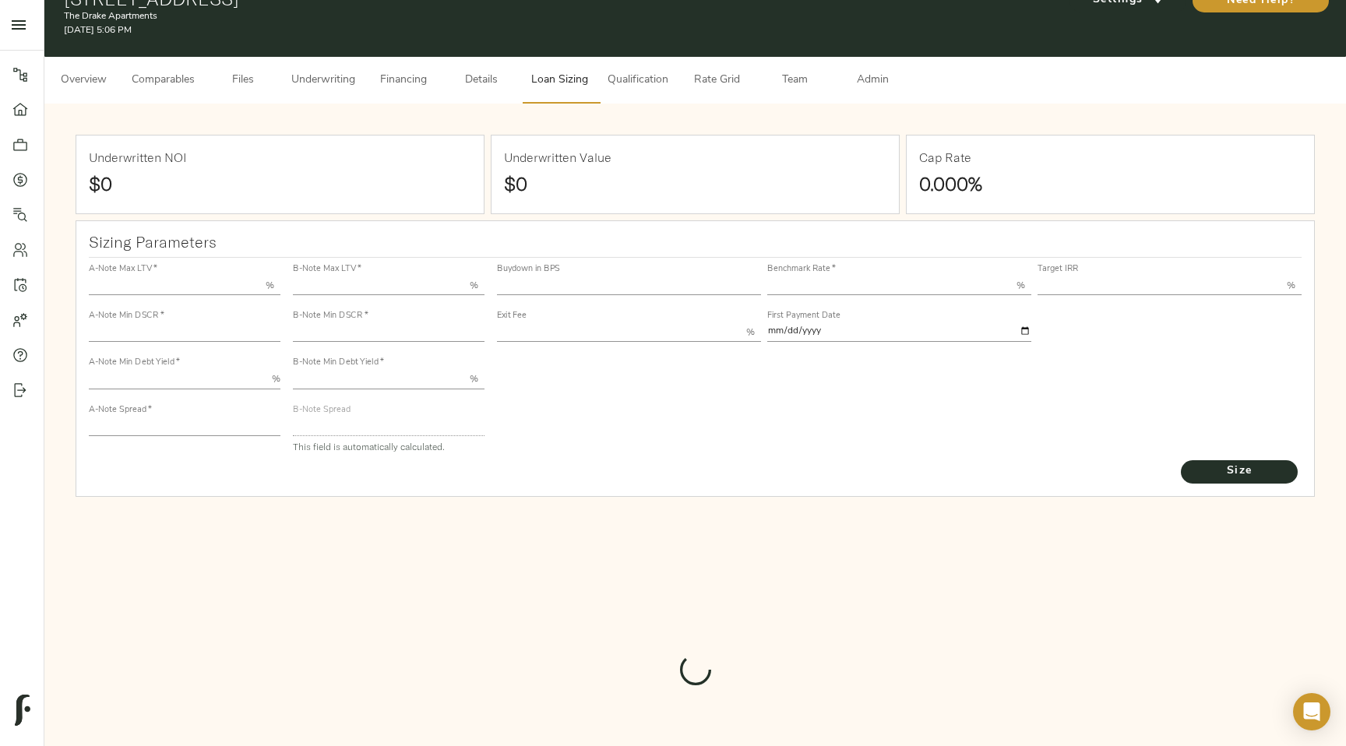
type input "55.000"
type input "1.4"
type input "10.00"
type input "245"
type input "80.000"
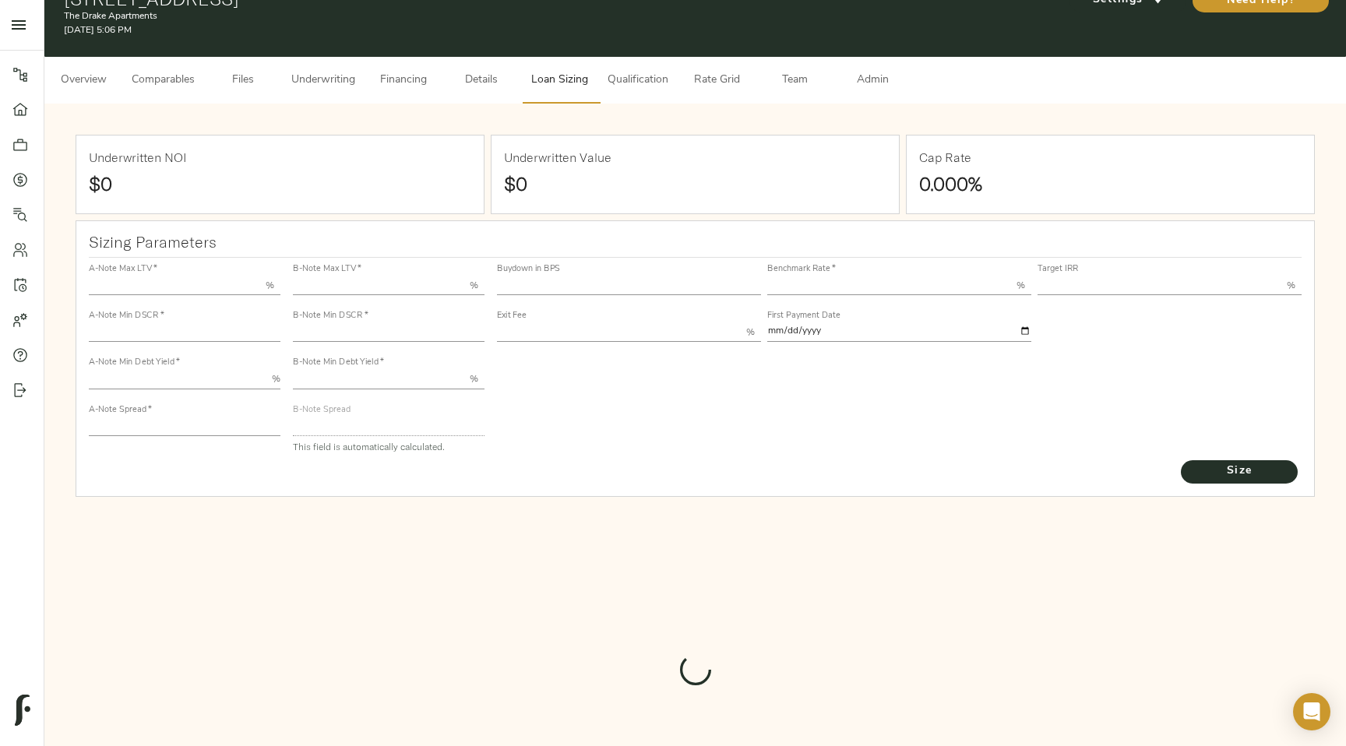
type input "1"
type input "2.00"
type input "823"
type input "0"
type input "3.74"
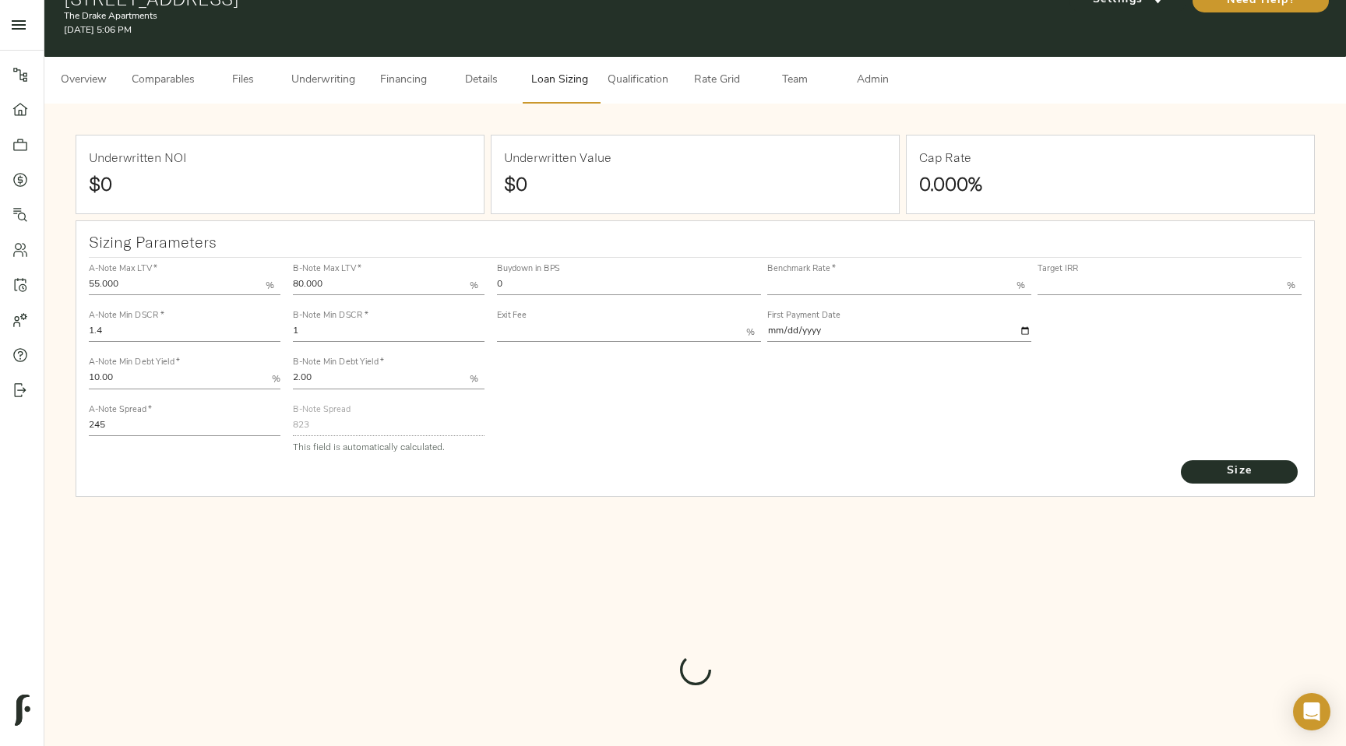
type input "13.00"
type input "1.00"
type input "2025-10-01"
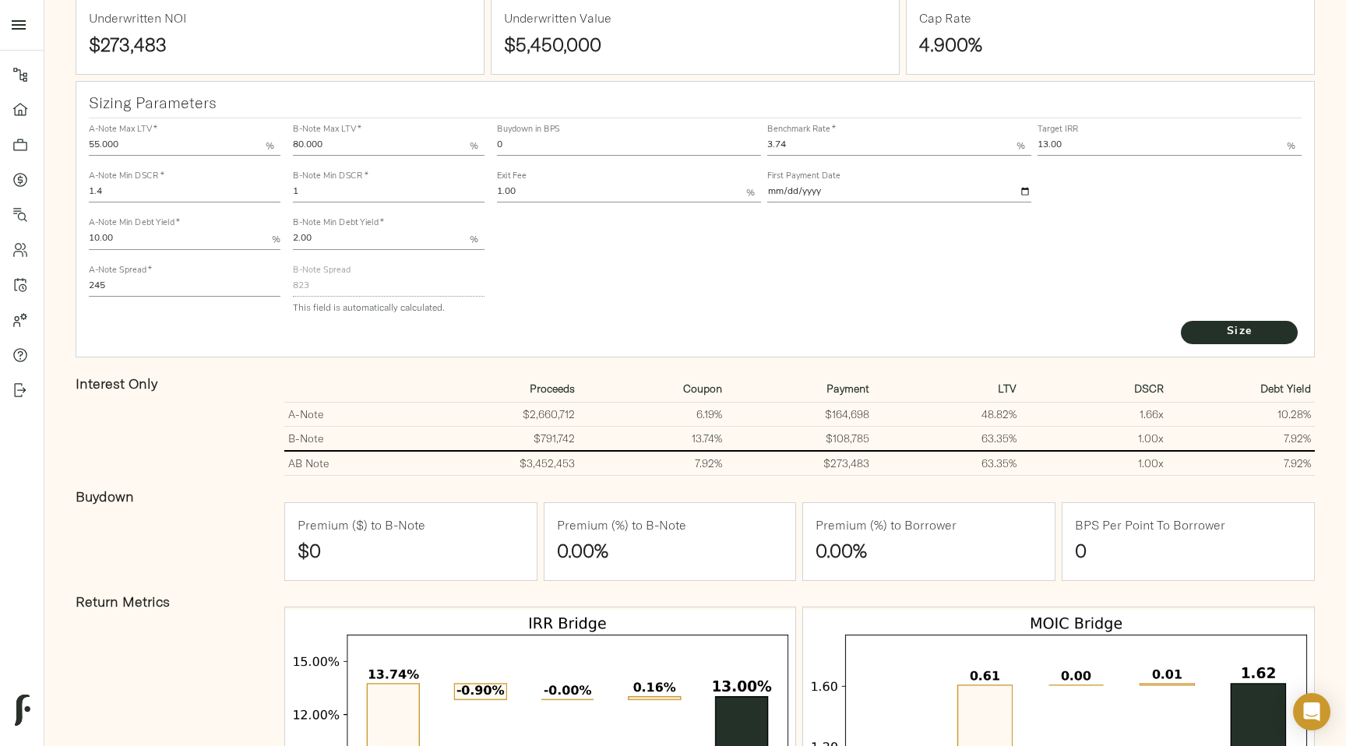
scroll to position [172, 0]
click at [16, 70] on icon at bounding box center [20, 75] width 14 height 14
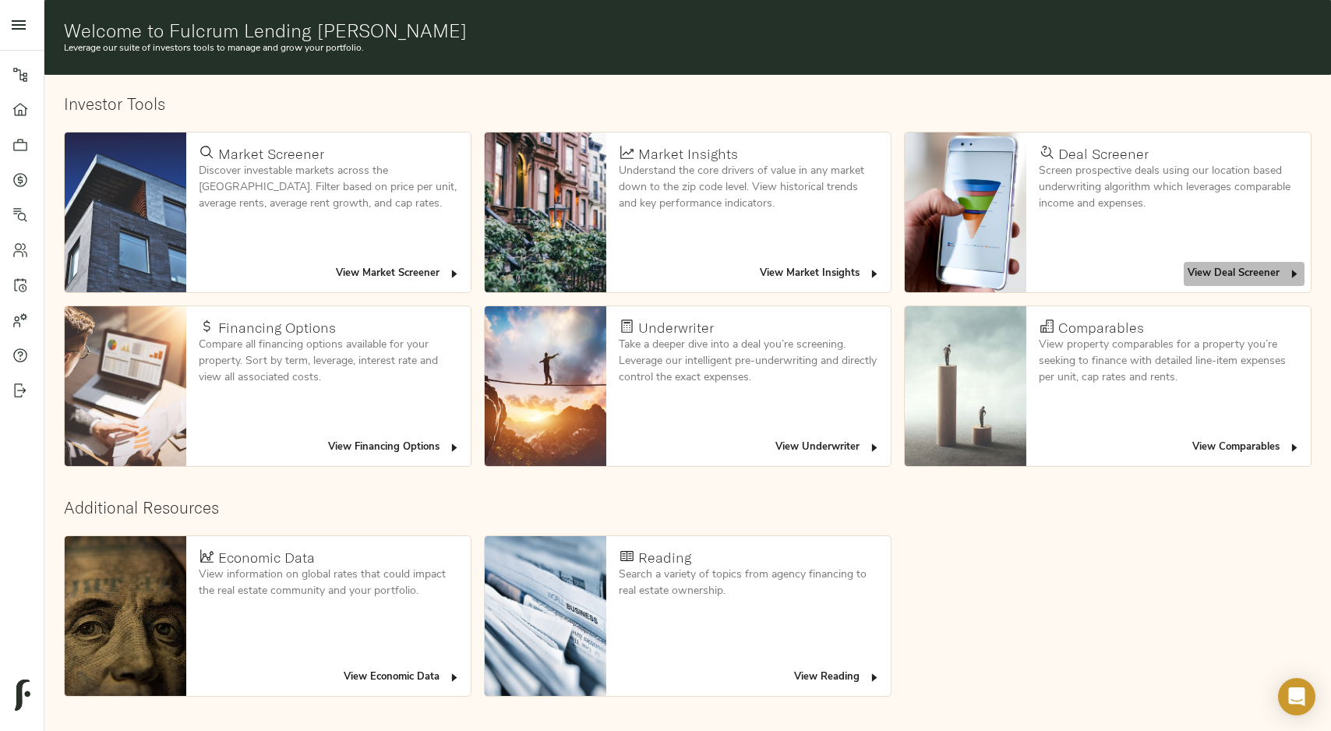
click at [1218, 266] on span "View Deal Screener" at bounding box center [1243, 274] width 113 height 18
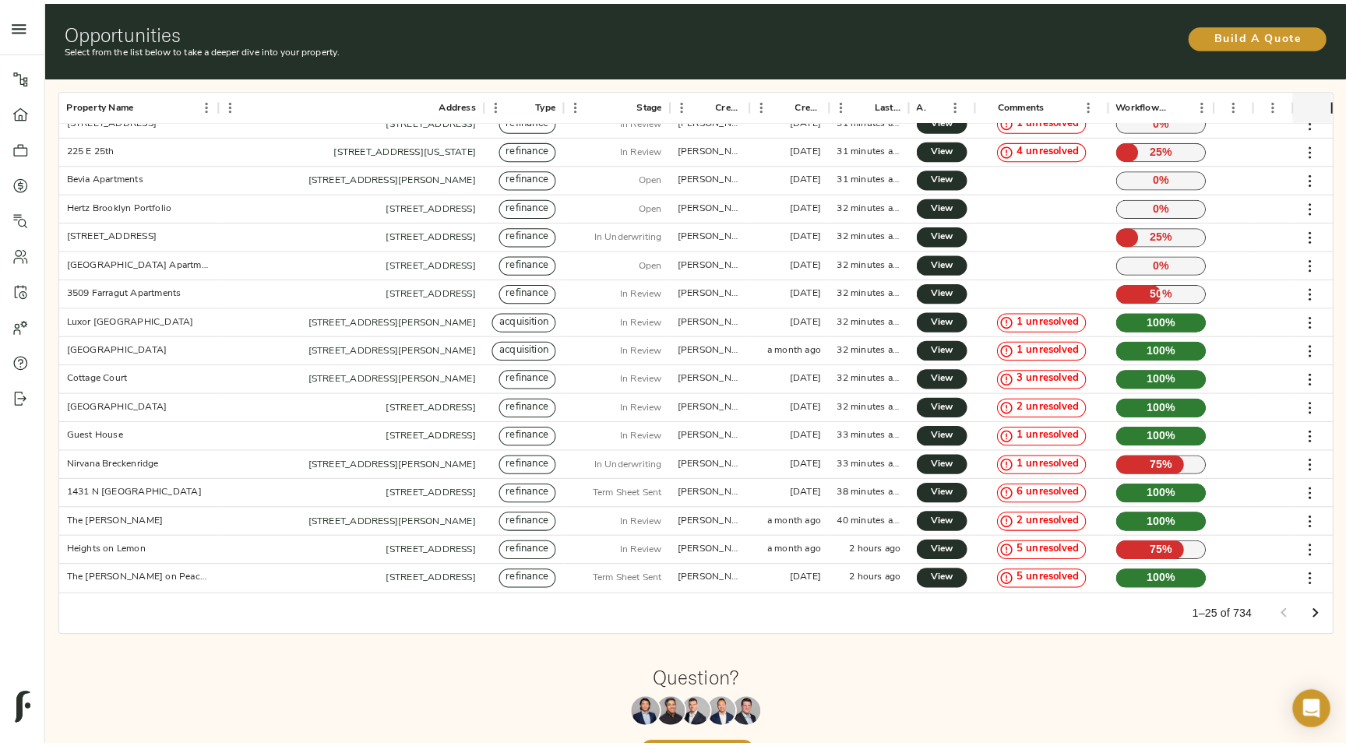
scroll to position [226, 0]
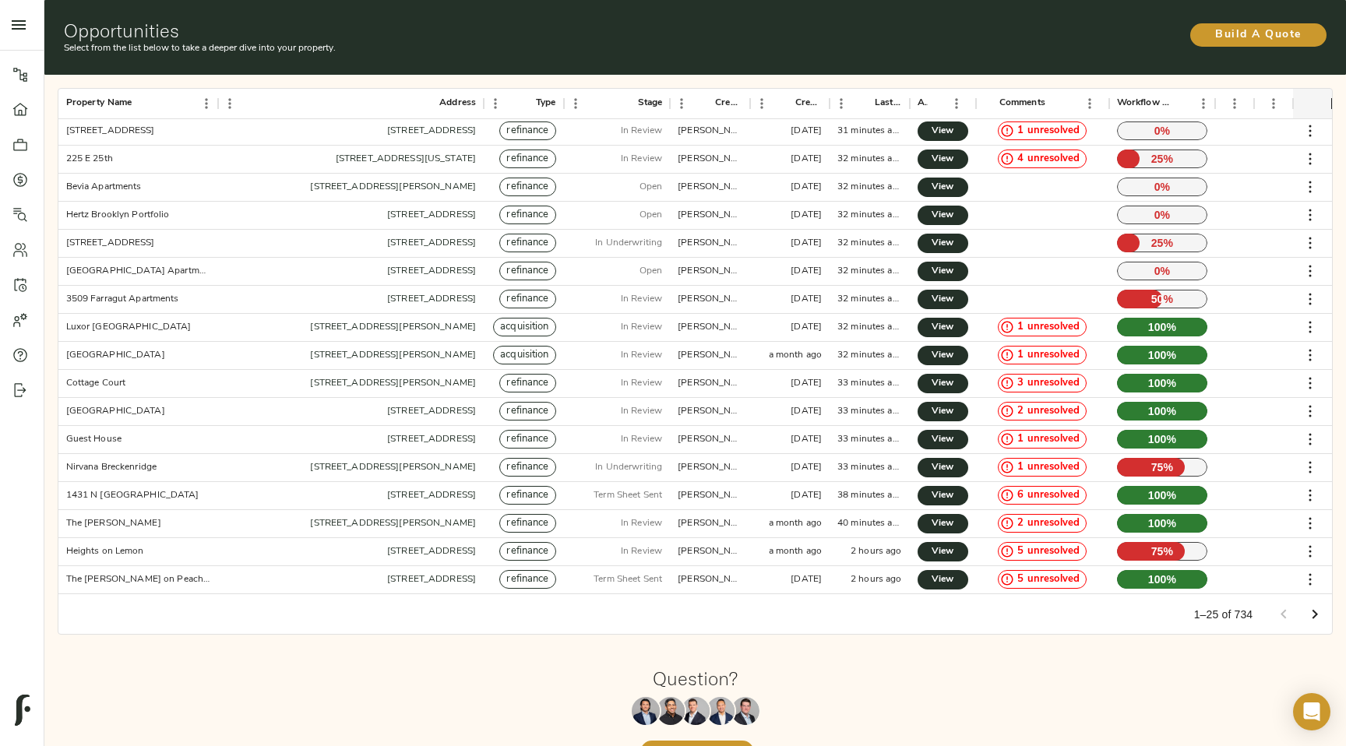
click at [20, 78] on icon at bounding box center [20, 75] width 16 height 16
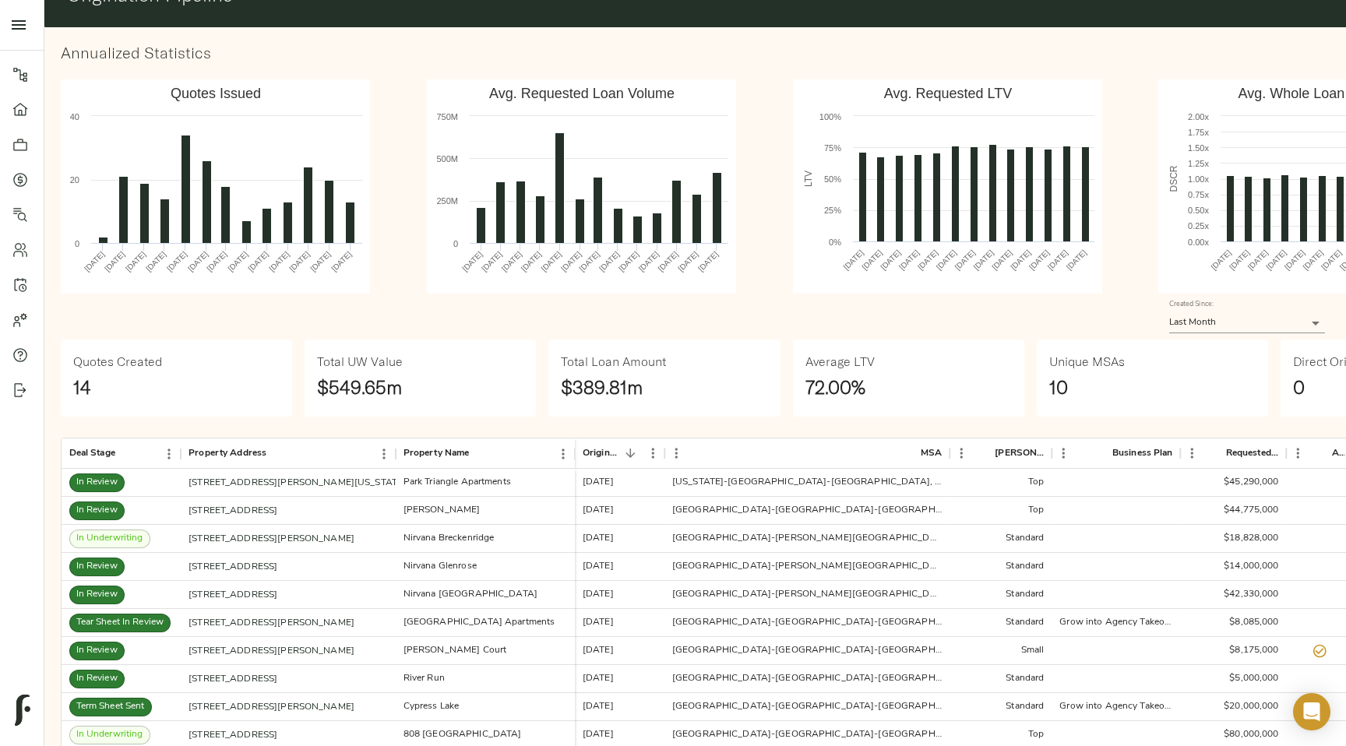
scroll to position [44, 0]
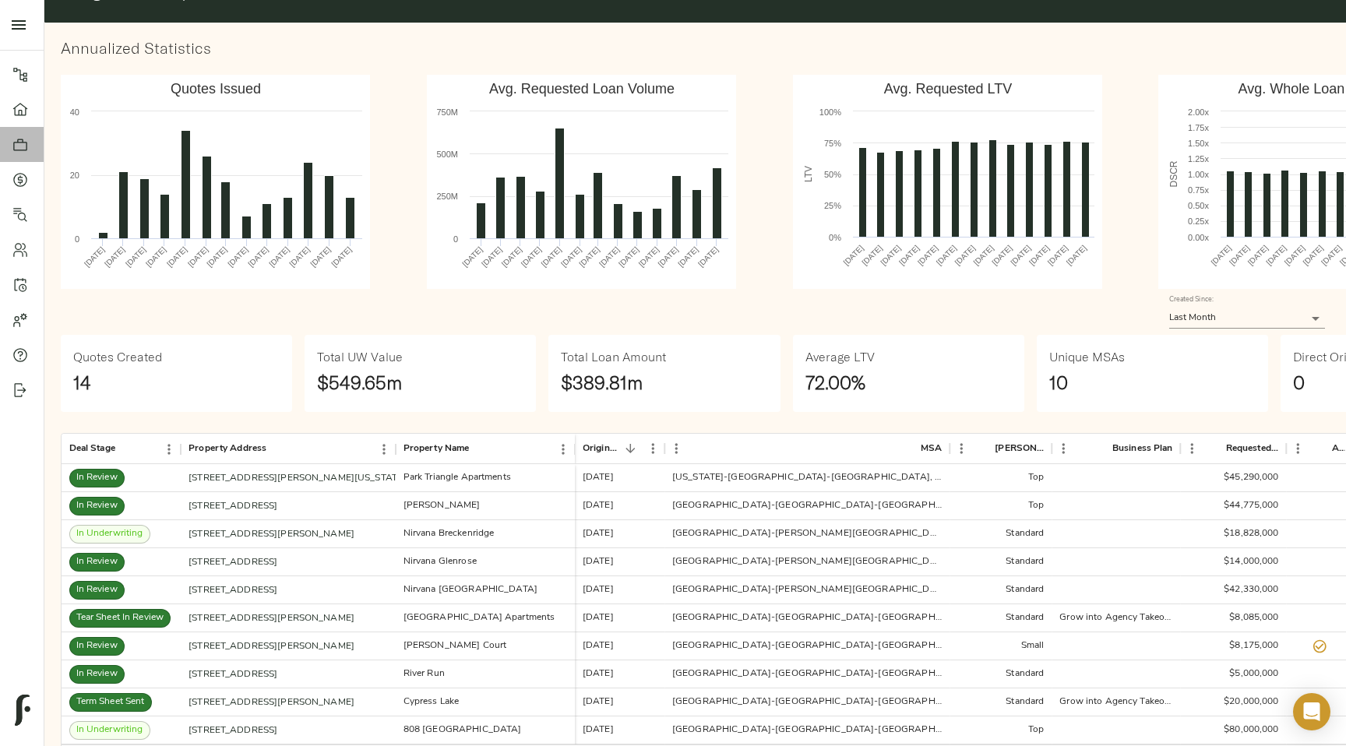
click at [25, 146] on icon at bounding box center [20, 145] width 16 height 16
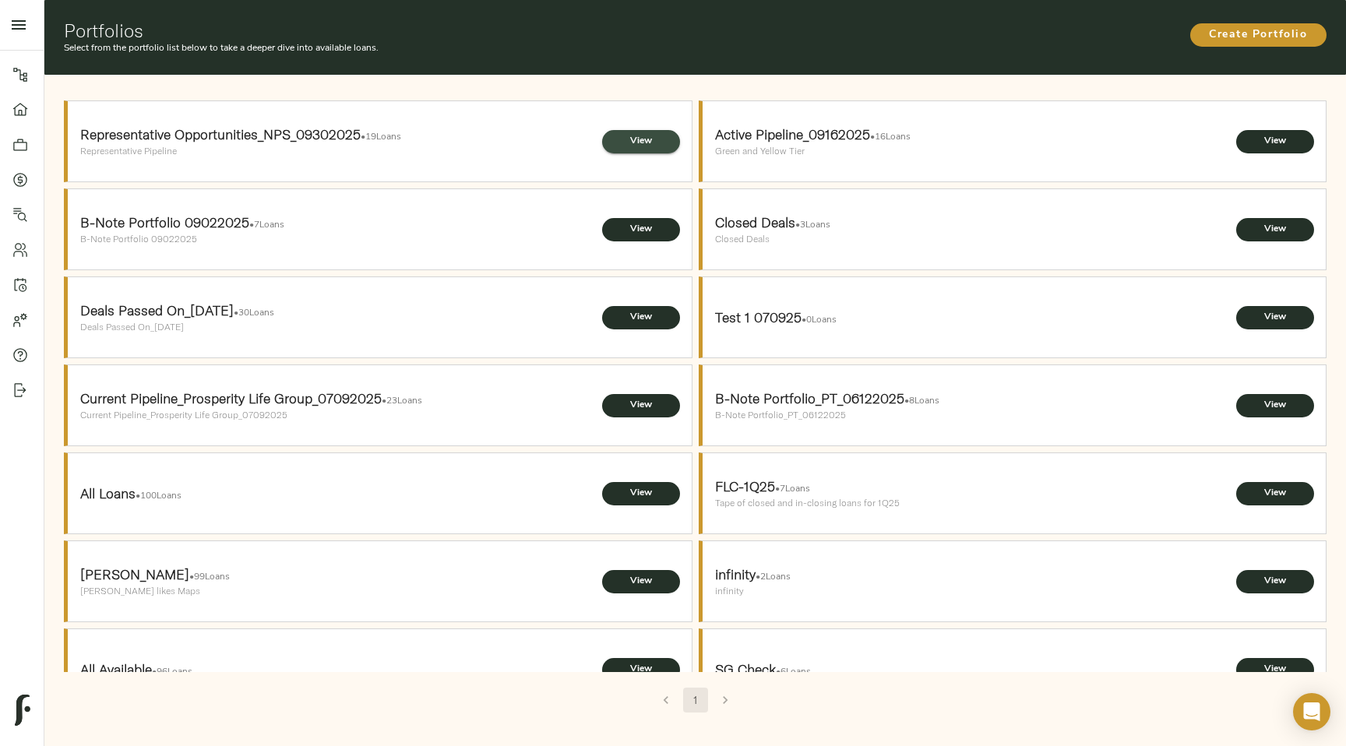
click at [642, 141] on span "View" at bounding box center [641, 141] width 47 height 16
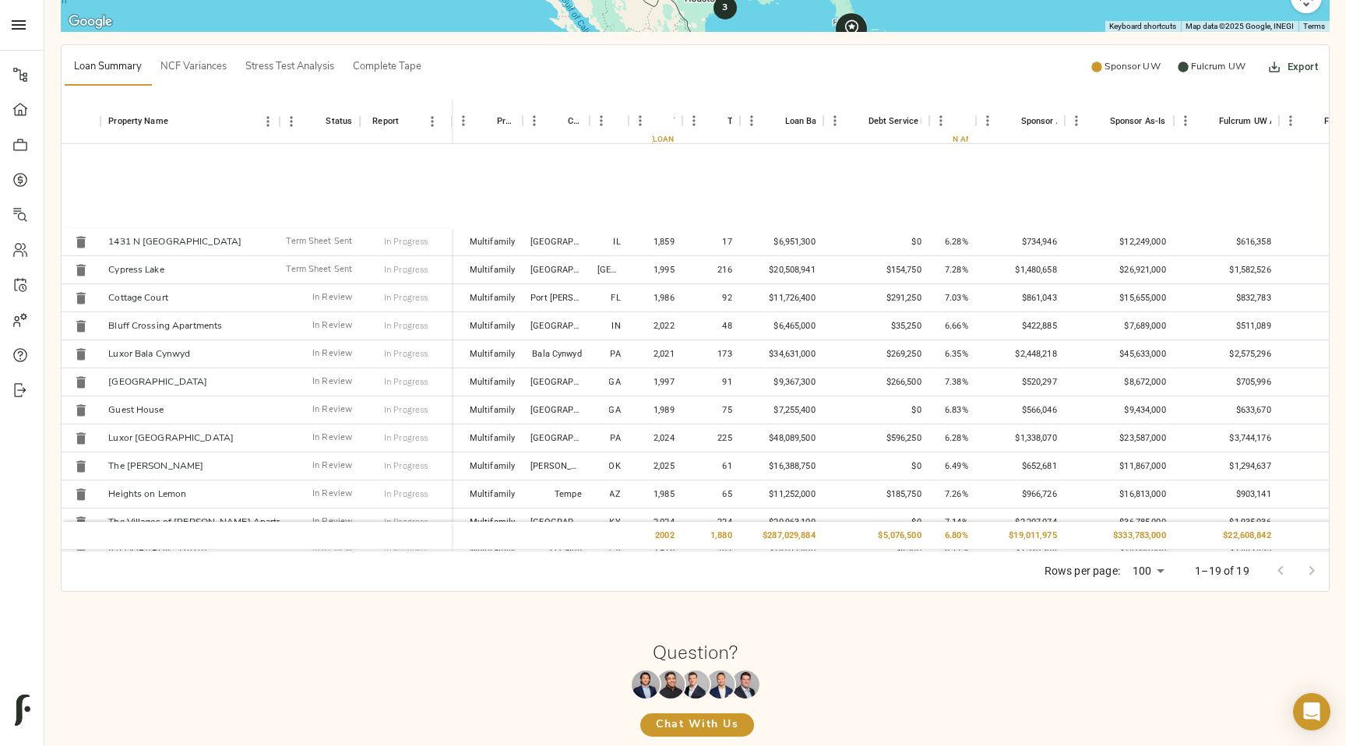
scroll to position [154, 0]
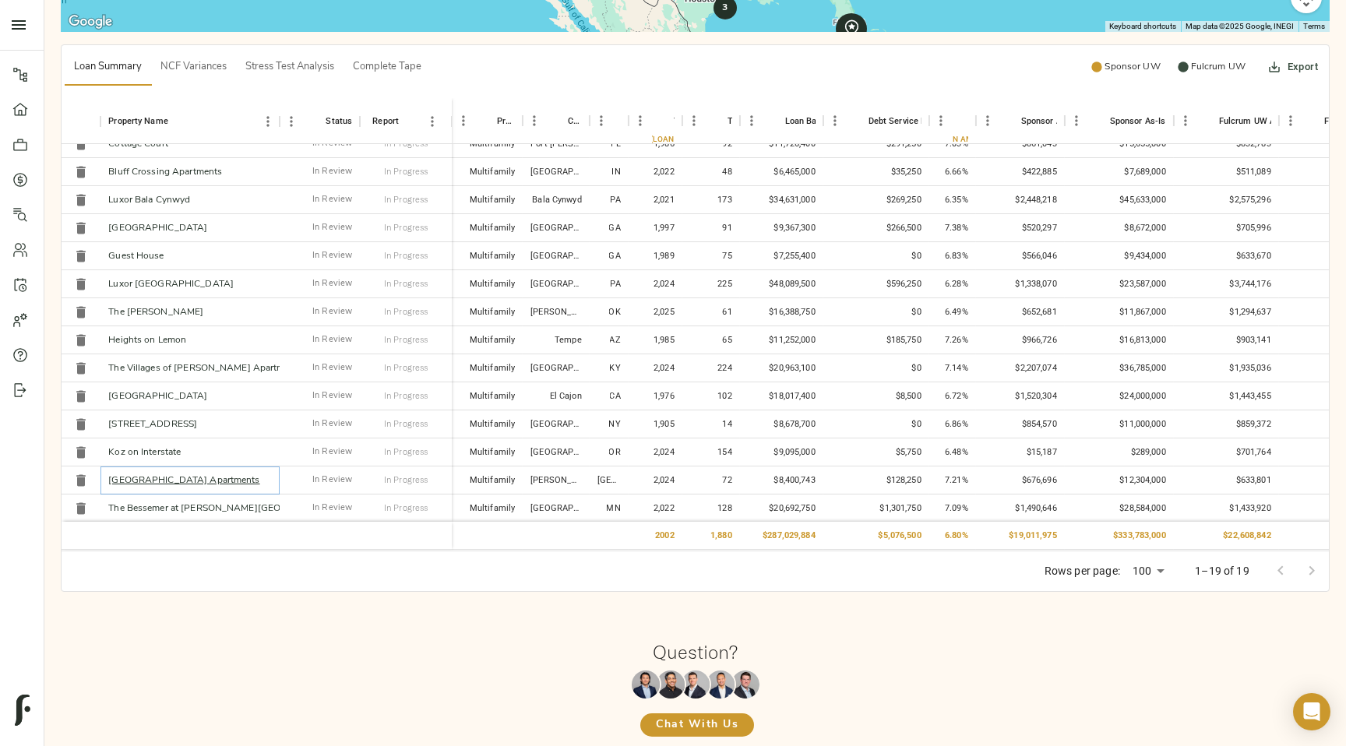
click at [193, 483] on link "Grand Monarch Apartments" at bounding box center [183, 480] width 151 height 9
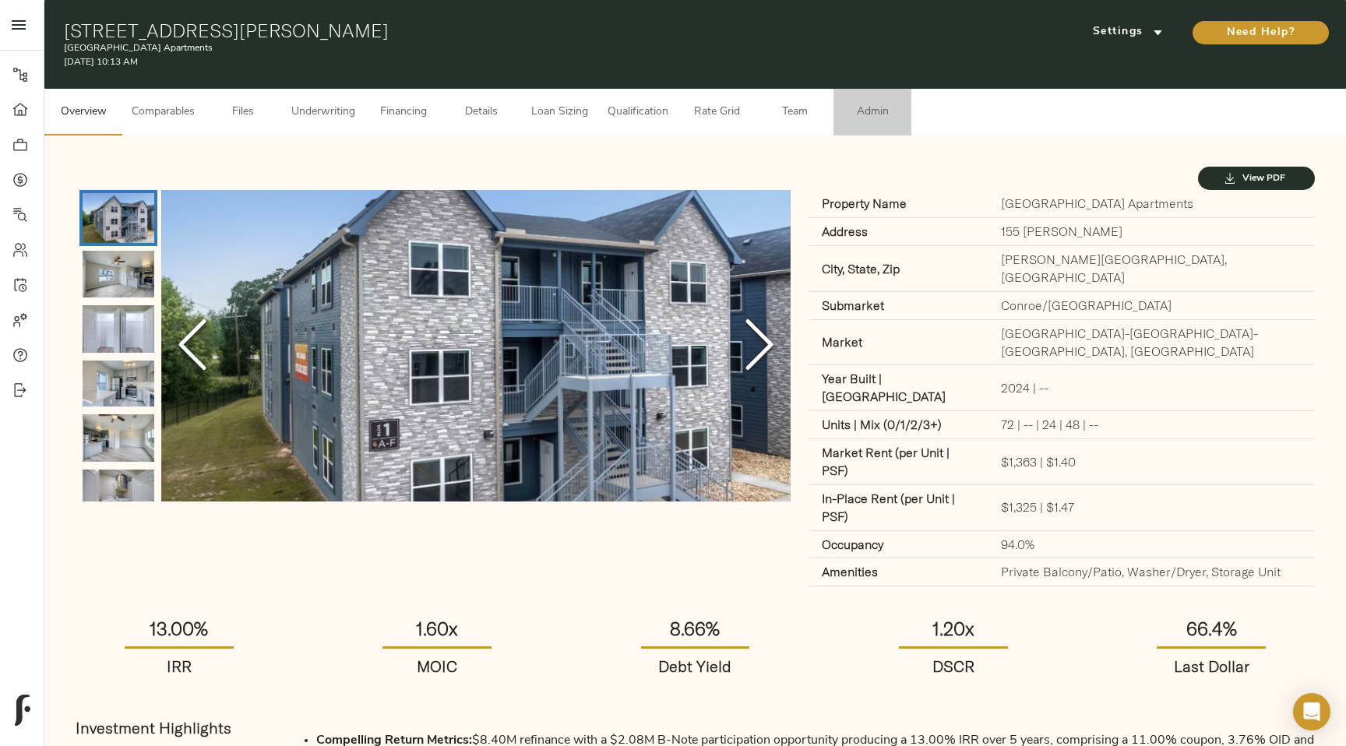
click at [879, 121] on span "Admin" at bounding box center [872, 112] width 59 height 19
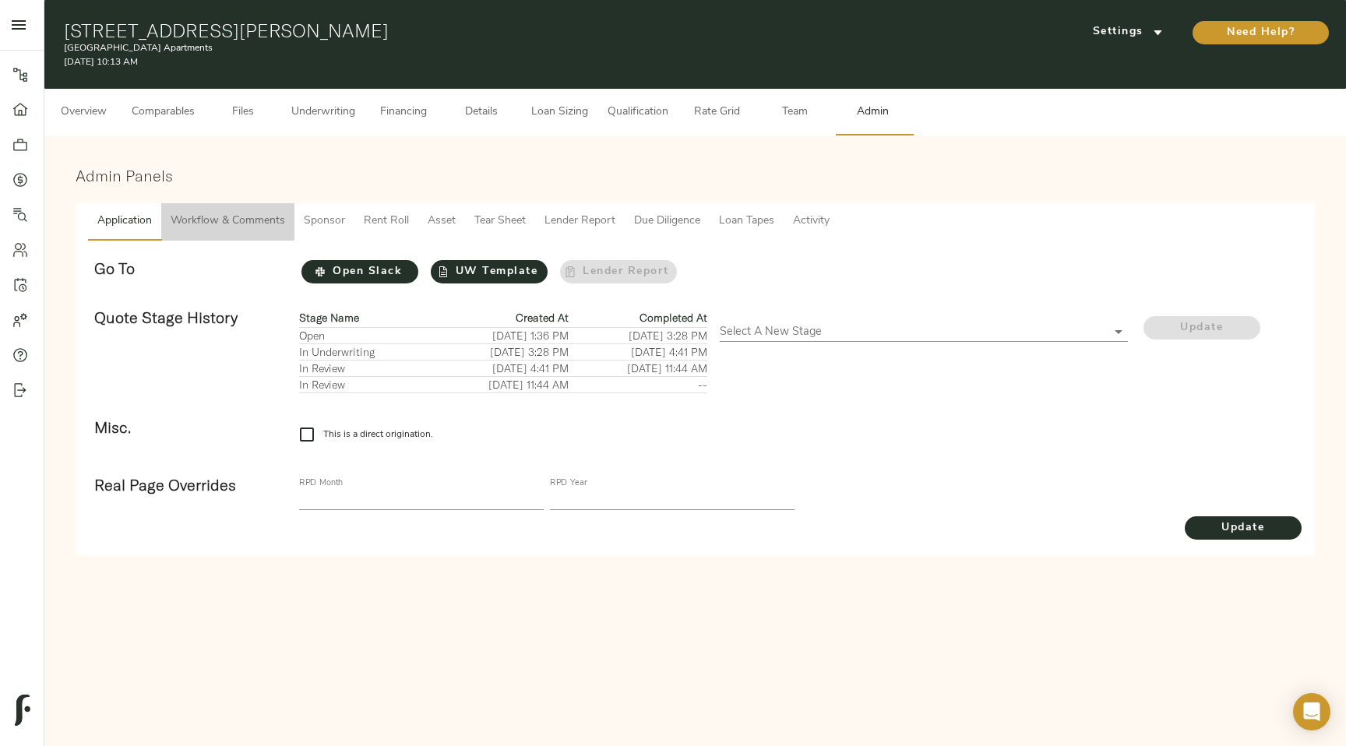
click at [236, 227] on span "Workflow & Comments" at bounding box center [228, 221] width 115 height 19
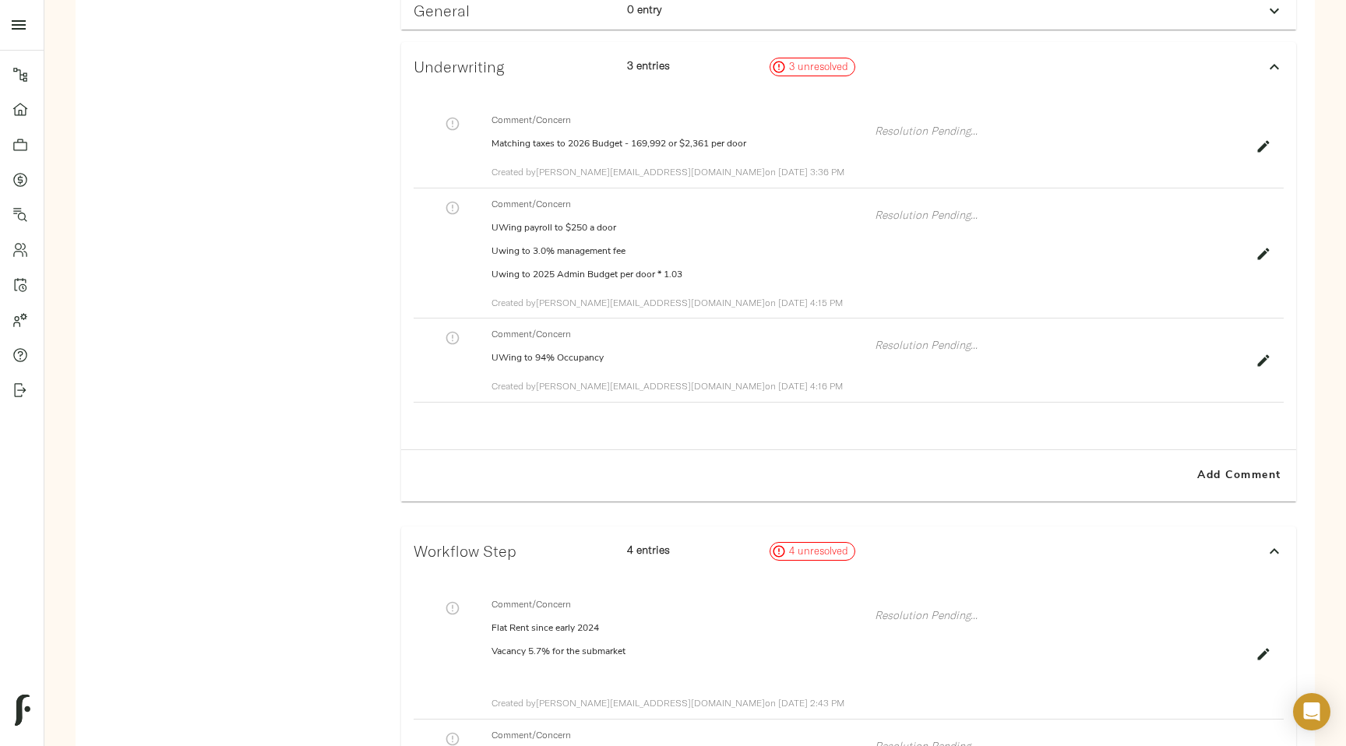
scroll to position [1137, 0]
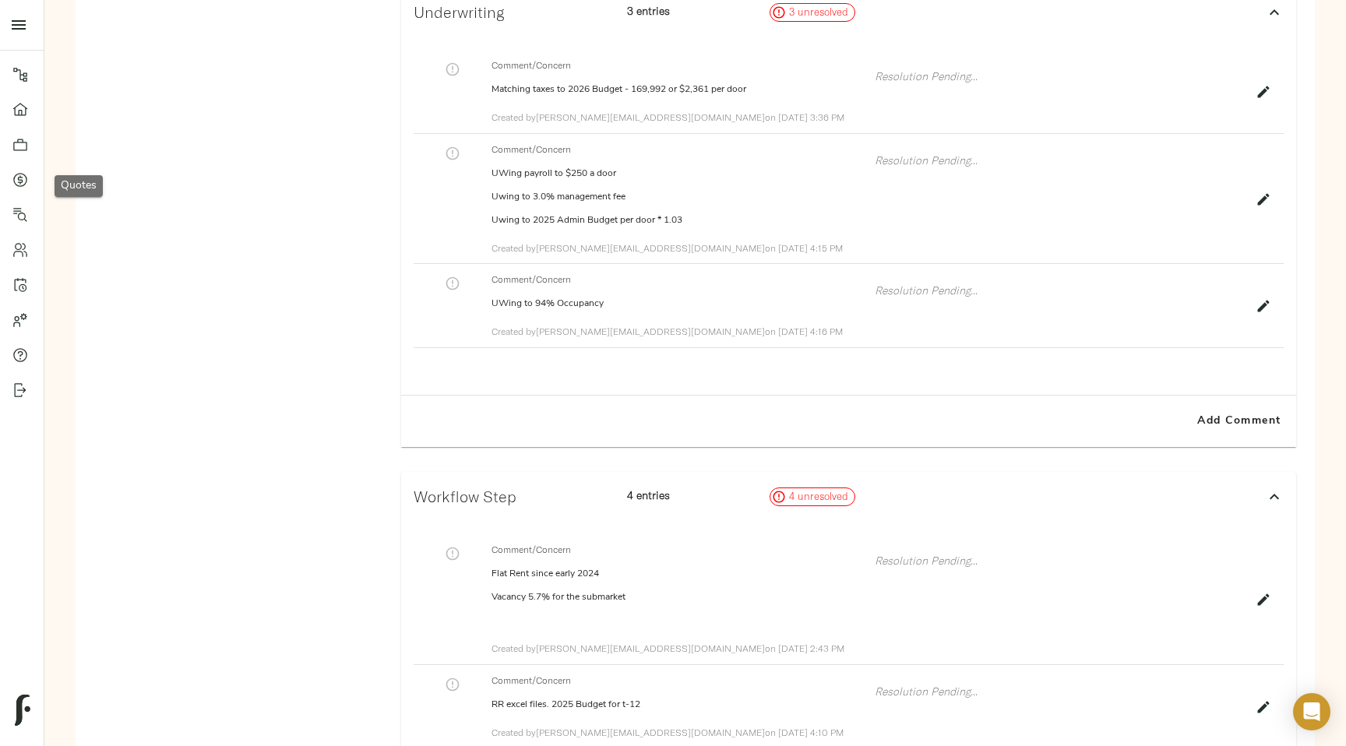
click at [19, 172] on icon at bounding box center [20, 180] width 16 height 16
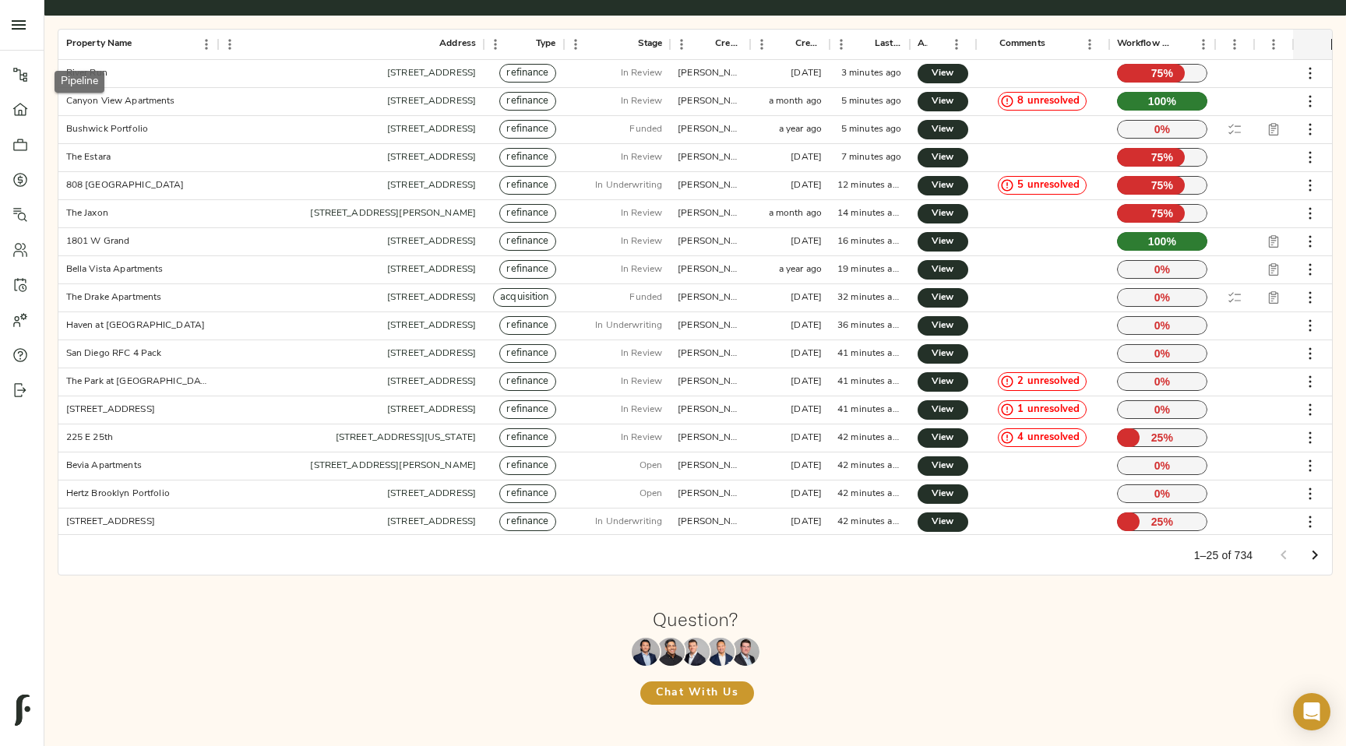
click at [23, 78] on icon at bounding box center [20, 75] width 14 height 14
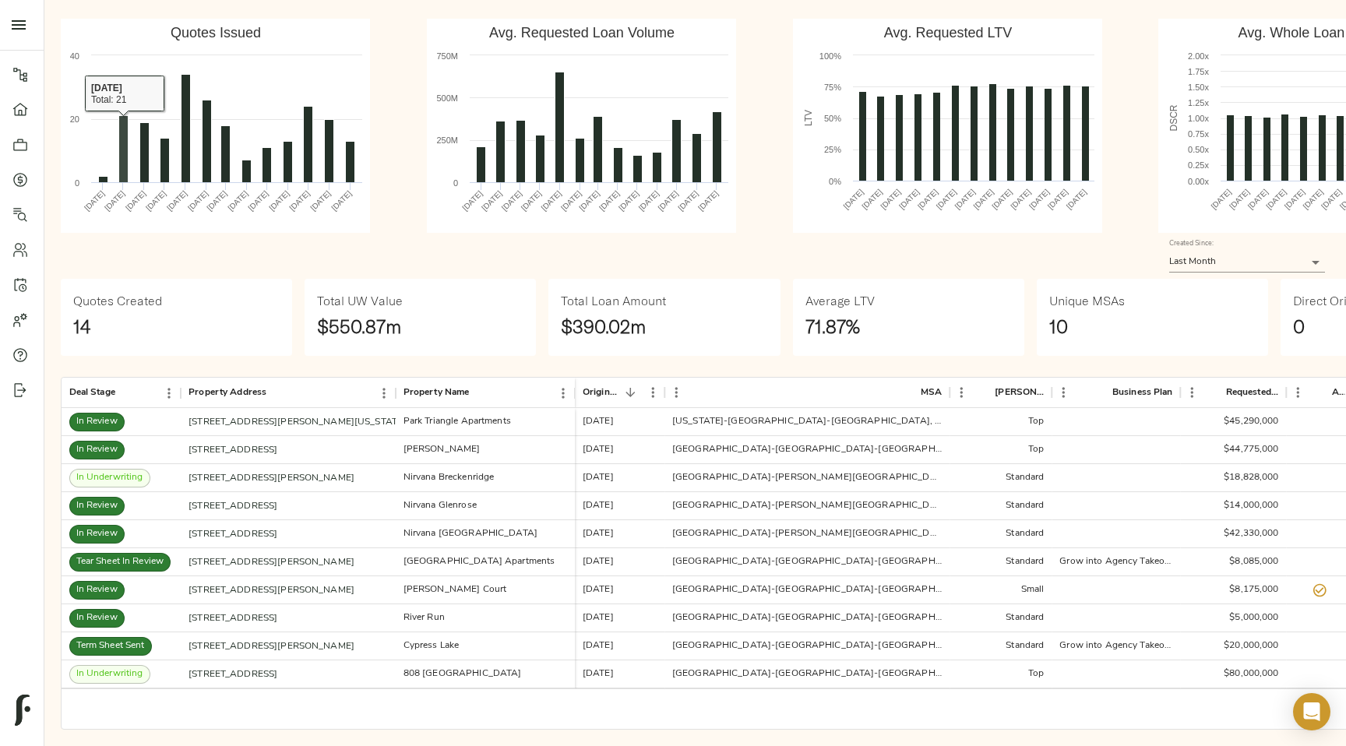
scroll to position [115, 0]
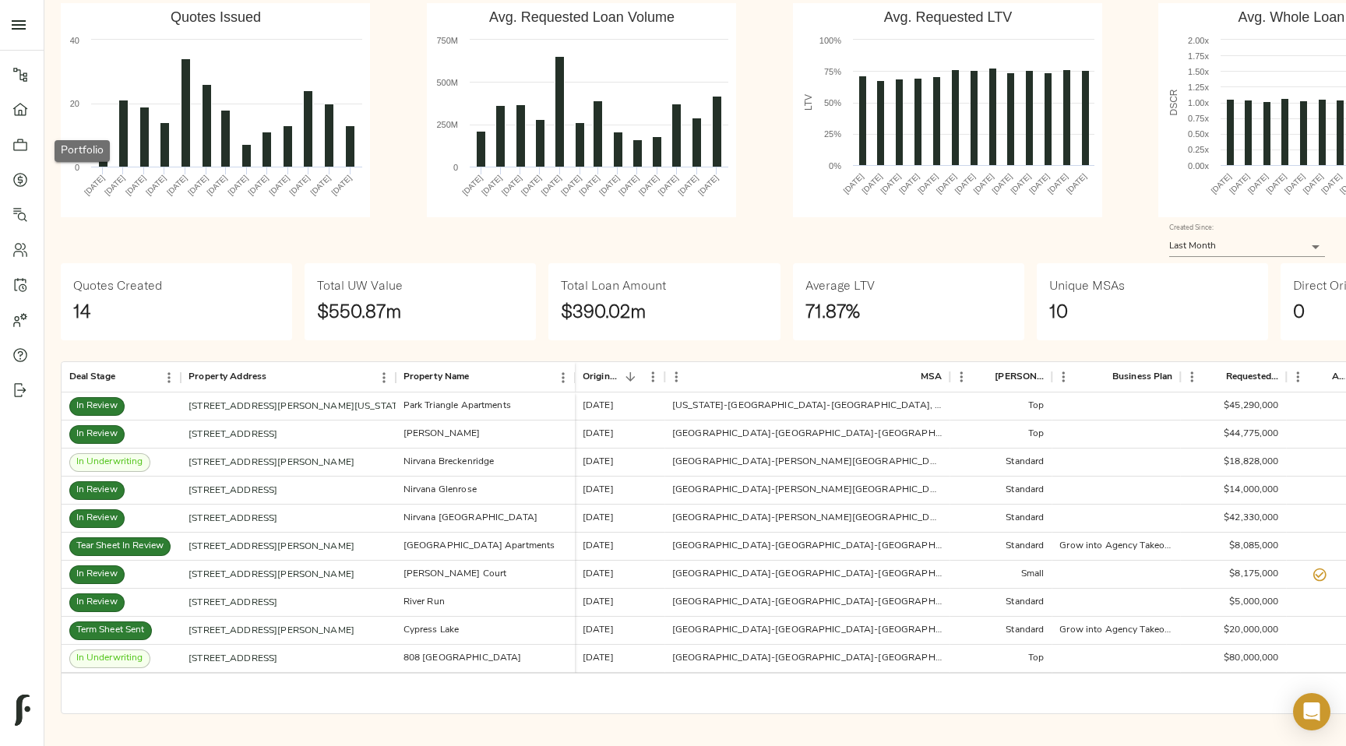
click at [26, 145] on icon at bounding box center [20, 145] width 14 height 12
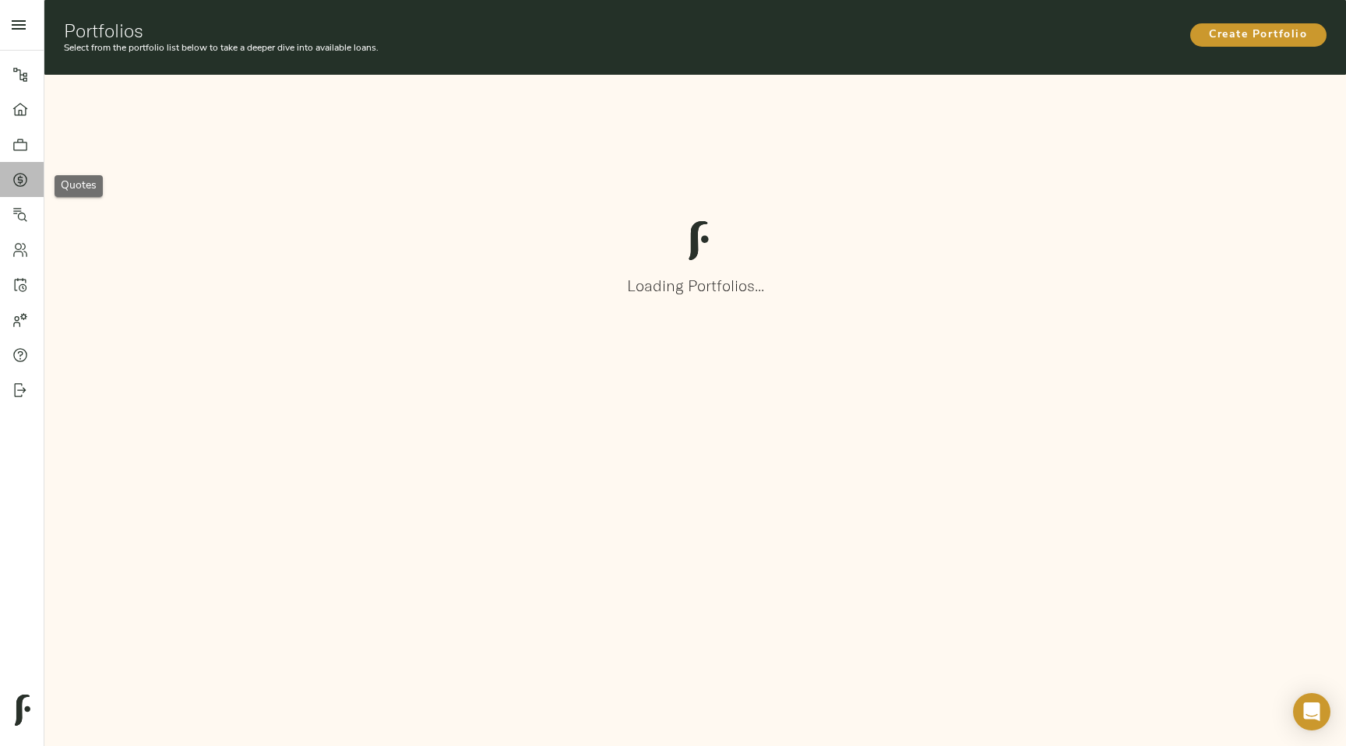
click at [18, 177] on icon at bounding box center [20, 179] width 5 height 9
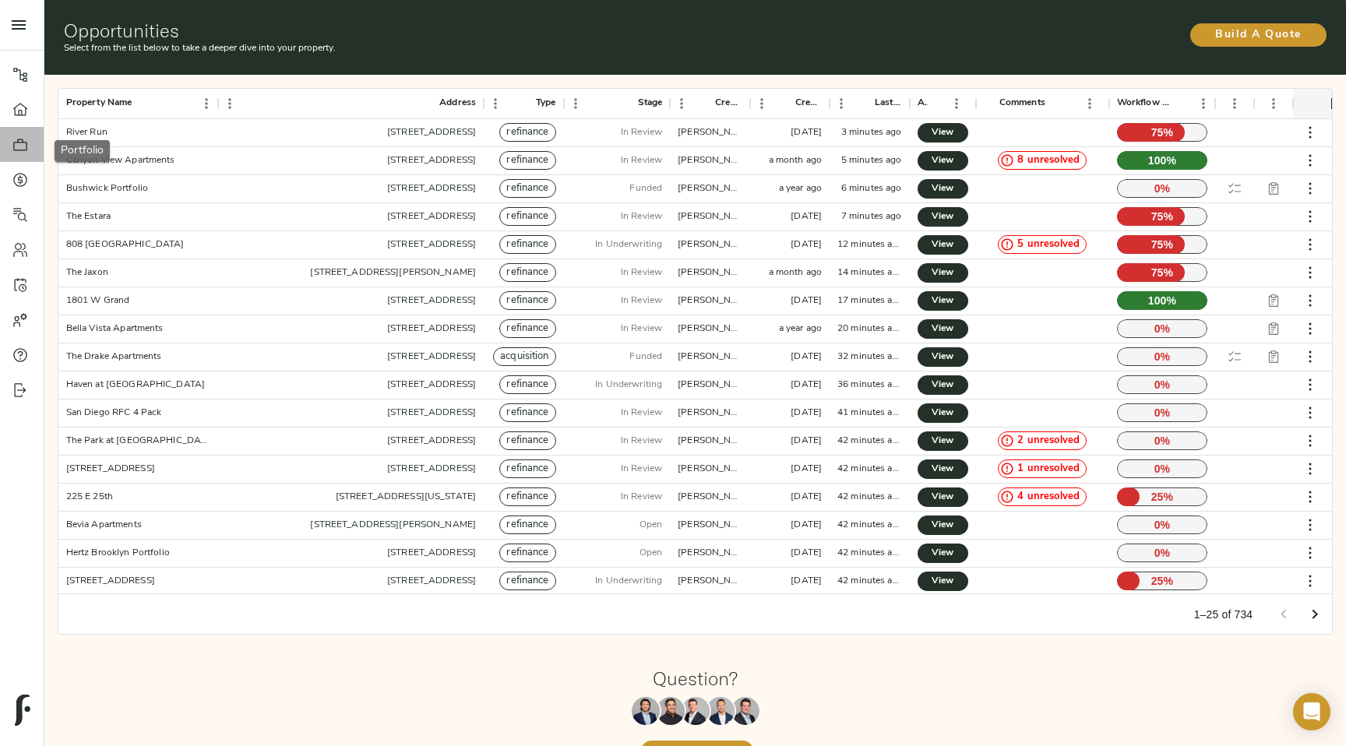
click at [24, 143] on icon at bounding box center [20, 145] width 16 height 16
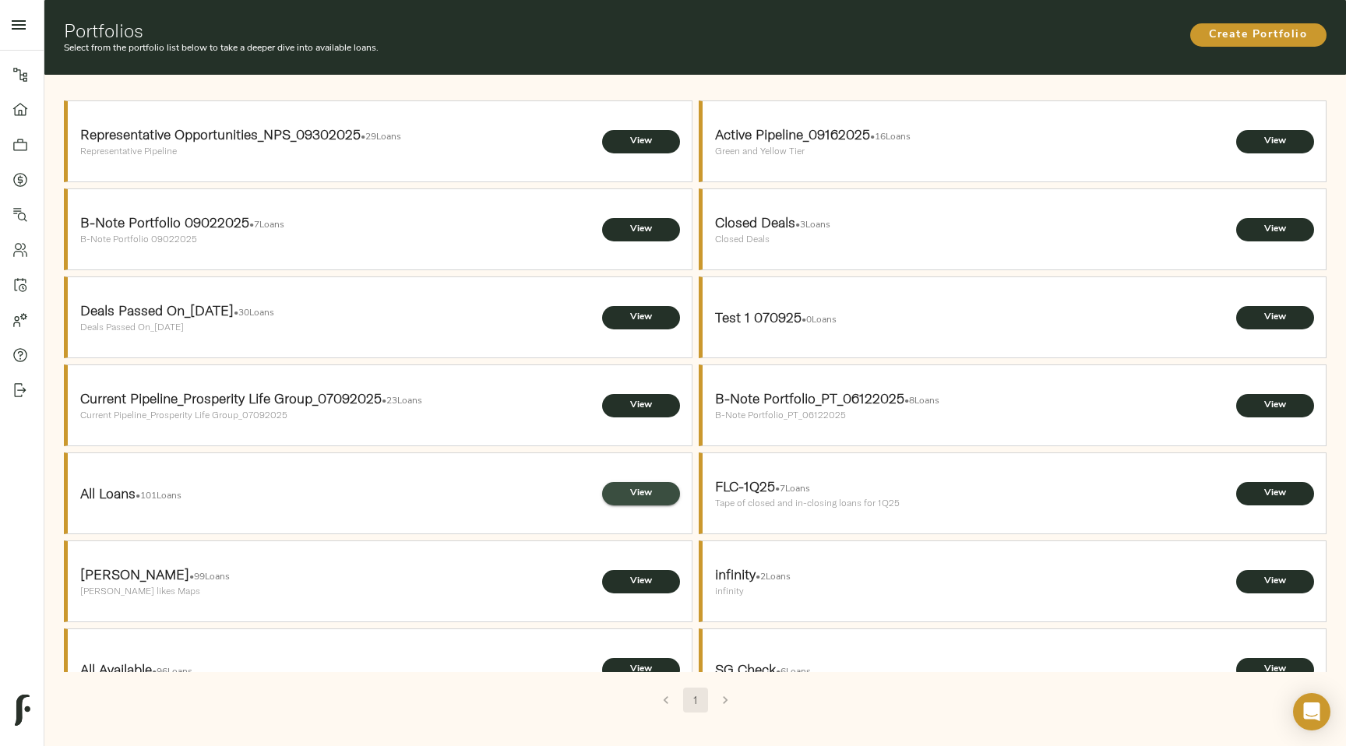
click at [647, 496] on span "View" at bounding box center [641, 493] width 47 height 16
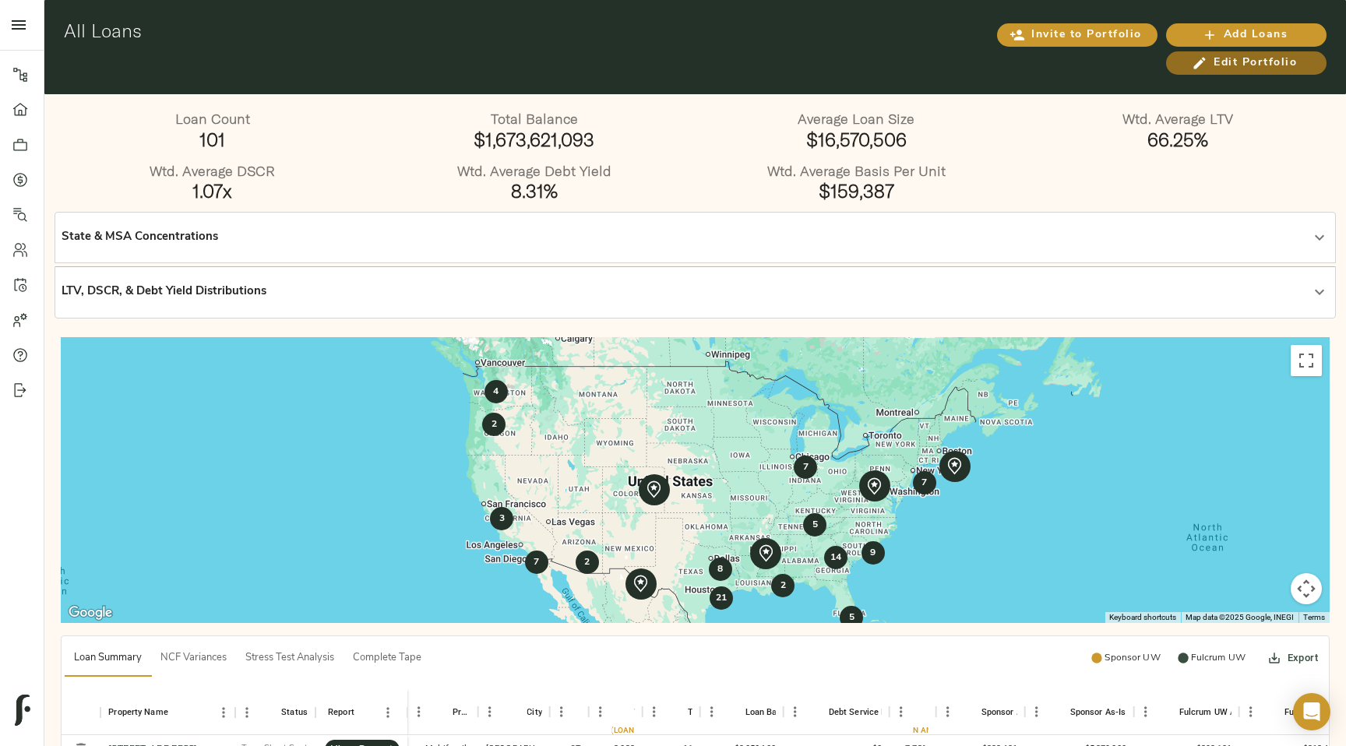
click at [1237, 65] on span "Edit Portfolio" at bounding box center [1246, 63] width 129 height 19
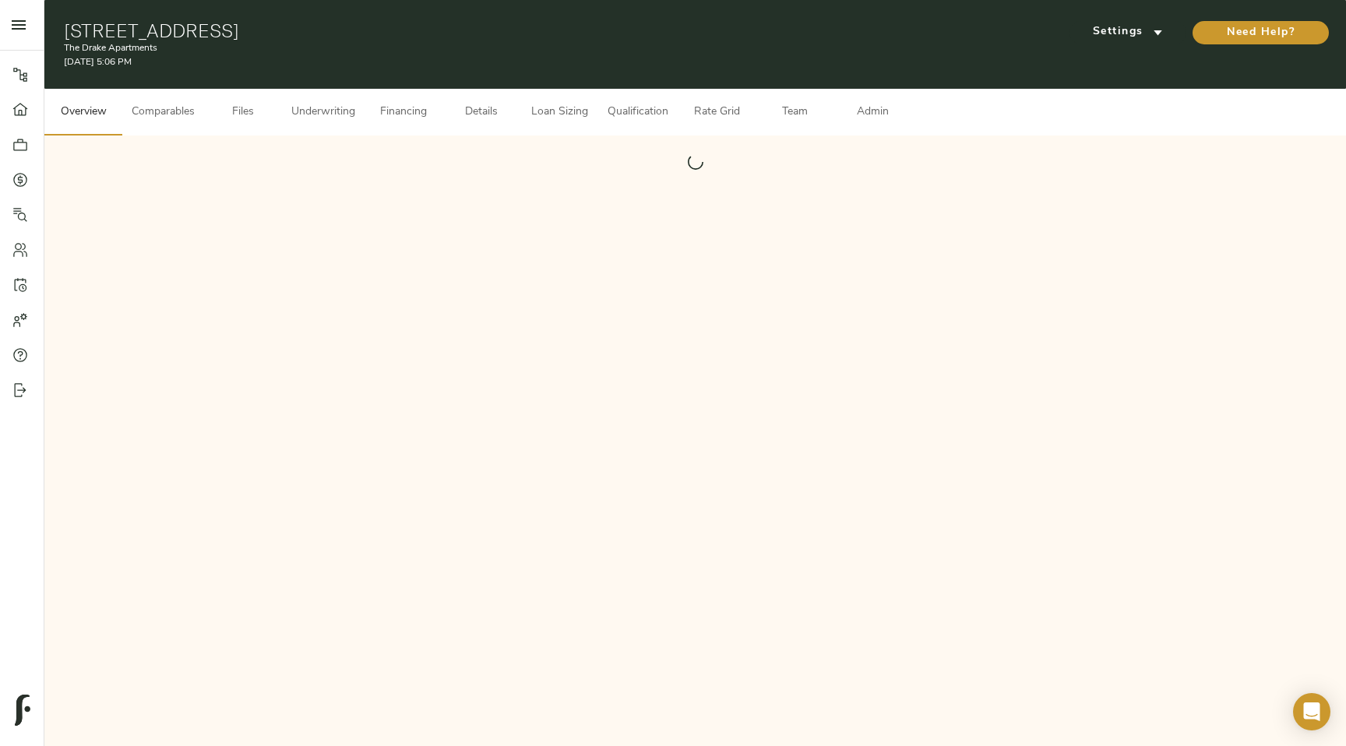
click at [876, 100] on button "Admin" at bounding box center [873, 112] width 78 height 47
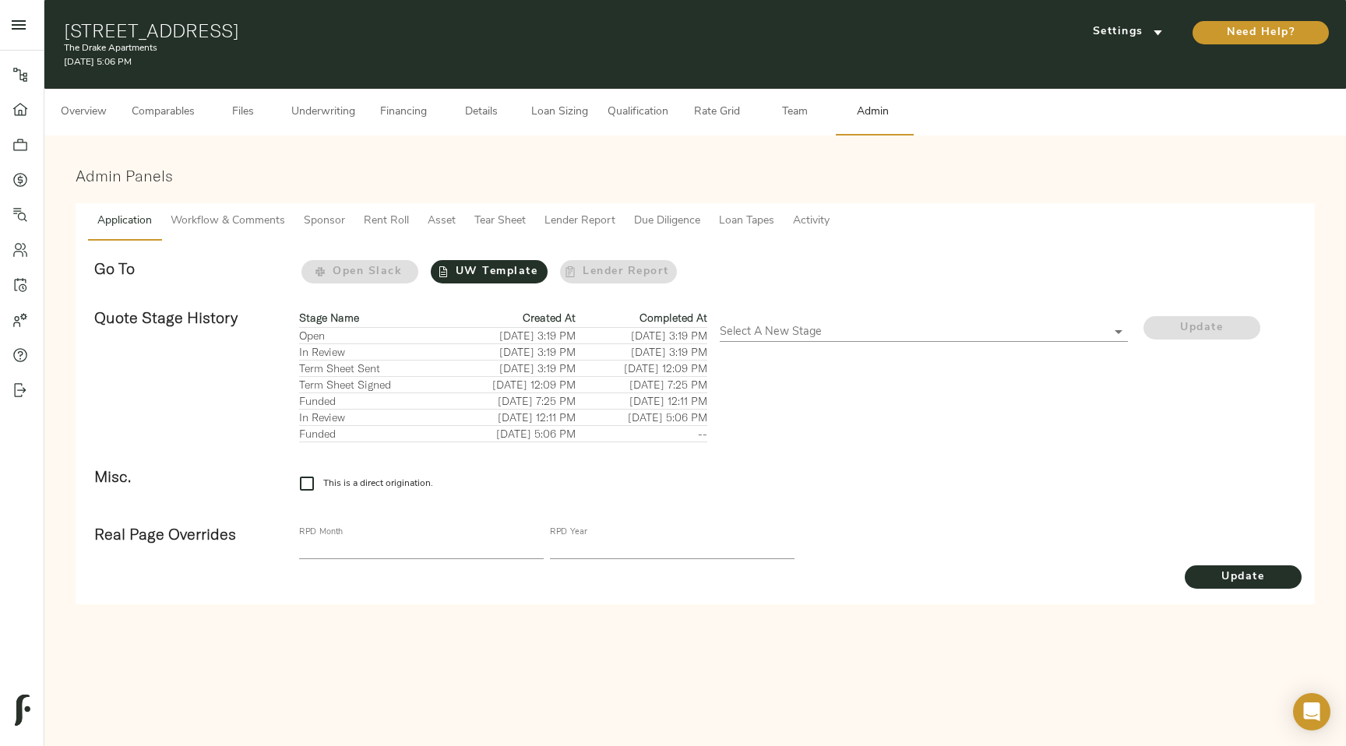
click at [487, 222] on span "Tear Sheet" at bounding box center [499, 221] width 51 height 19
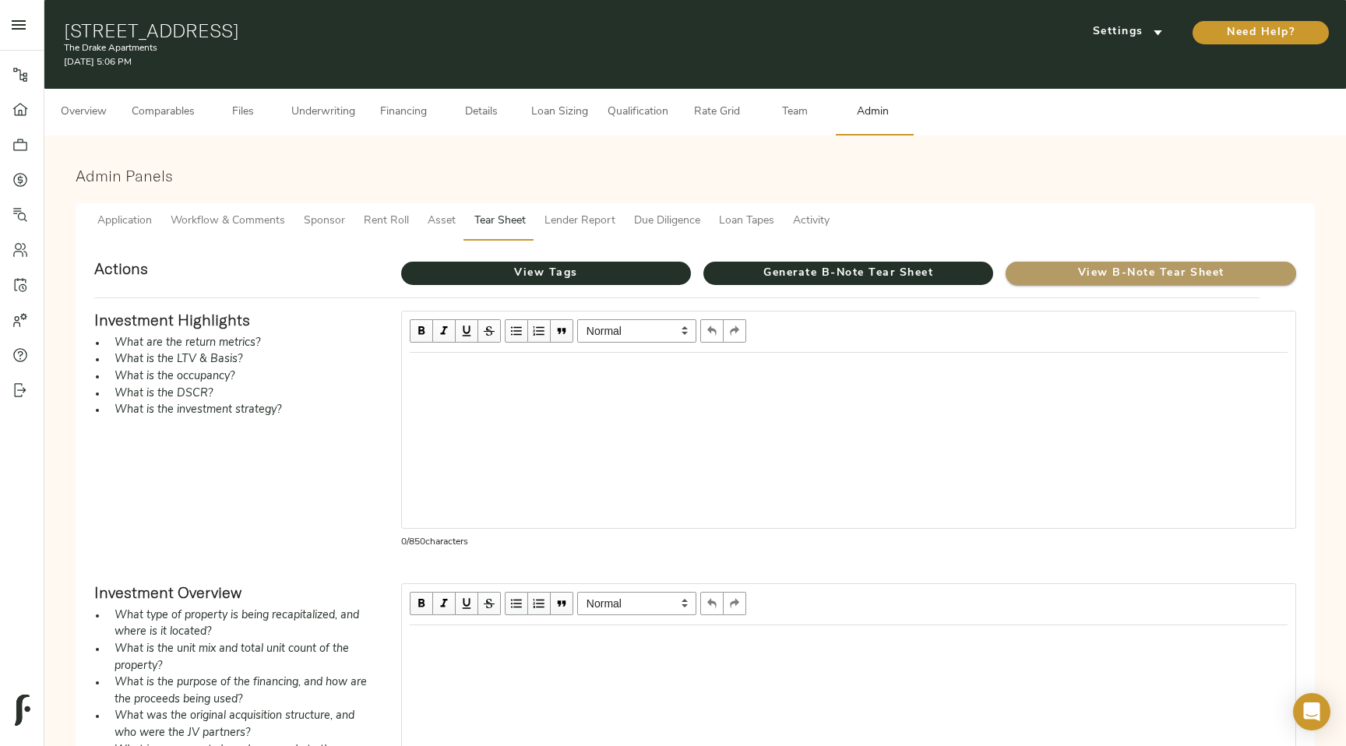
click at [1073, 272] on span "View B-Note Tear Sheet" at bounding box center [1151, 273] width 290 height 19
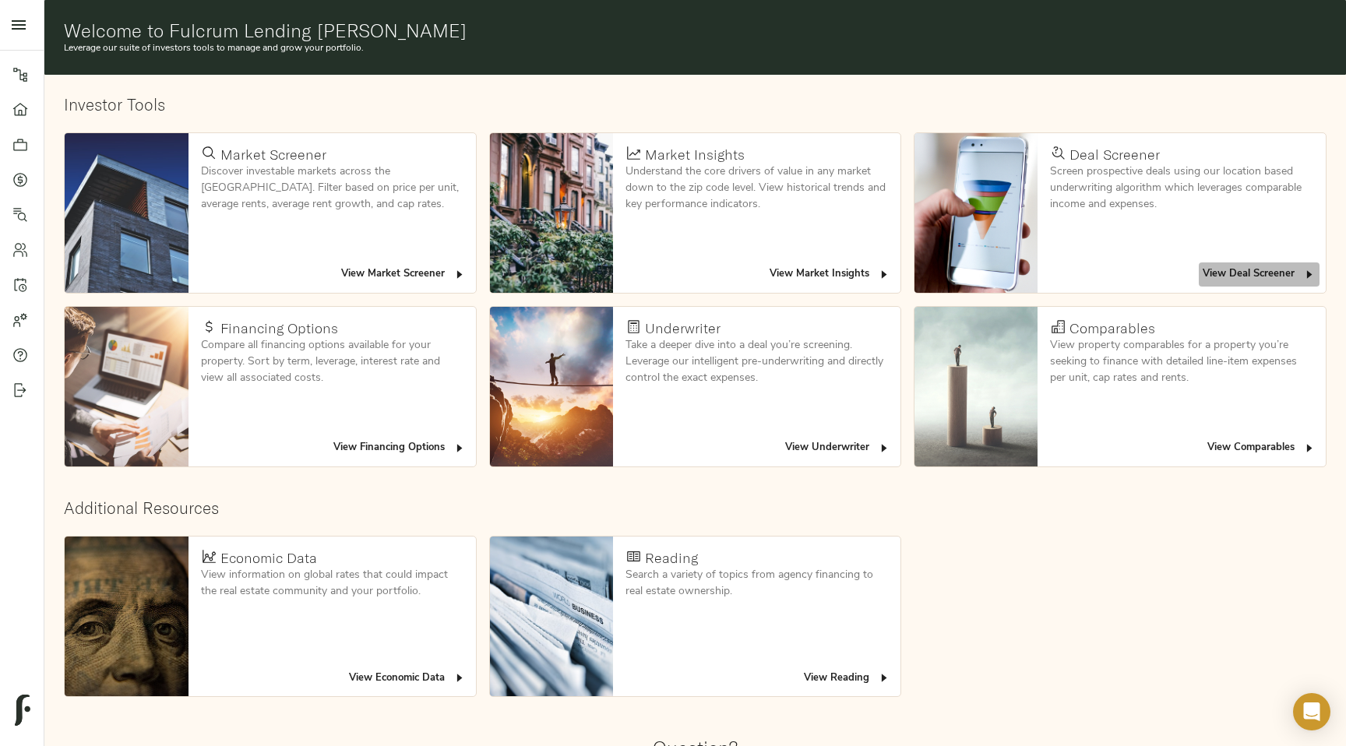
click at [1275, 277] on span "View Deal Screener" at bounding box center [1259, 275] width 113 height 18
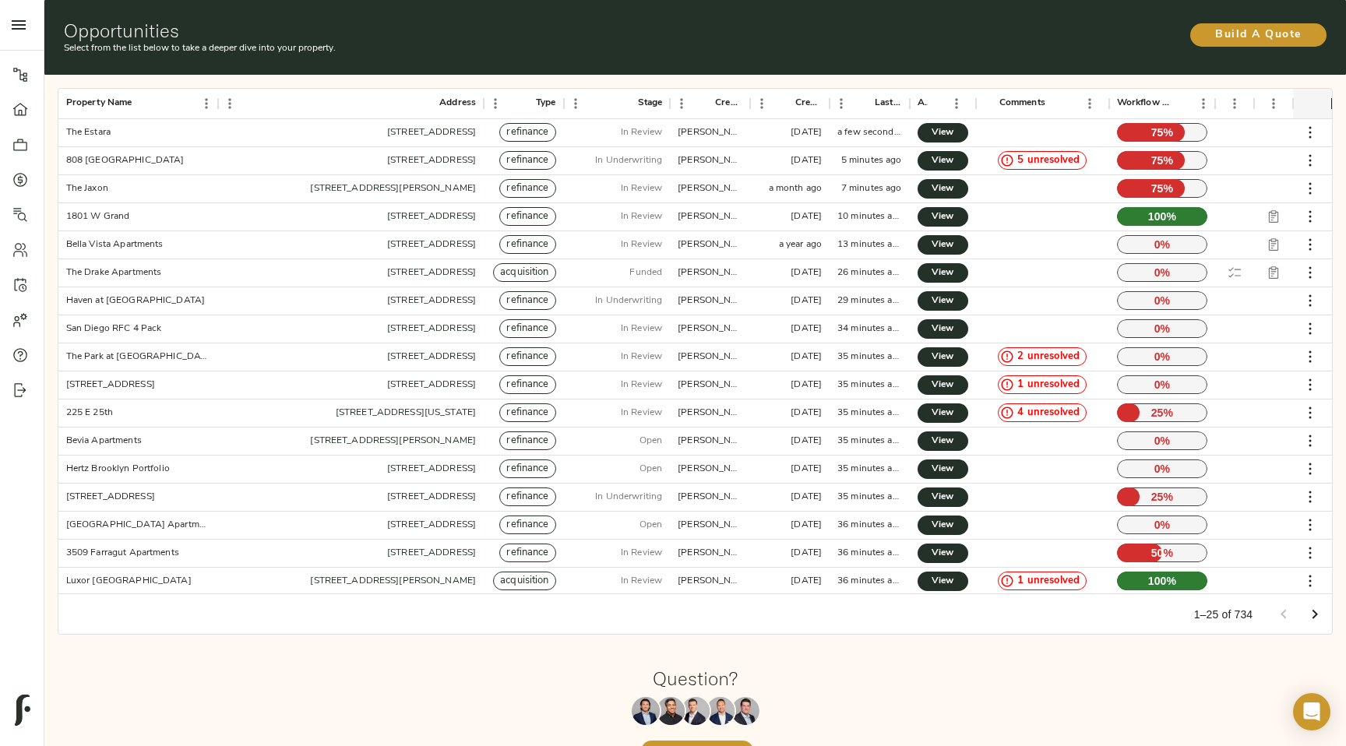
click at [22, 81] on icon at bounding box center [20, 75] width 16 height 16
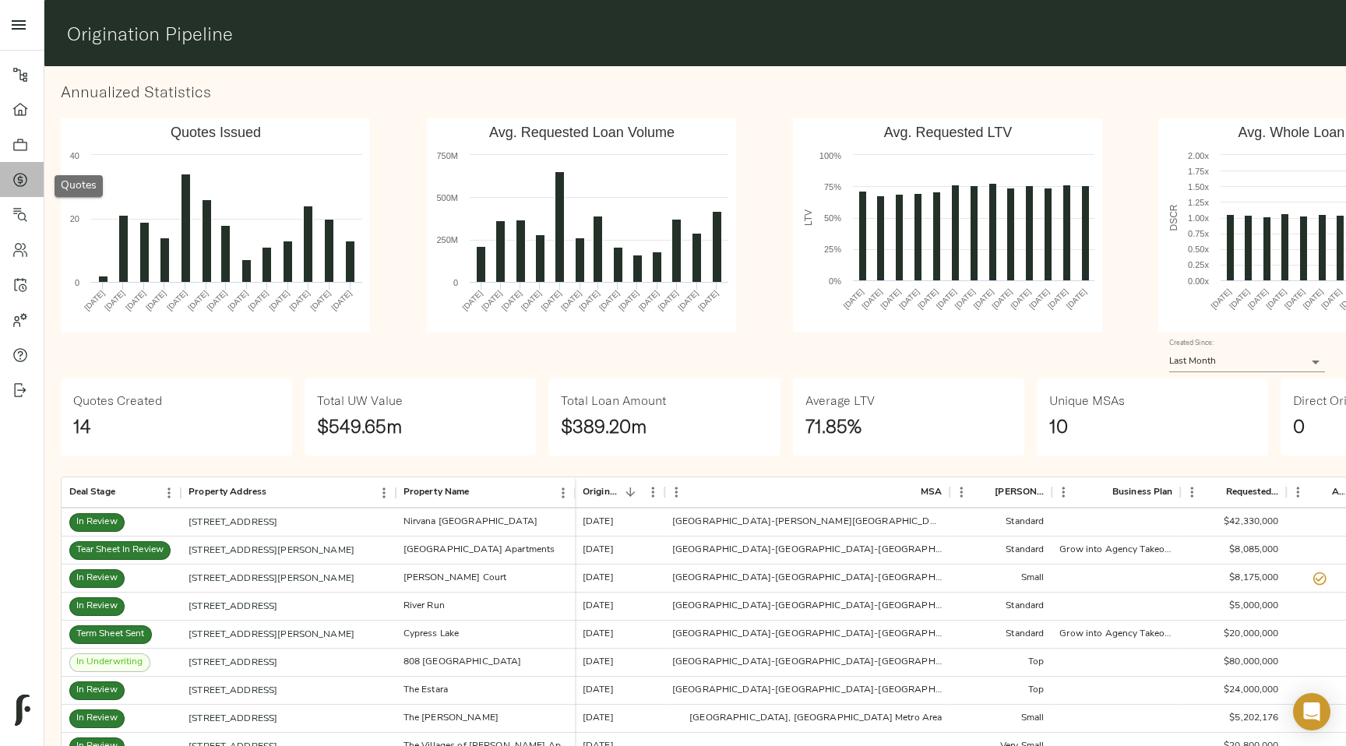
click at [26, 179] on icon at bounding box center [20, 180] width 14 height 14
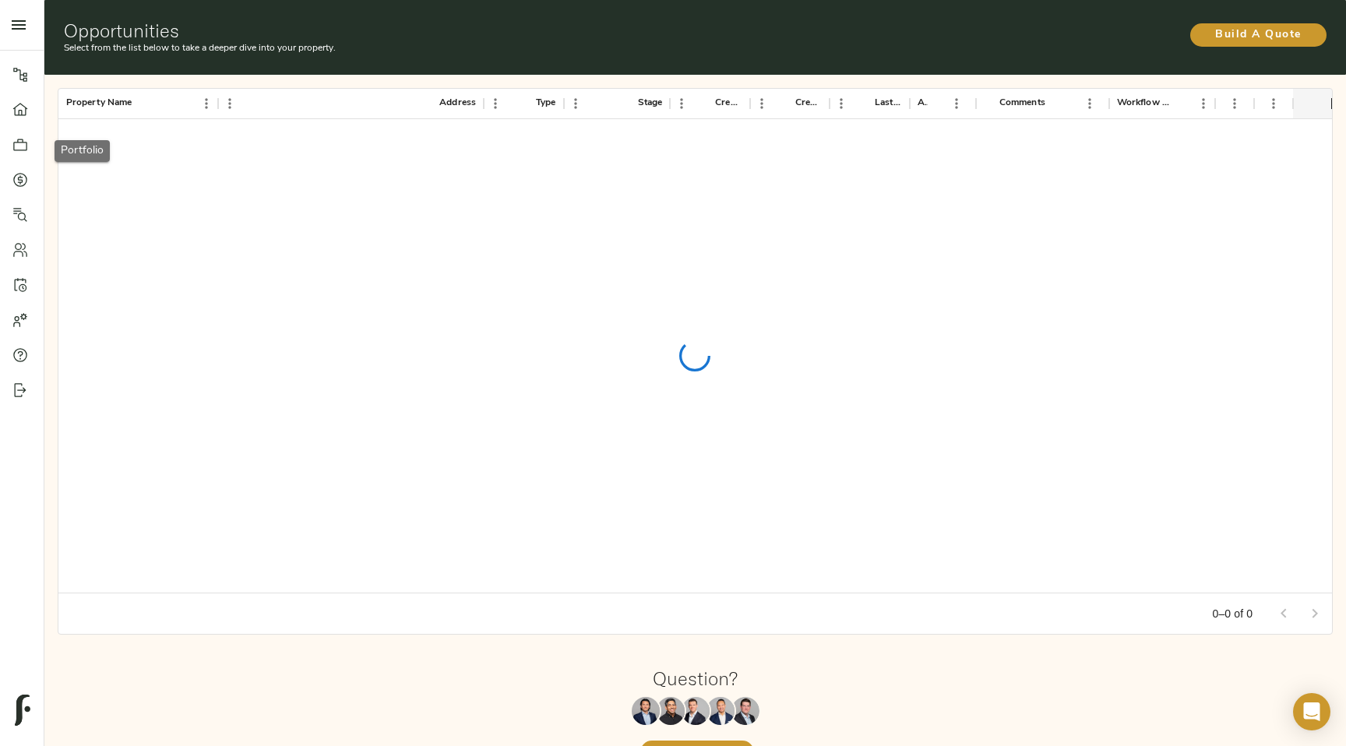
click at [25, 150] on icon at bounding box center [20, 145] width 16 height 16
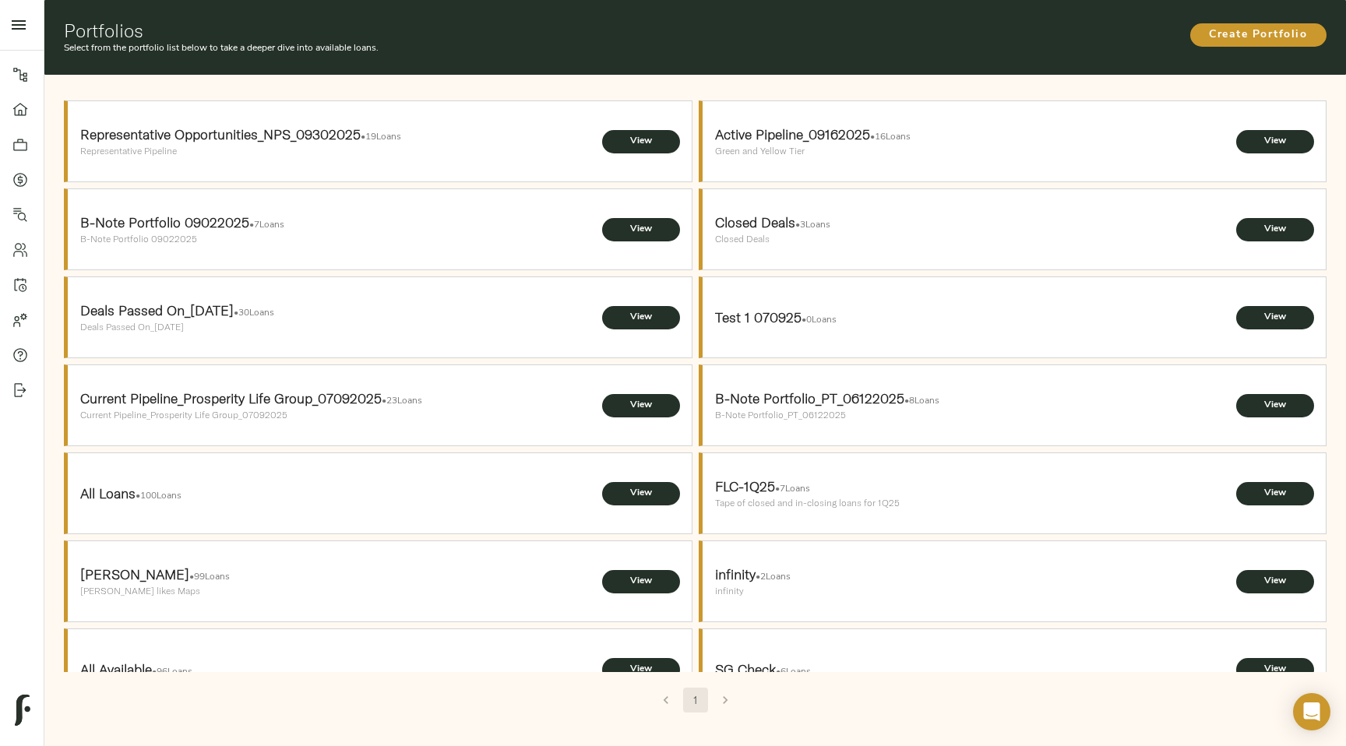
click at [610, 129] on span "Representative Opportunities_NPS_09302025 • 19 Loans" at bounding box center [379, 134] width 598 height 19
click at [625, 136] on span "View" at bounding box center [641, 141] width 47 height 16
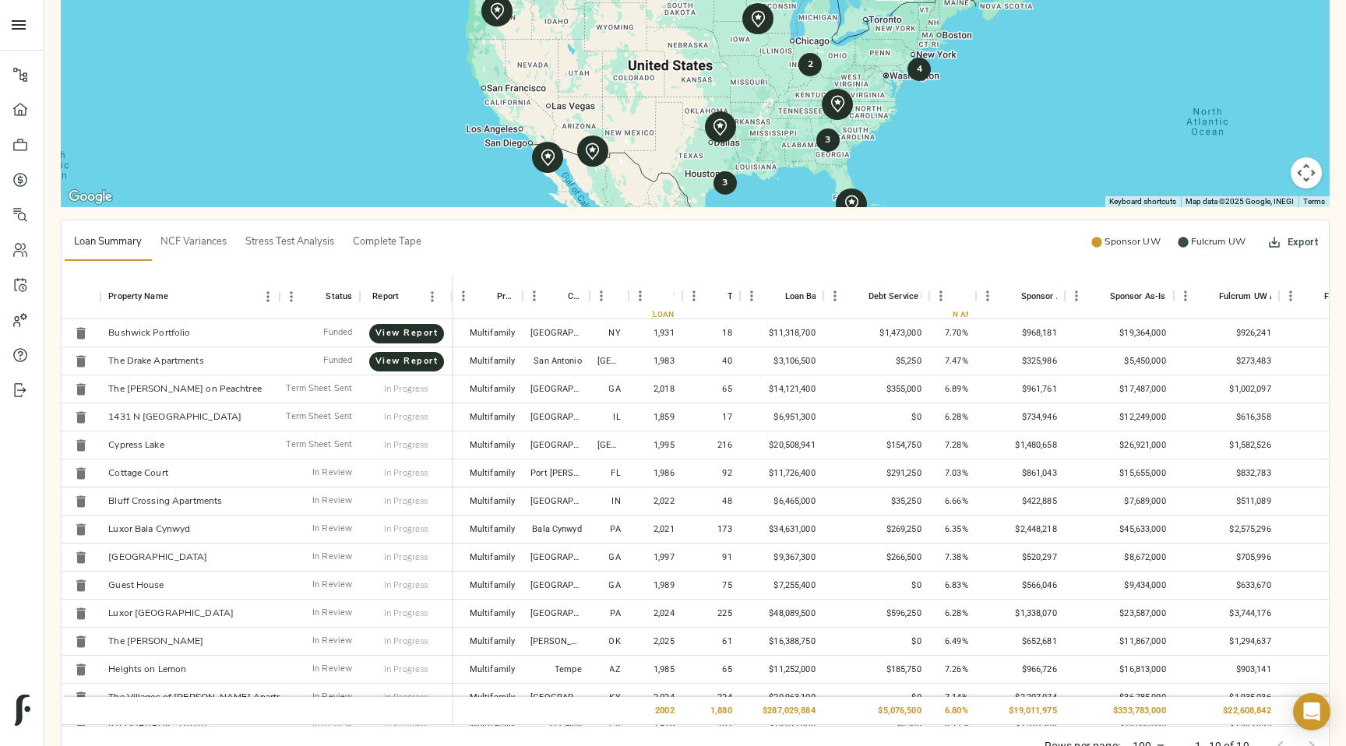
scroll to position [433, 0]
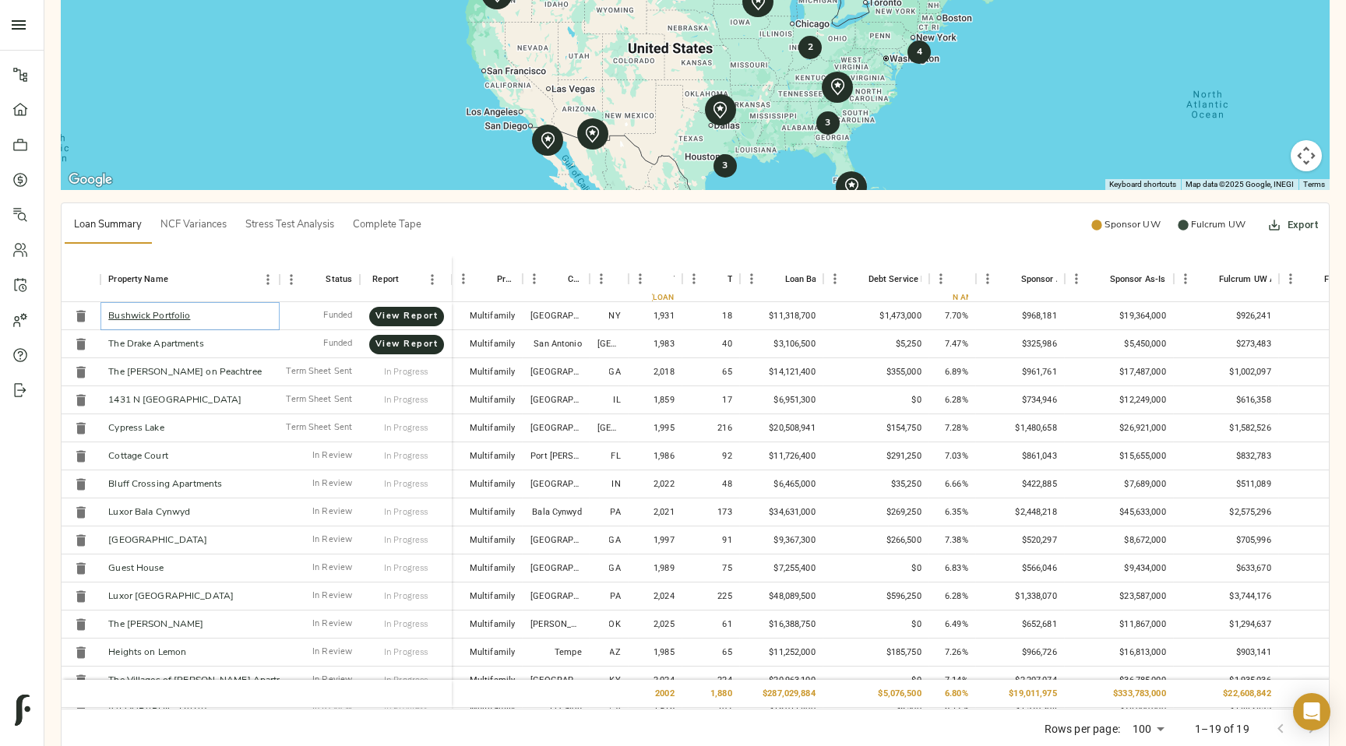
click at [163, 319] on link "Bushwick Portfolio" at bounding box center [149, 316] width 82 height 9
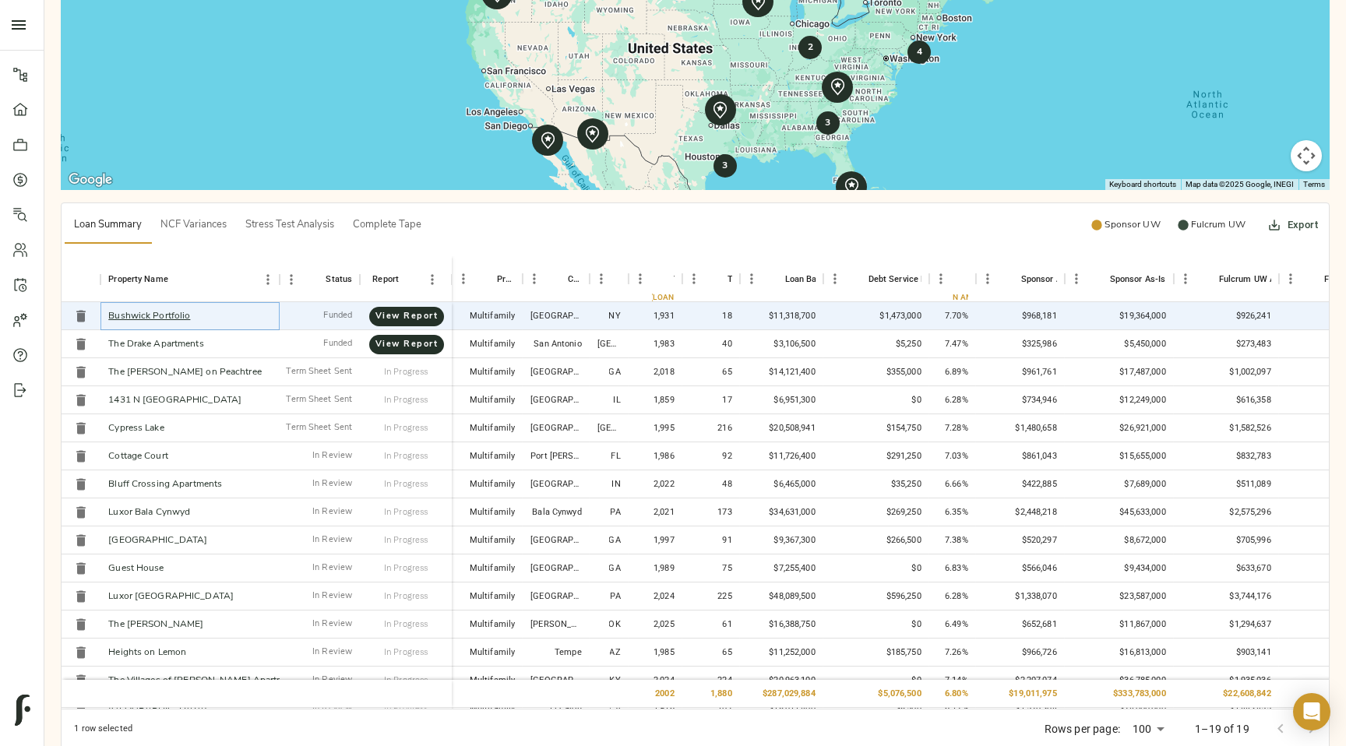
click at [167, 317] on link "Bushwick Portfolio" at bounding box center [149, 316] width 82 height 9
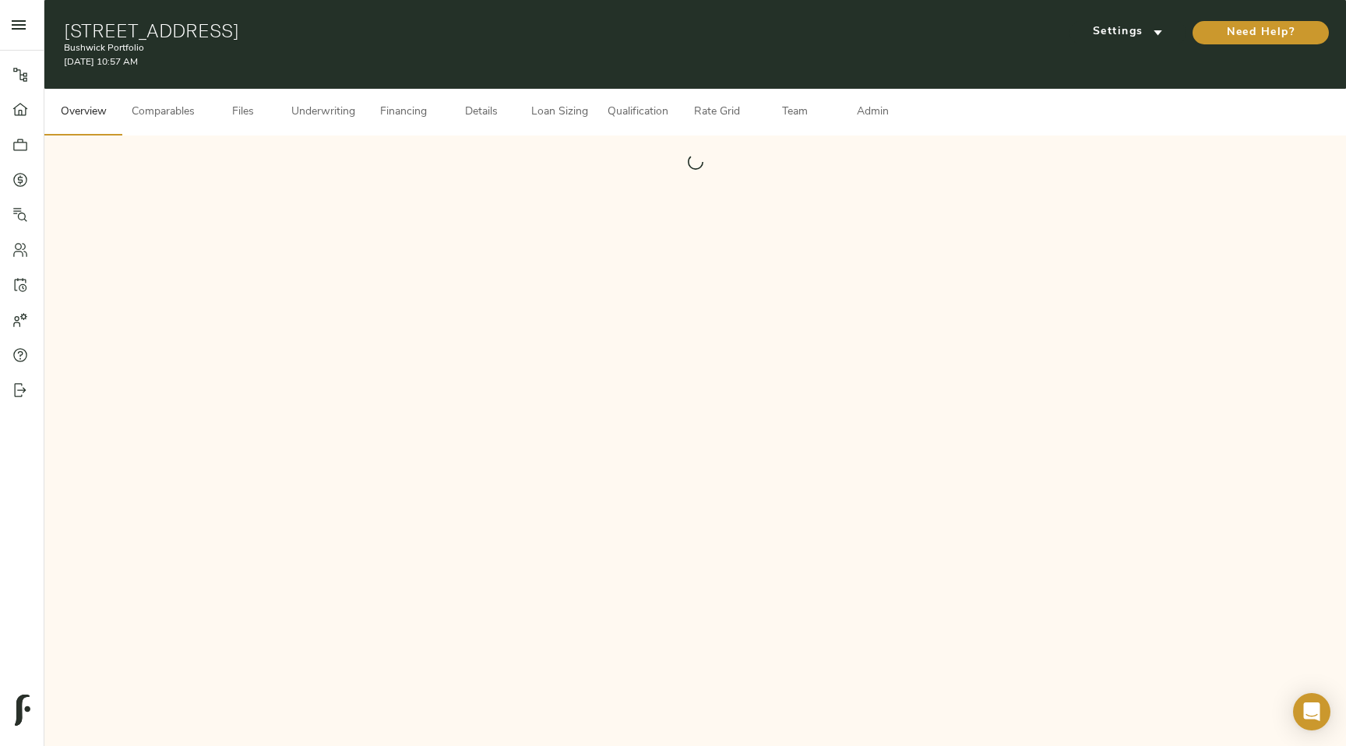
click at [902, 113] on span "Admin" at bounding box center [872, 112] width 59 height 19
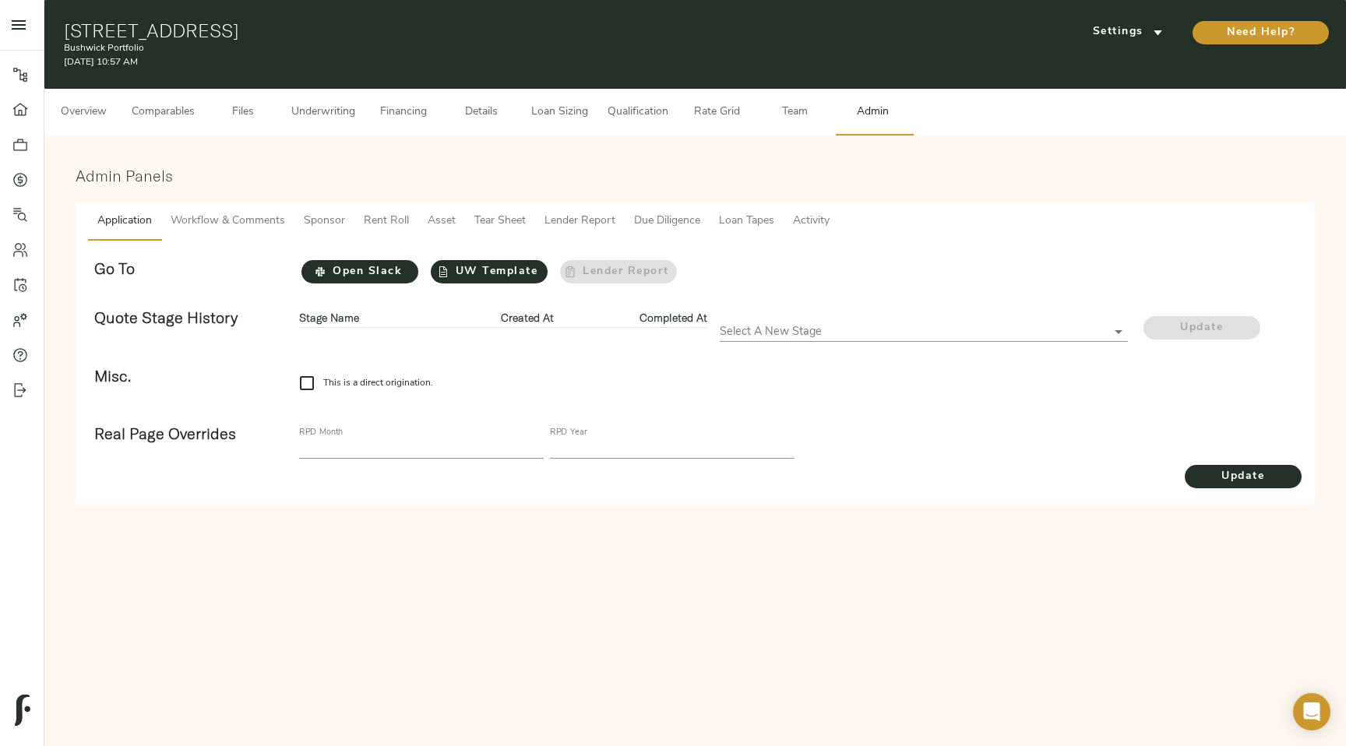
checkbox input "true"
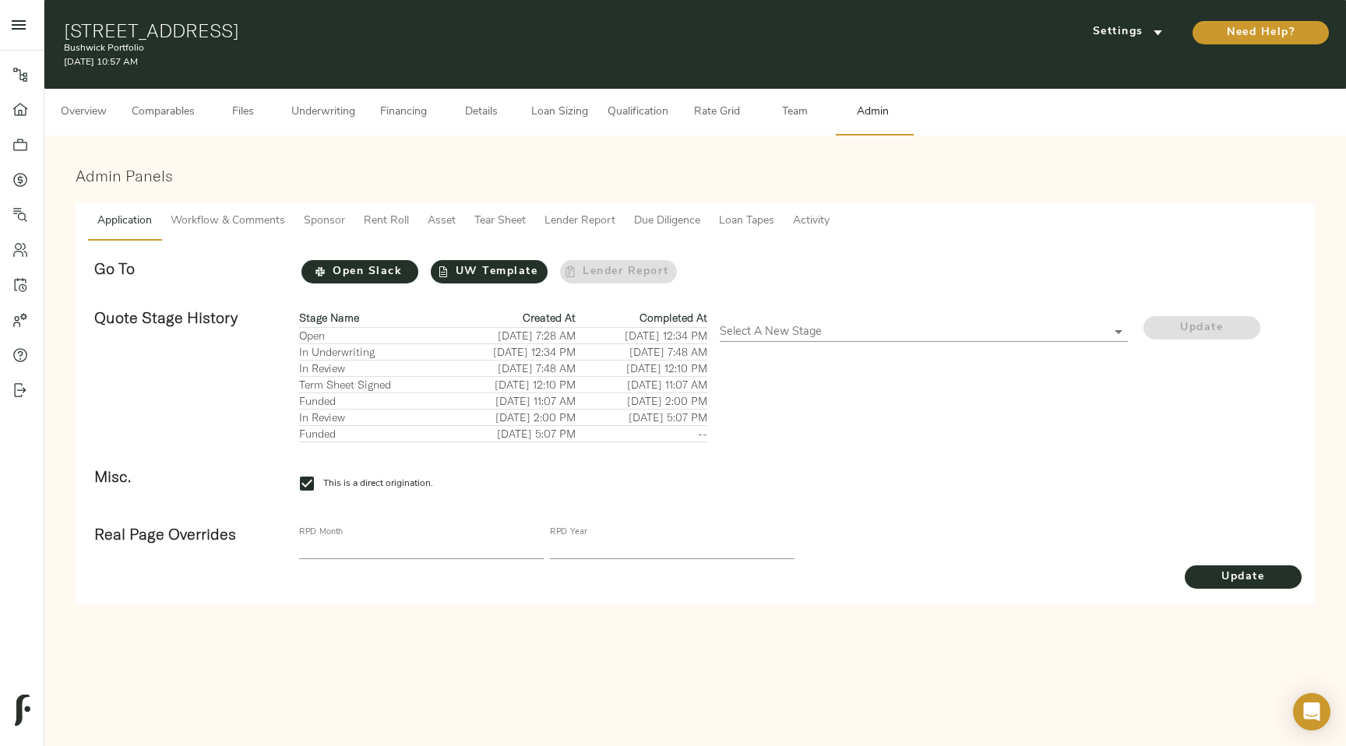
click at [517, 225] on span "Tear Sheet" at bounding box center [499, 221] width 51 height 19
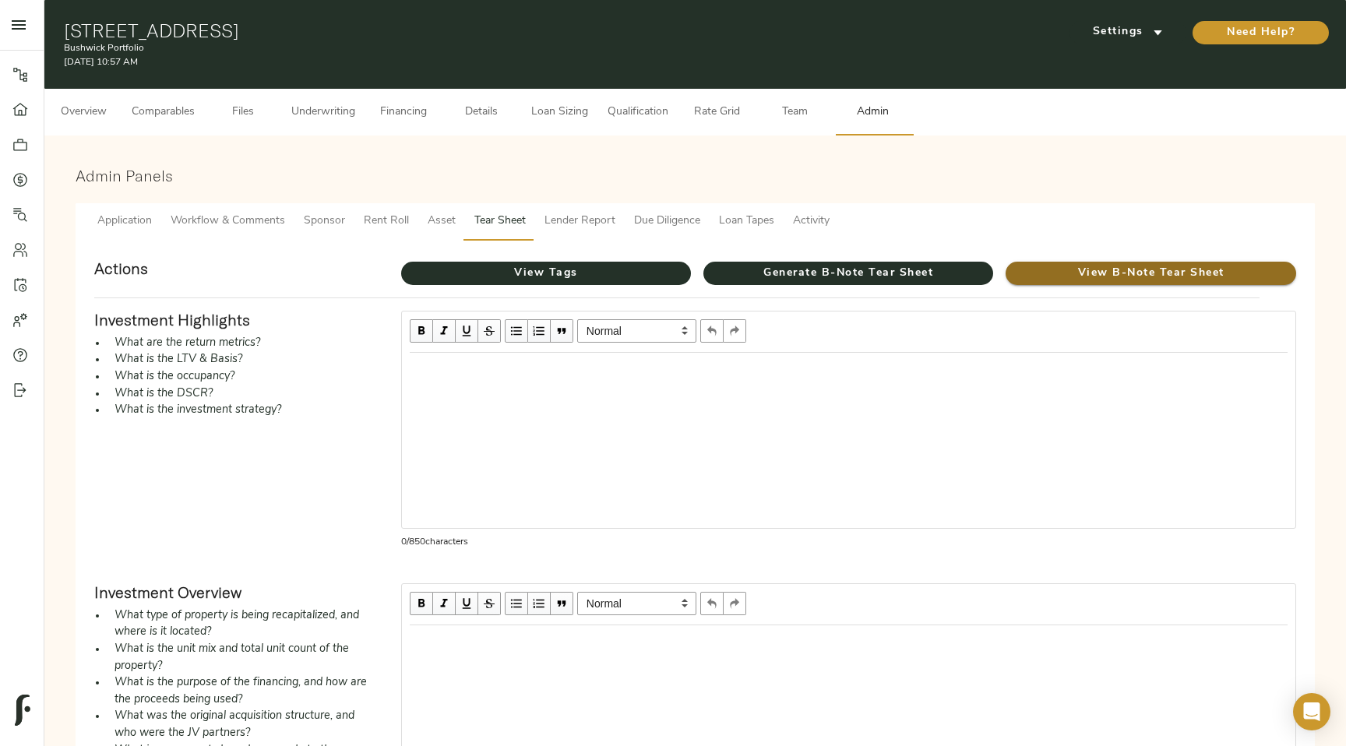
click at [1203, 279] on span "View B-Note Tear Sheet" at bounding box center [1151, 273] width 290 height 19
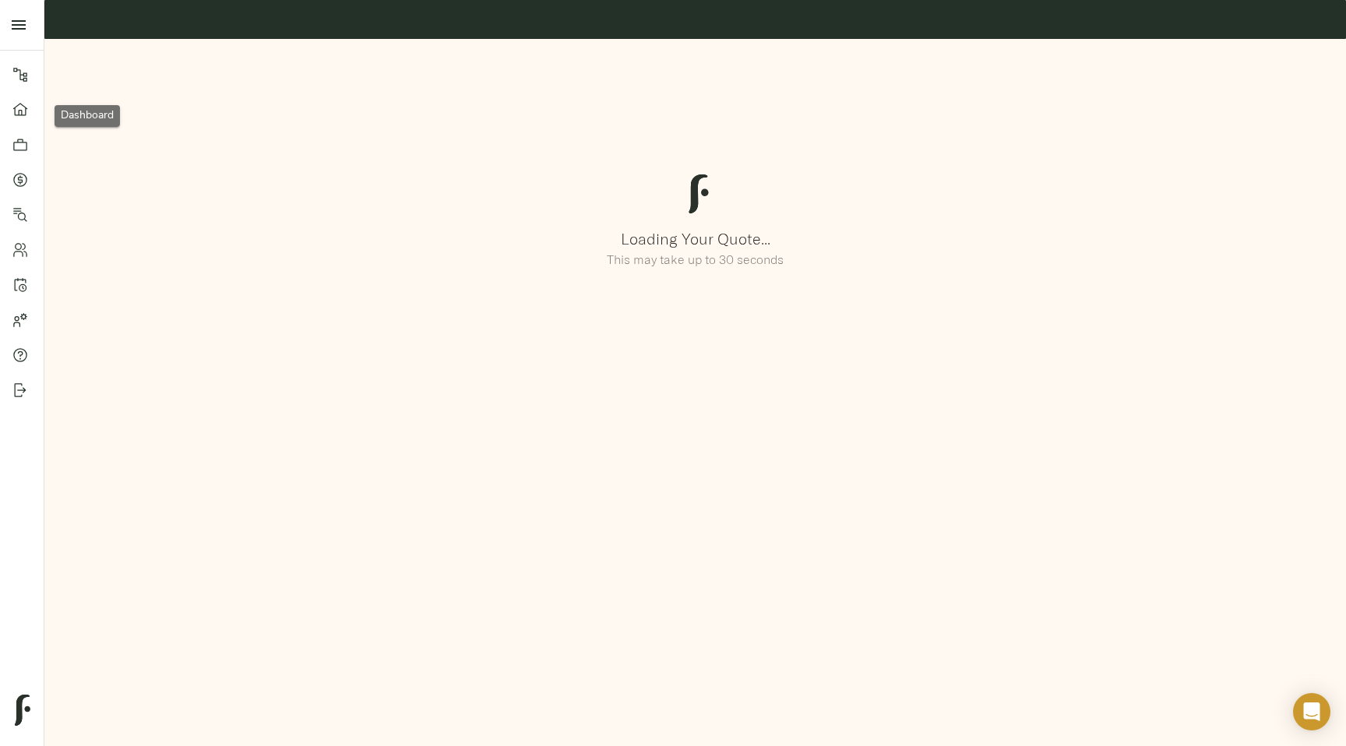
click at [19, 104] on icon at bounding box center [20, 110] width 16 height 16
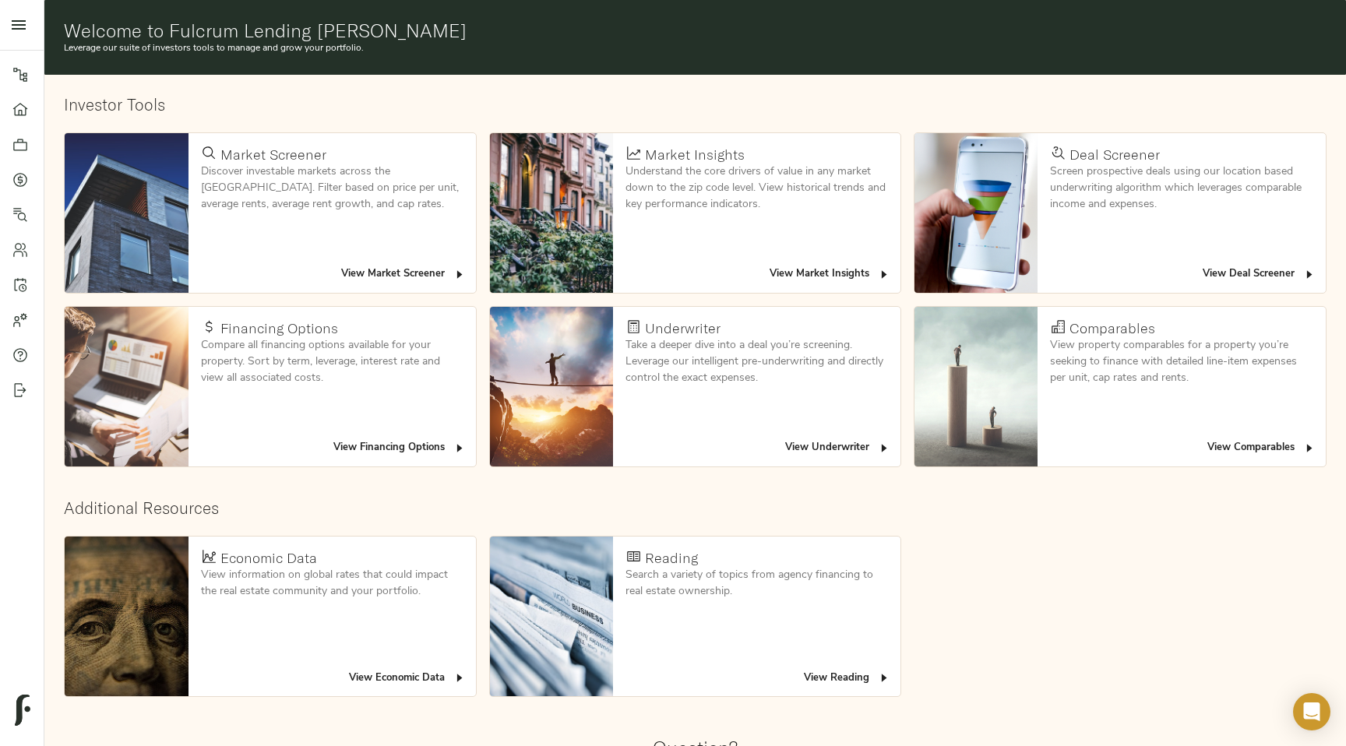
click at [1270, 273] on span "View Deal Screener" at bounding box center [1259, 275] width 113 height 18
